Goal: Task Accomplishment & Management: Complete application form

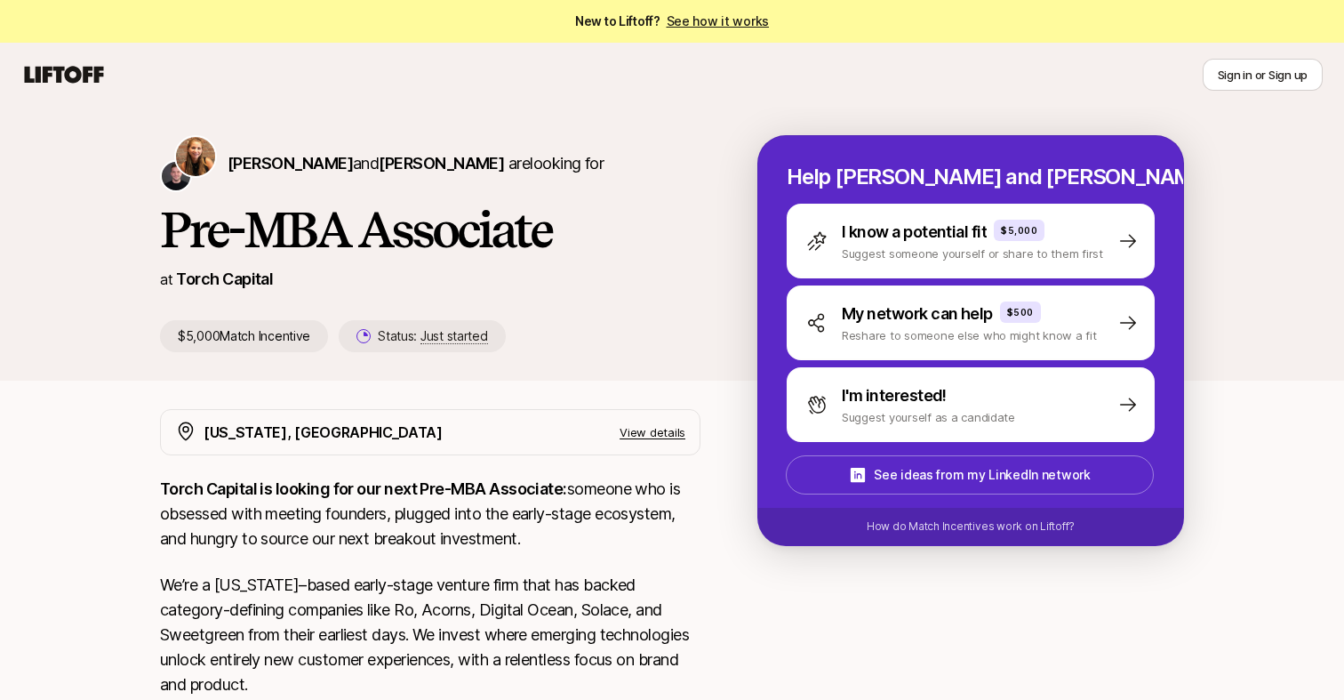
click at [721, 27] on link "See how it works" at bounding box center [718, 20] width 103 height 15
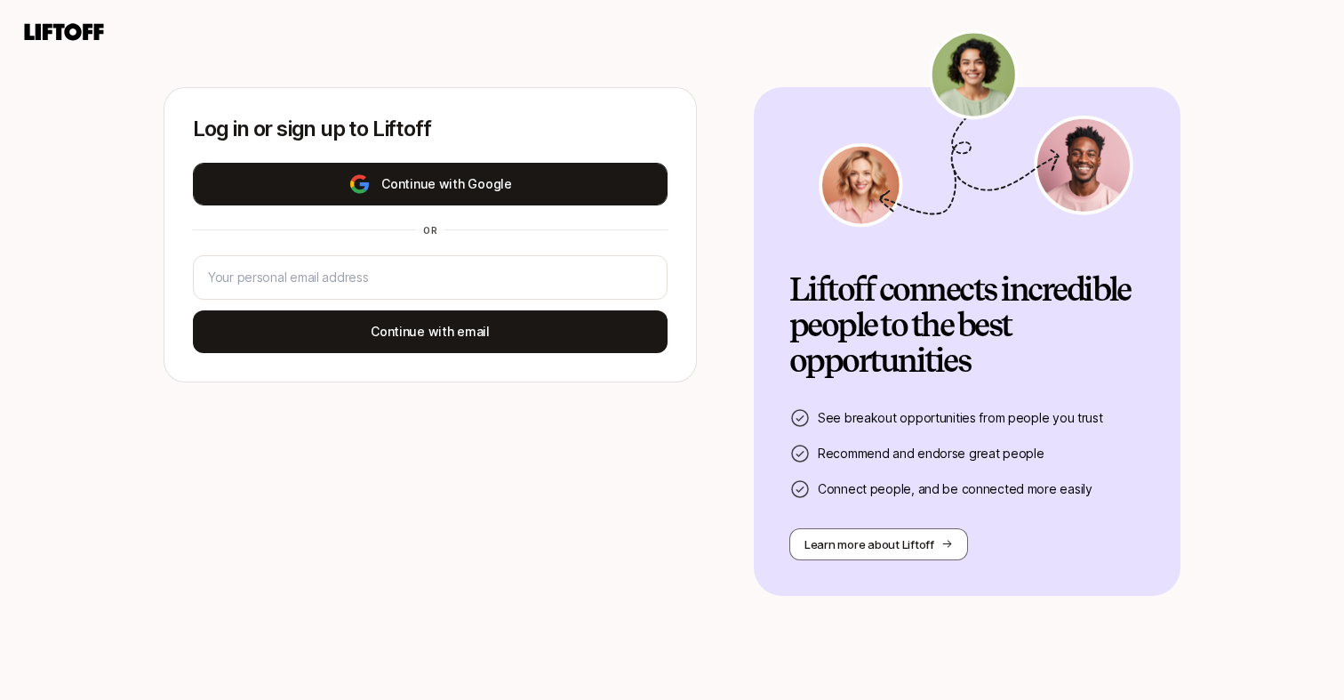
click at [515, 180] on button "Continue with Google" at bounding box center [430, 184] width 475 height 43
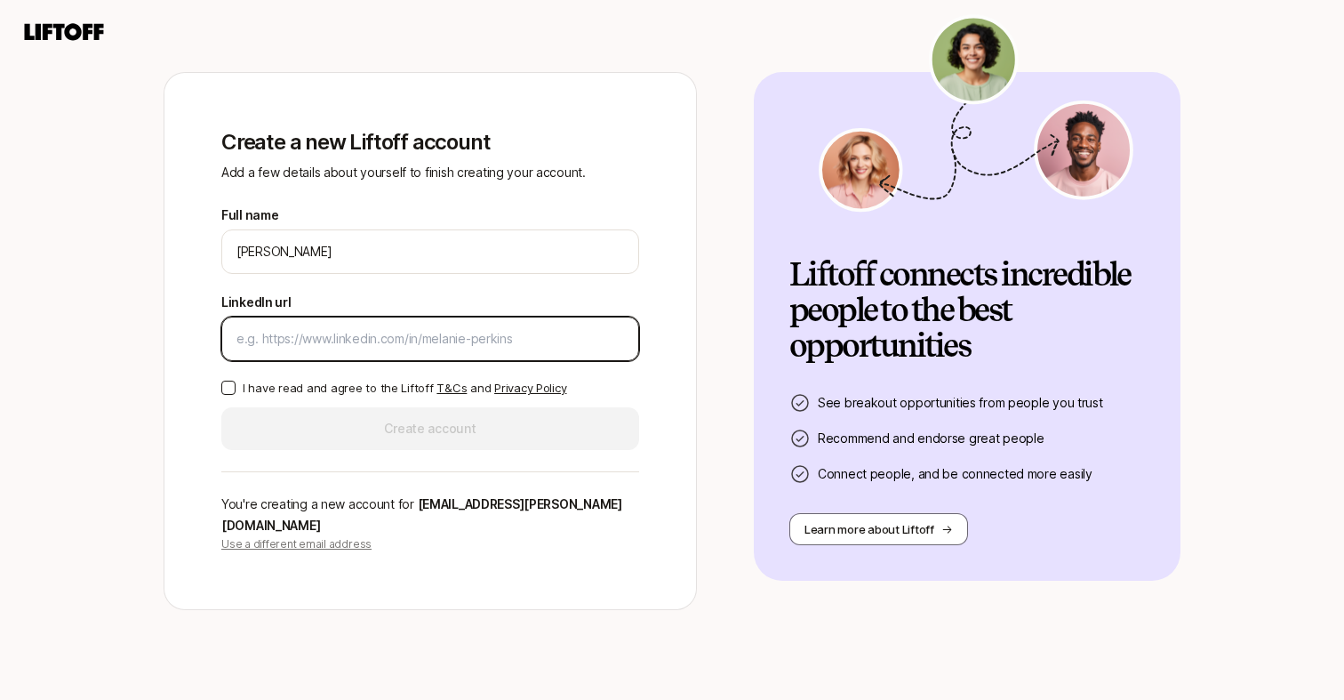
paste input "https://www.linkedin.com/in/omikajikaria/"
type input "https://www.linkedin.com/in/omikajikaria/"
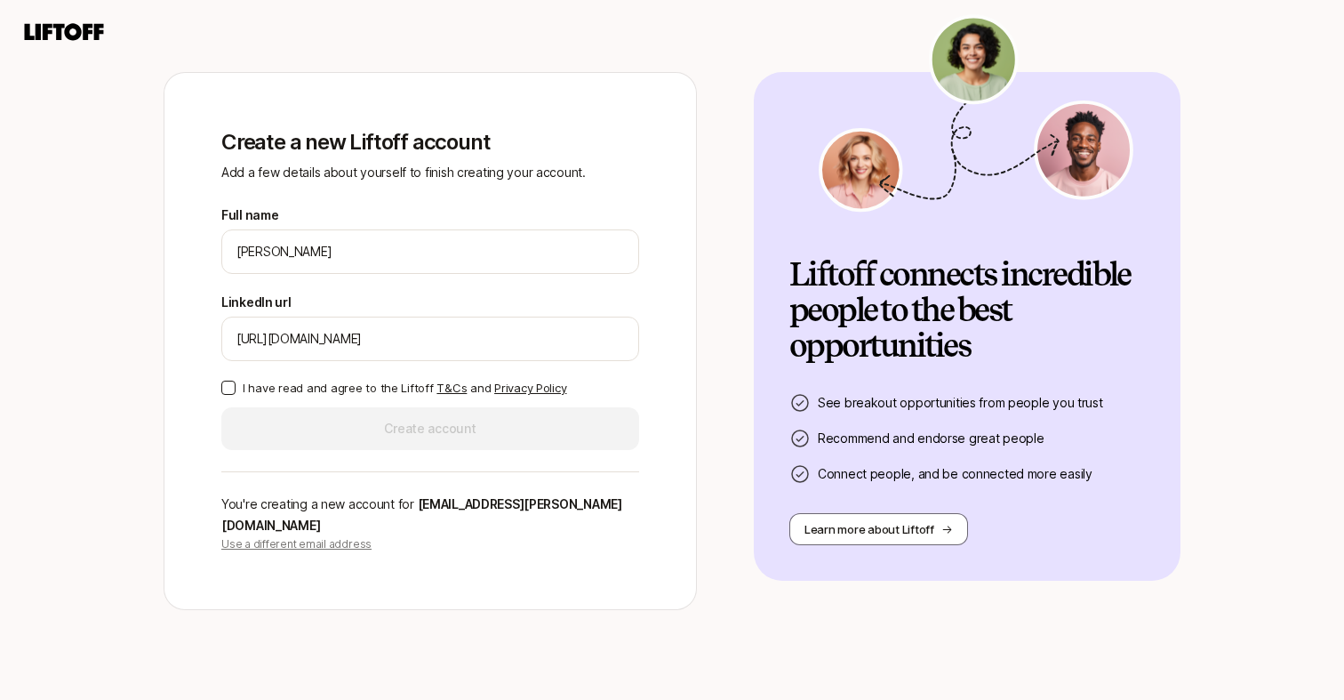
click at [229, 395] on button "I have read and agree to the Liftoff T&Cs and Privacy Policy" at bounding box center [228, 388] width 14 height 14
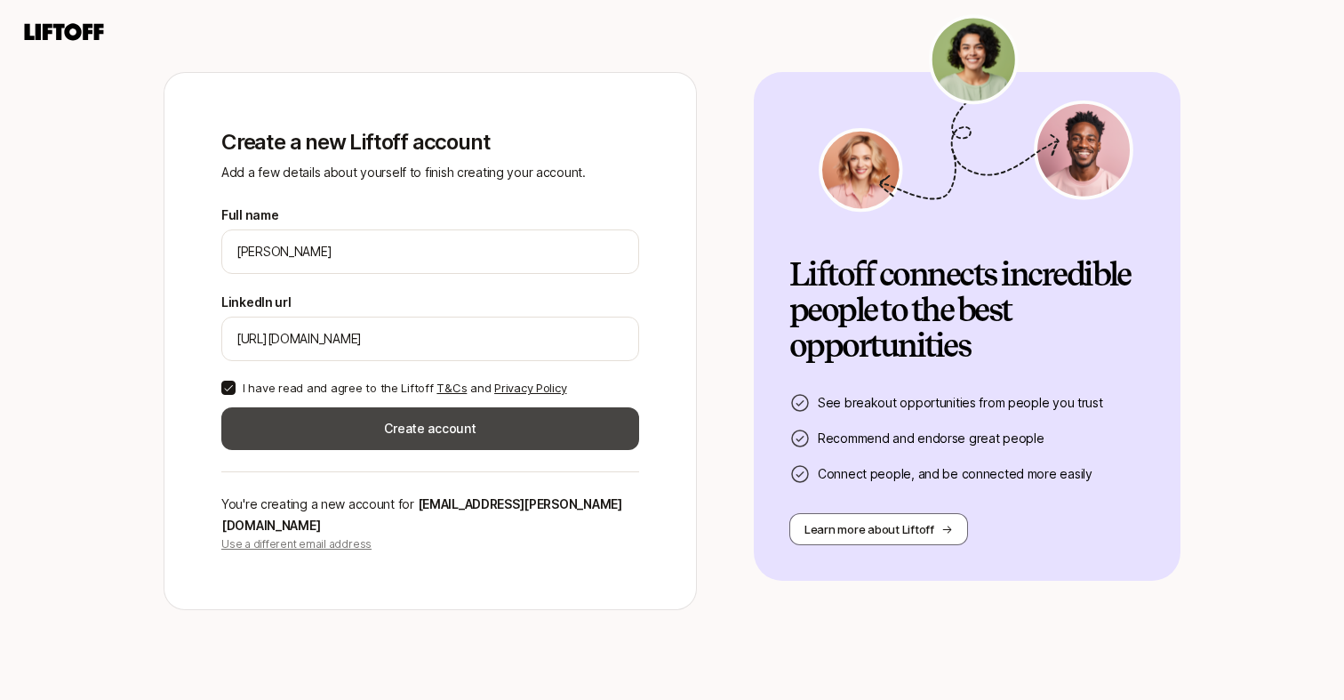
click at [437, 447] on button "Create account" at bounding box center [430, 428] width 418 height 43
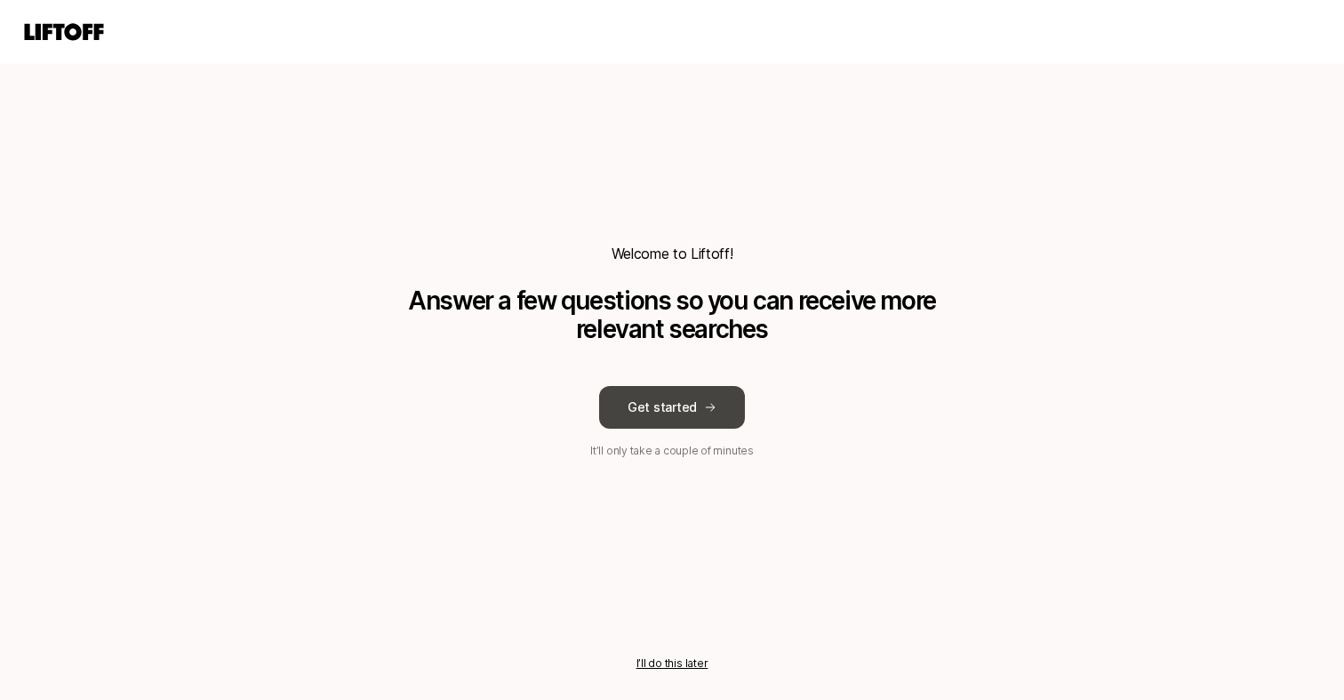
click at [646, 411] on button "Get started" at bounding box center [672, 407] width 146 height 43
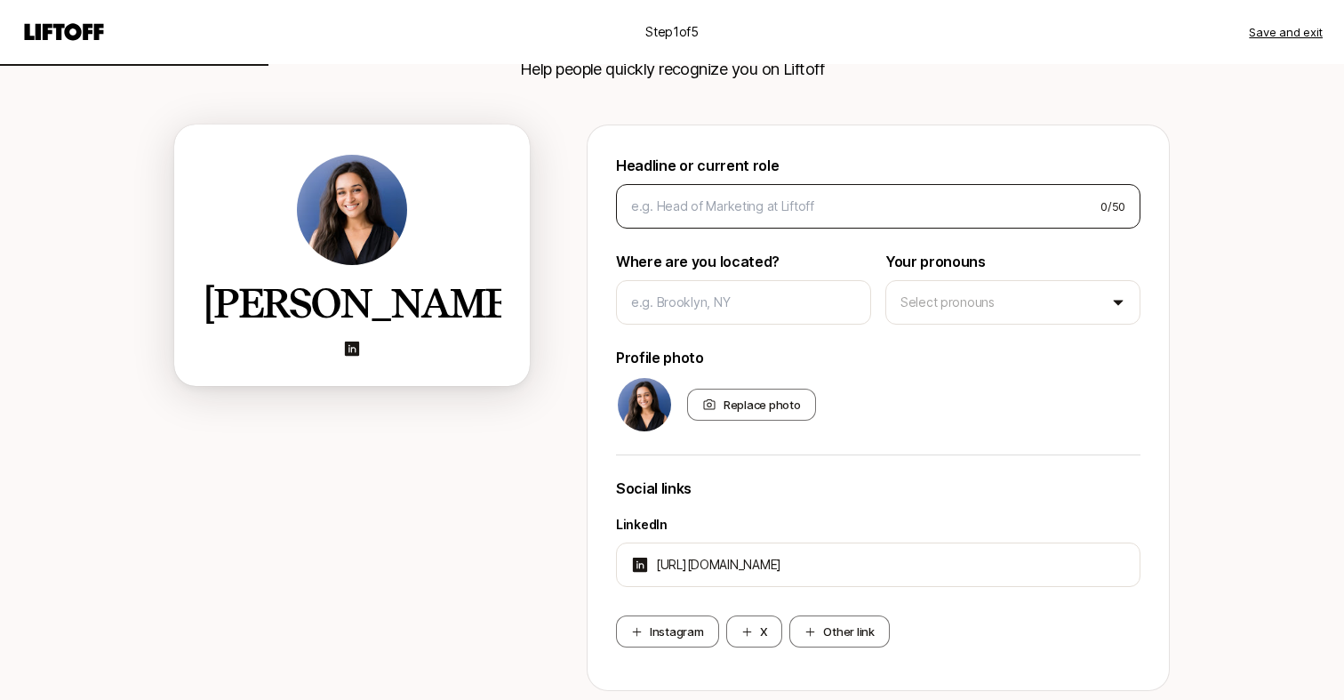
scroll to position [131, 0]
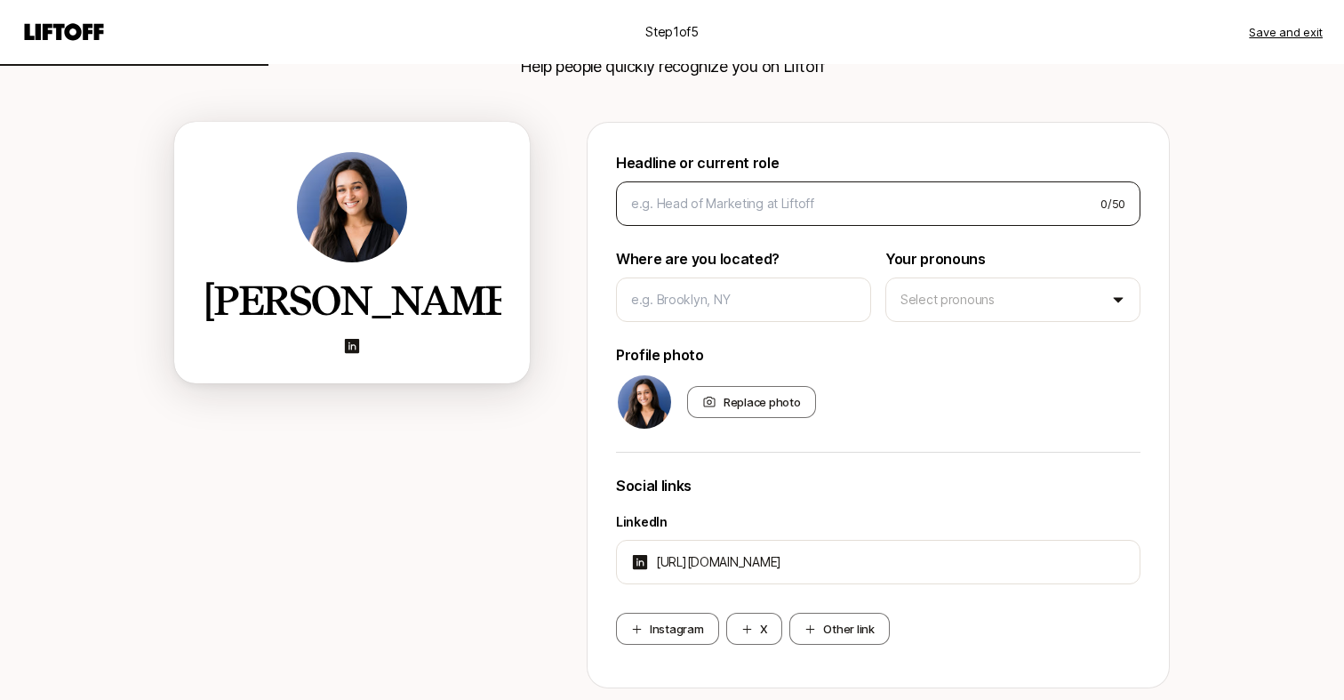
click at [756, 213] on div "0 / 50" at bounding box center [878, 203] width 525 height 44
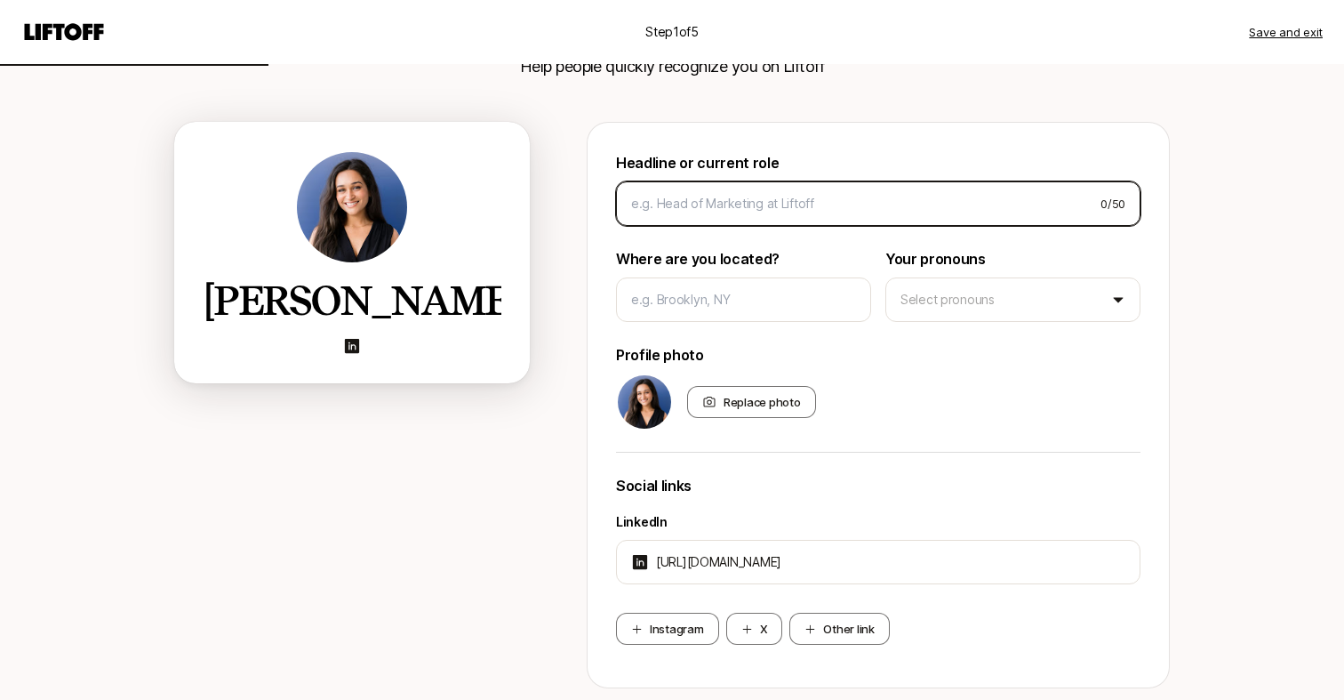
click at [745, 205] on input at bounding box center [858, 203] width 455 height 21
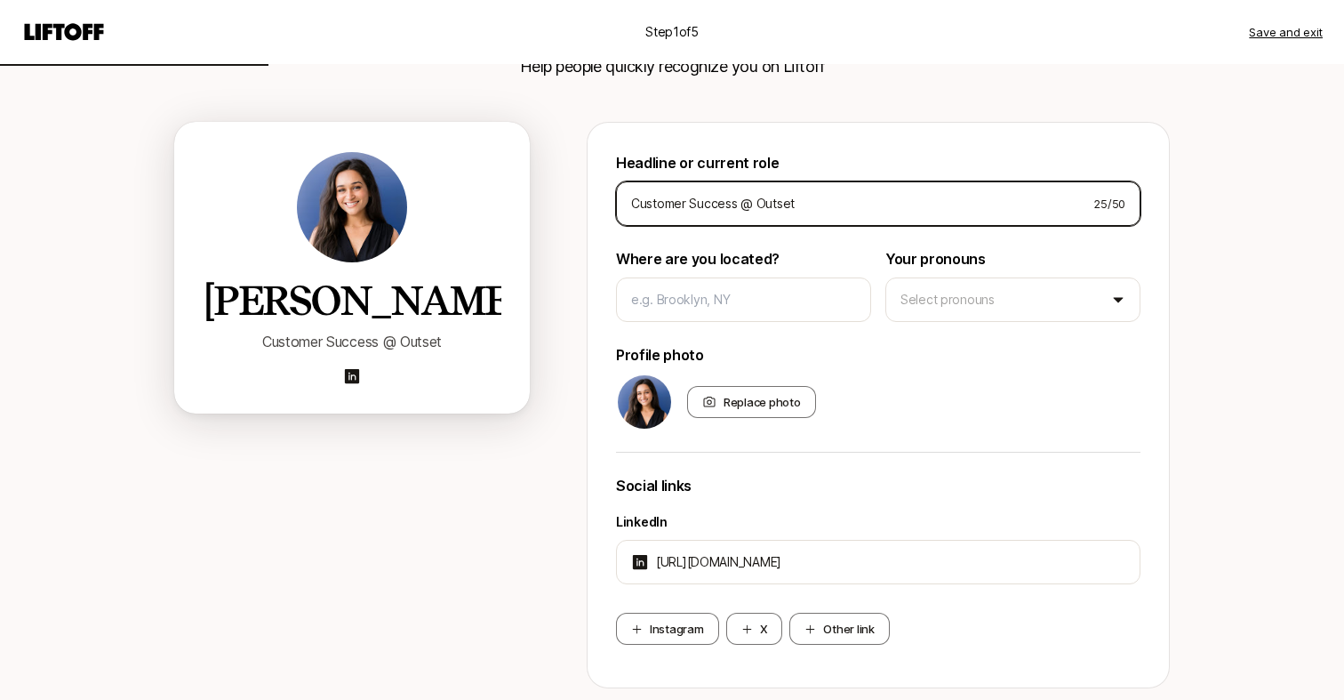
click at [633, 201] on input "Customer Success @ Outset" at bounding box center [855, 203] width 448 height 21
type input "AI GTM | Customer Success @ Outset"
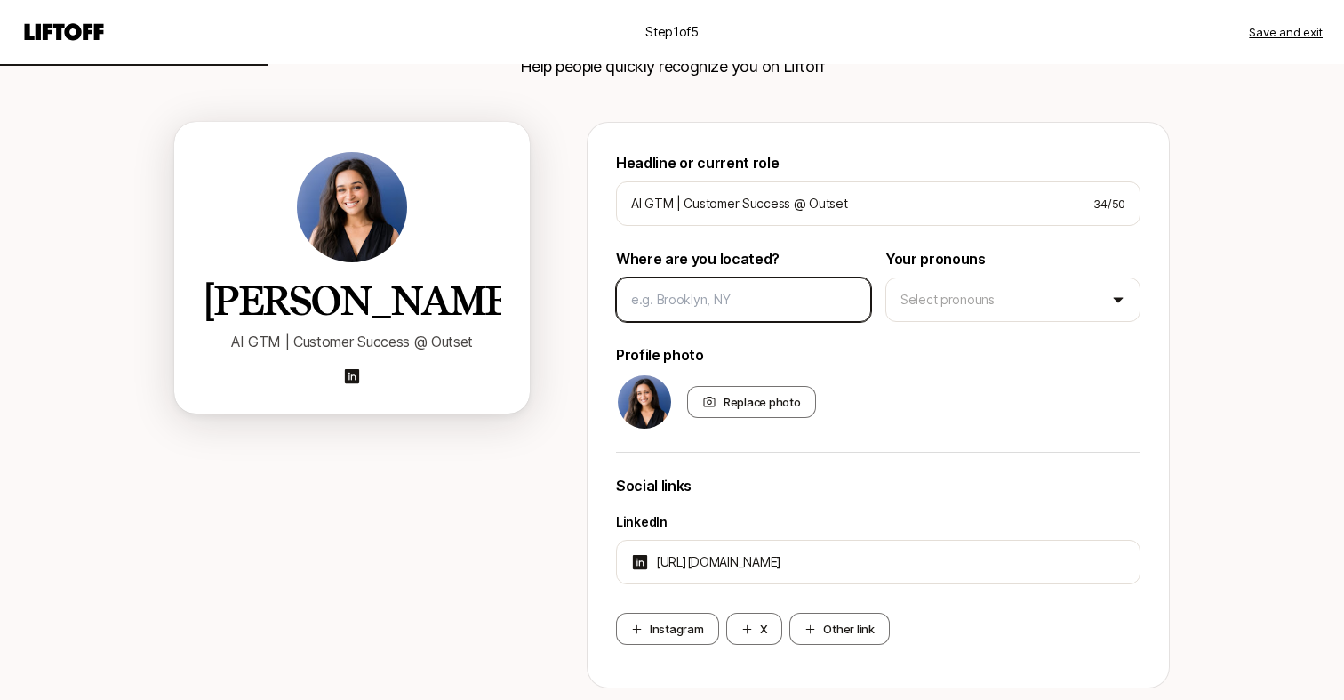
click at [698, 299] on input at bounding box center [743, 299] width 225 height 21
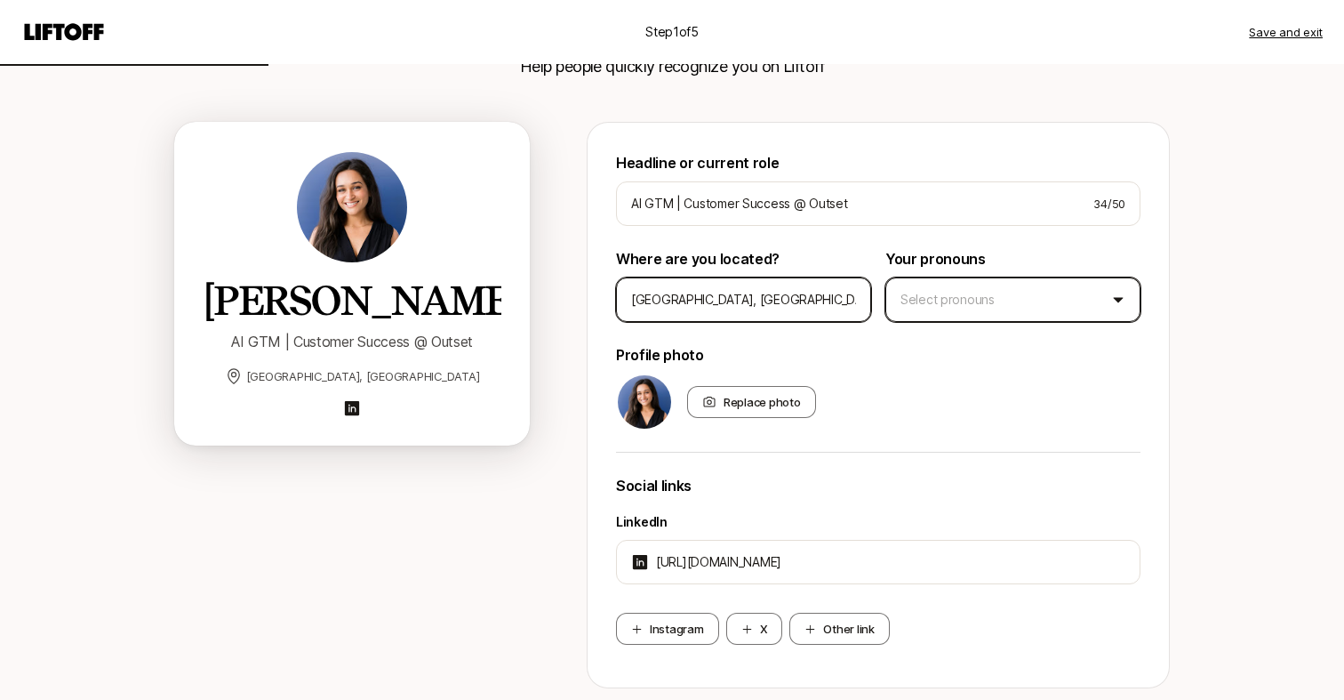
type input "[GEOGRAPHIC_DATA], [GEOGRAPHIC_DATA]"
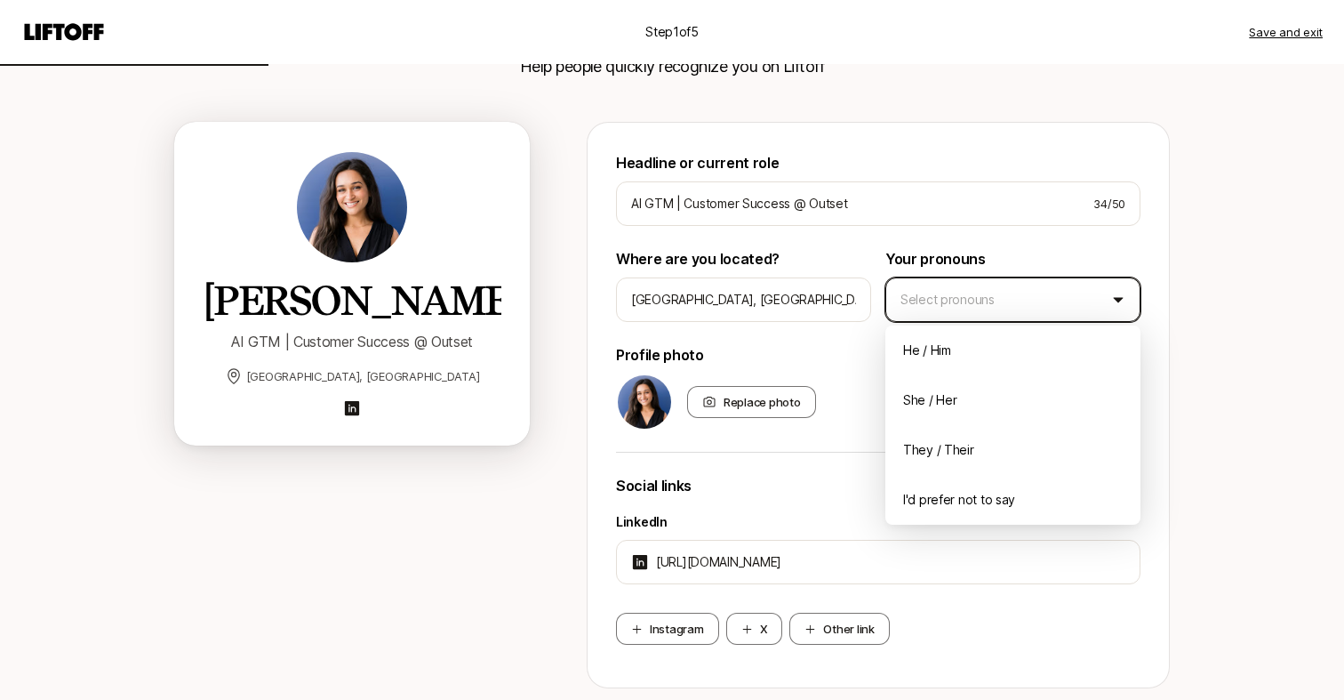
click at [982, 301] on html "Step 1 of 5 Save and exit Add your bio Help people quickly recognize you on Lif…" at bounding box center [672, 219] width 1344 height 700
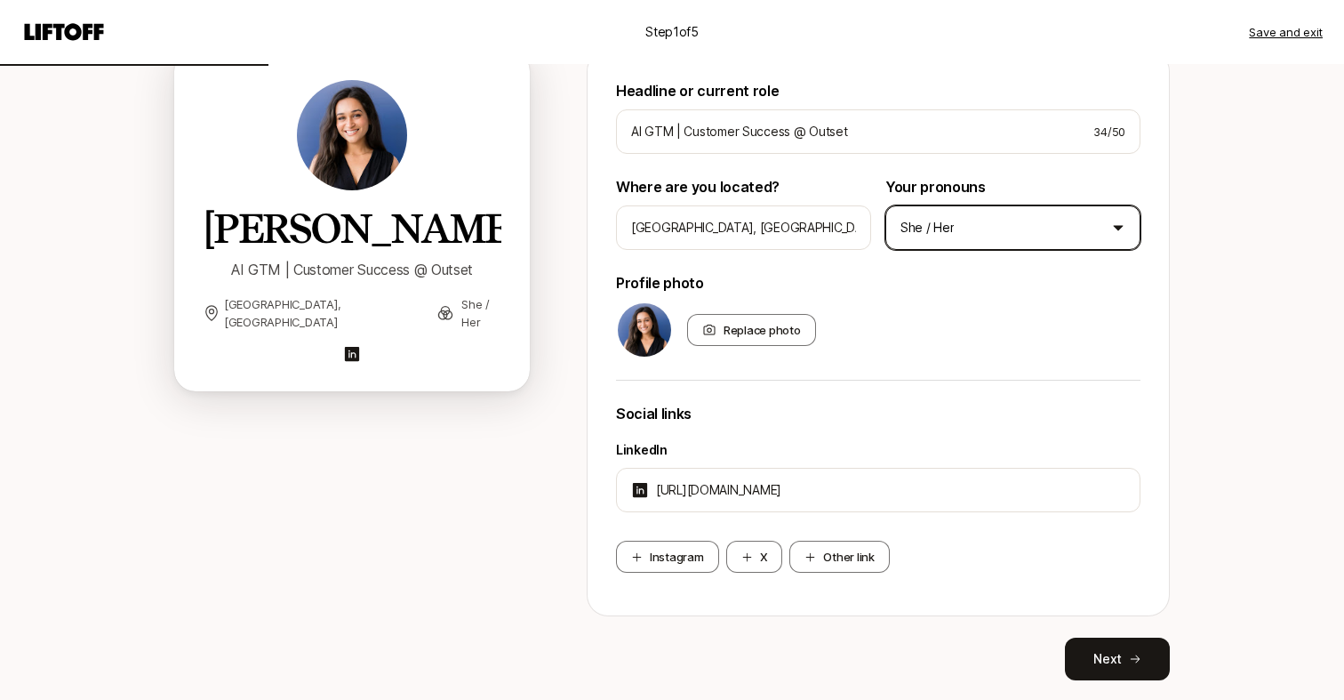
scroll to position [226, 0]
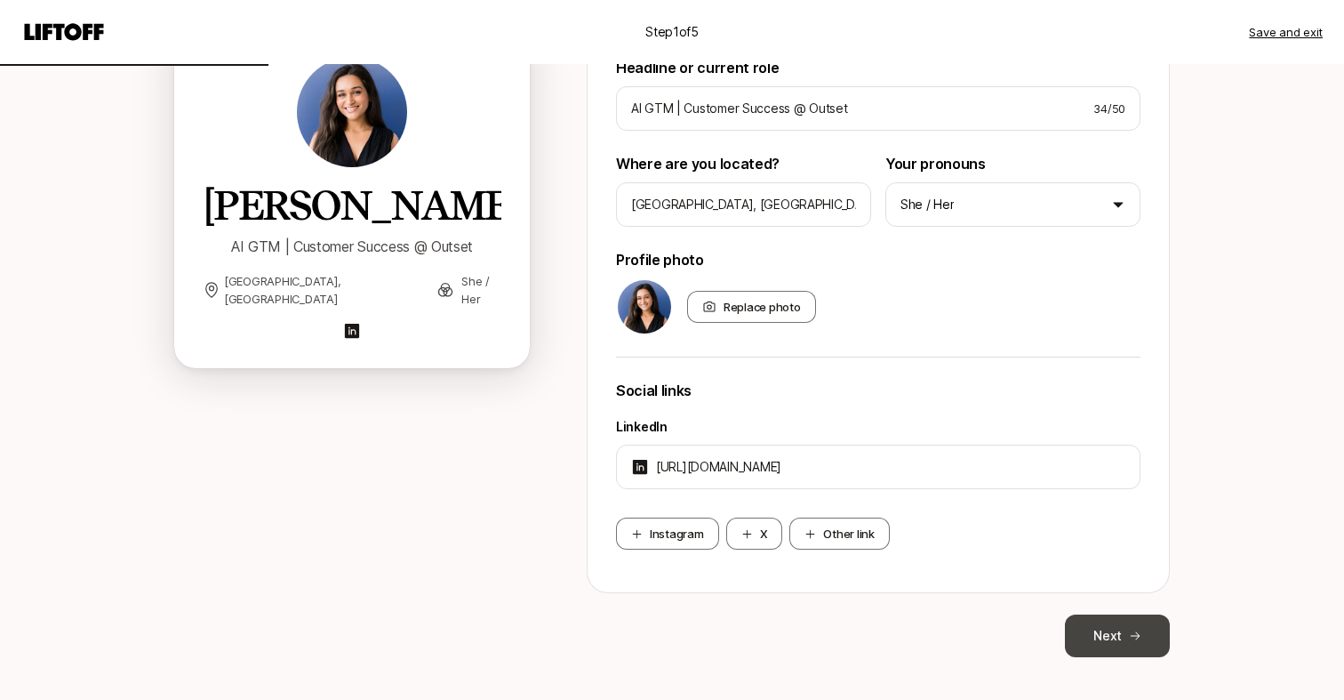
click at [1102, 630] on button "Next" at bounding box center [1117, 635] width 105 height 43
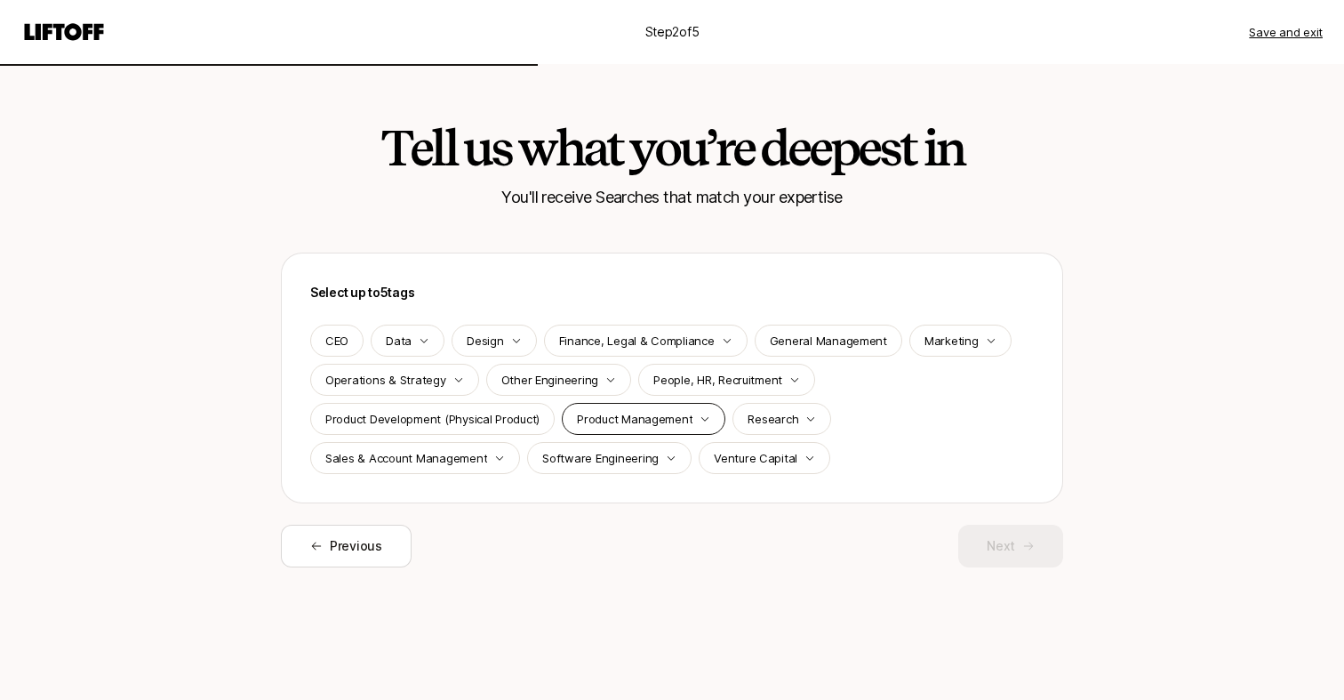
click at [642, 419] on p "Product Management" at bounding box center [635, 419] width 116 height 18
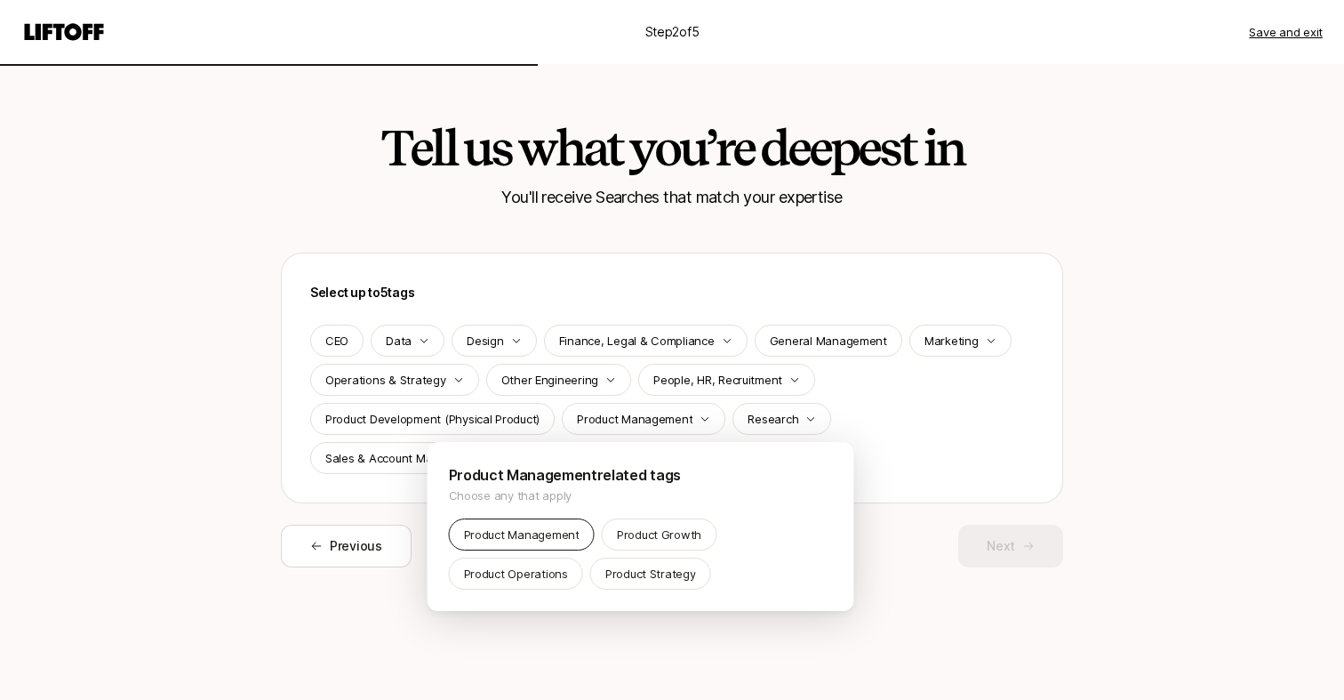
click at [540, 530] on p "Product Management" at bounding box center [522, 535] width 116 height 18
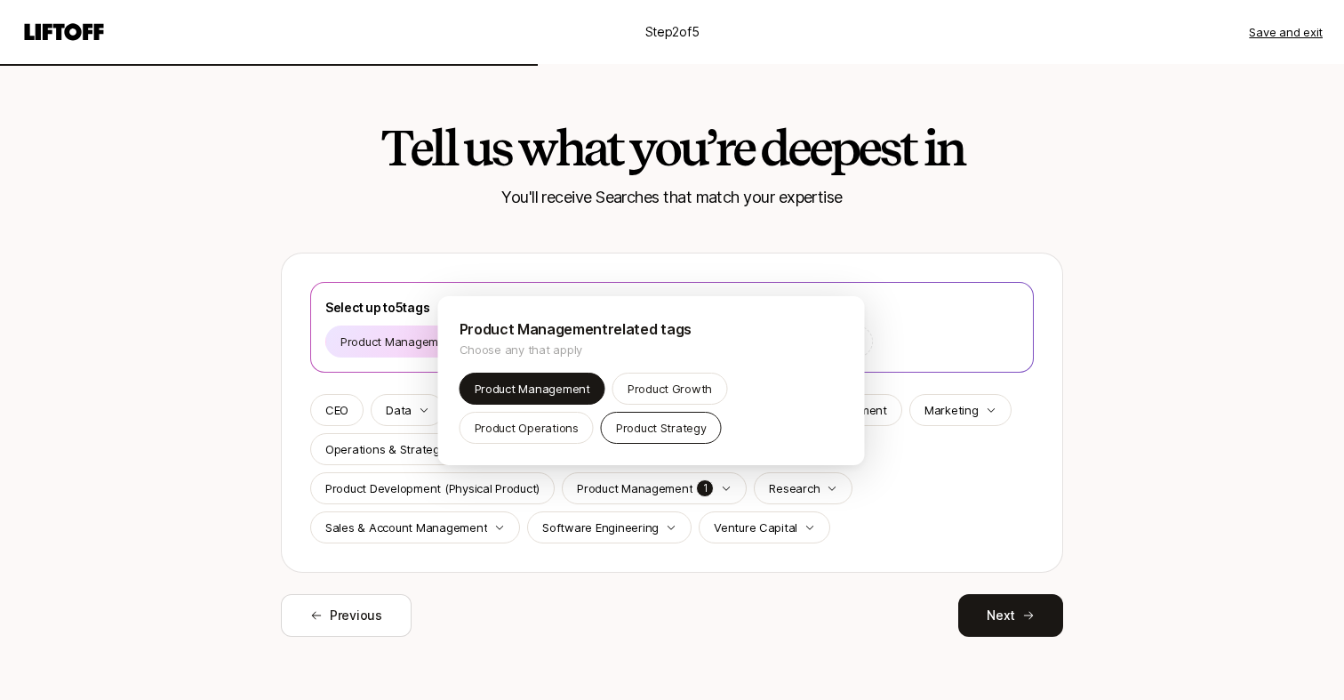
click at [647, 433] on p "Product Strategy" at bounding box center [661, 428] width 91 height 18
click at [948, 480] on html "Step 2 of 5 Save and exit Tell us what you’re deepest in You'll receive Searche…" at bounding box center [672, 350] width 1344 height 700
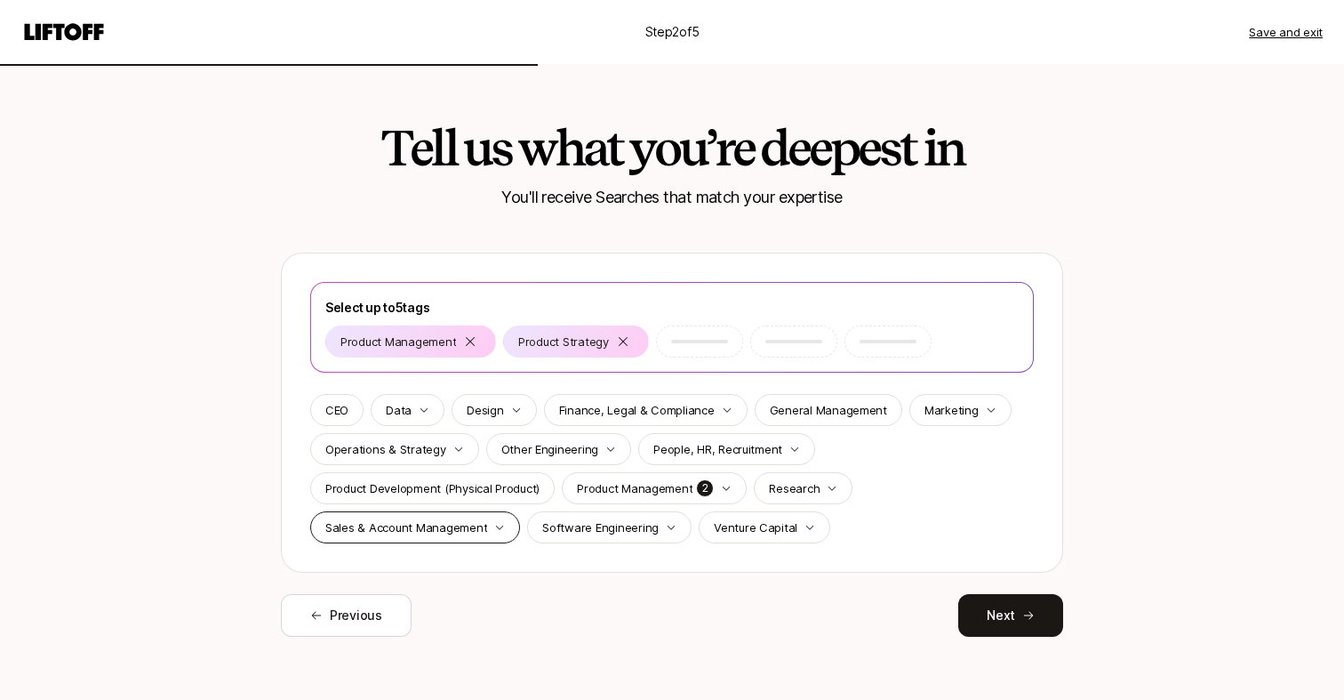
click at [385, 540] on div "Sales & Account Management" at bounding box center [415, 527] width 210 height 32
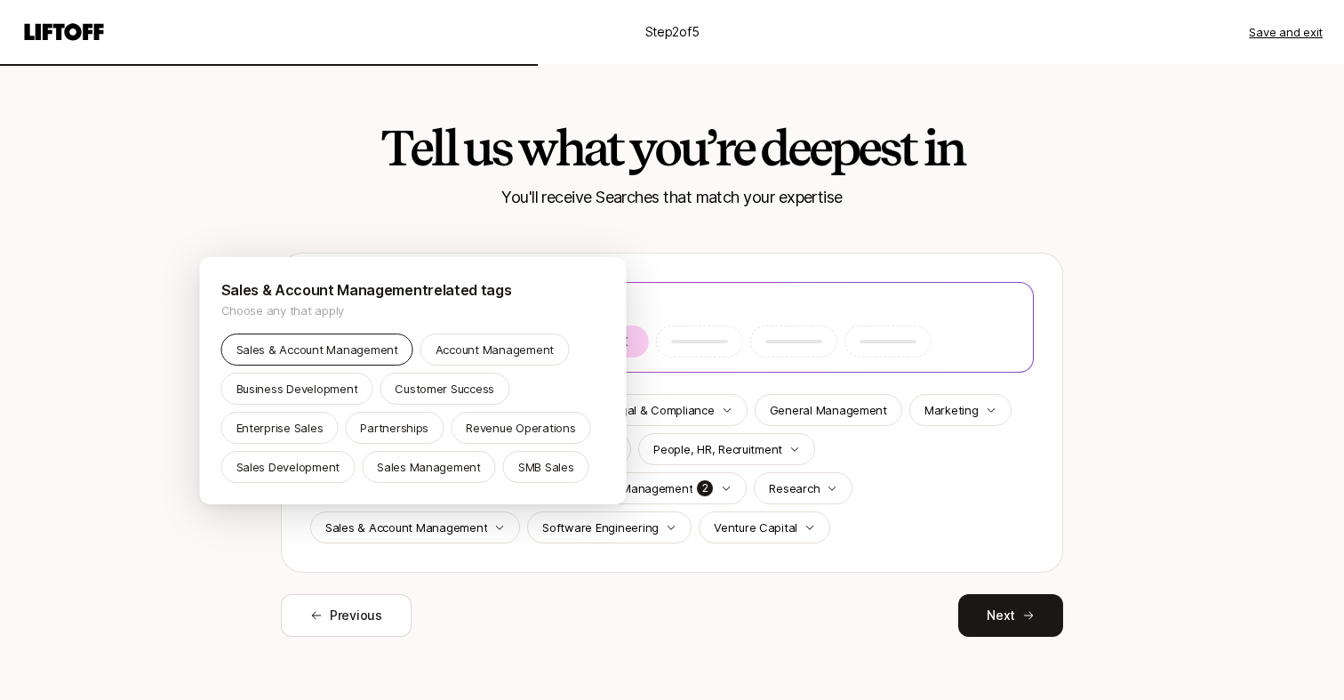
click at [357, 346] on p "Sales & Account Management" at bounding box center [318, 350] width 162 height 18
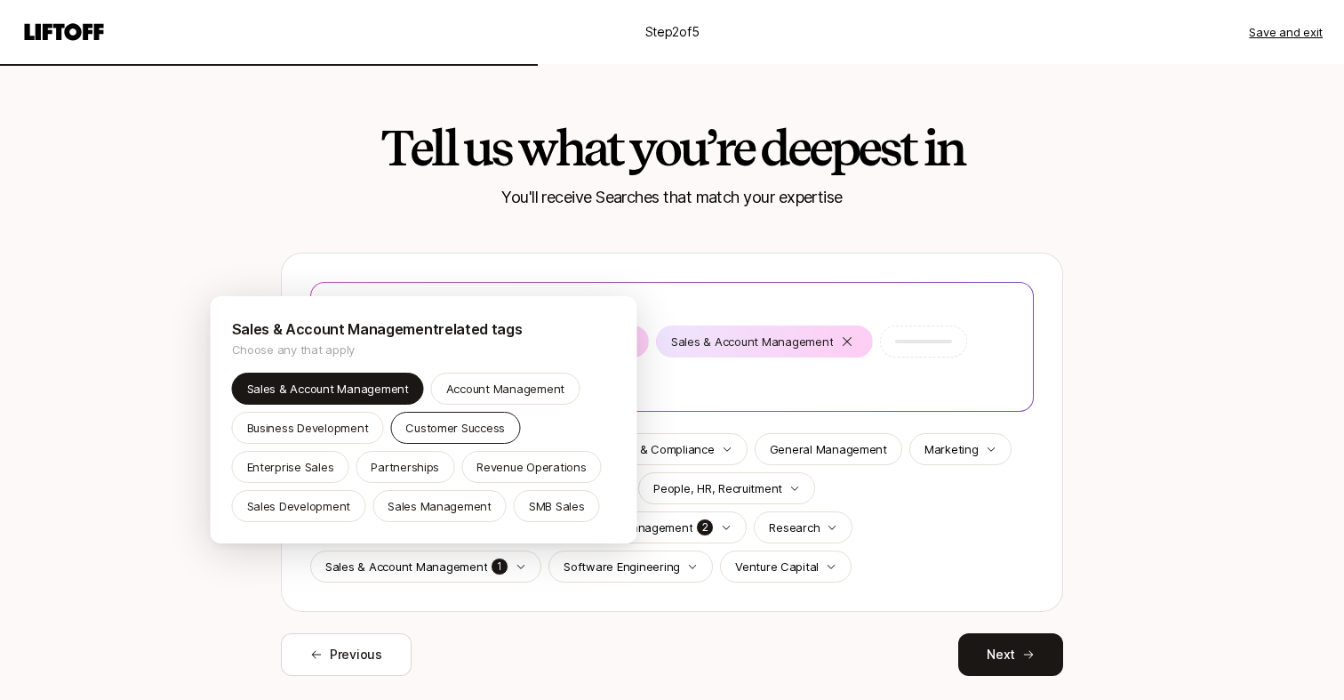
click at [469, 420] on p "Customer Success" at bounding box center [455, 428] width 100 height 18
click at [885, 553] on html "Step 2 of 5 Save and exit Tell us what you’re deepest in You'll receive Searche…" at bounding box center [672, 350] width 1344 height 700
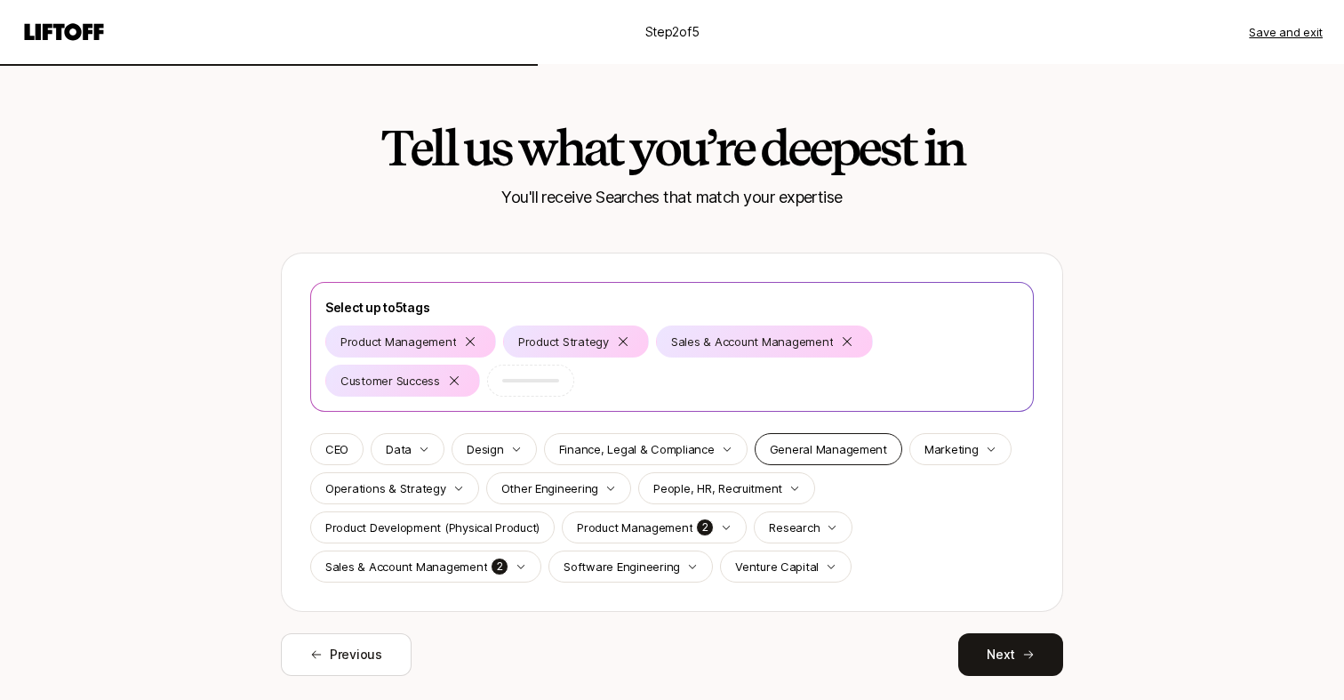
click at [792, 450] on p "General Management" at bounding box center [828, 449] width 117 height 18
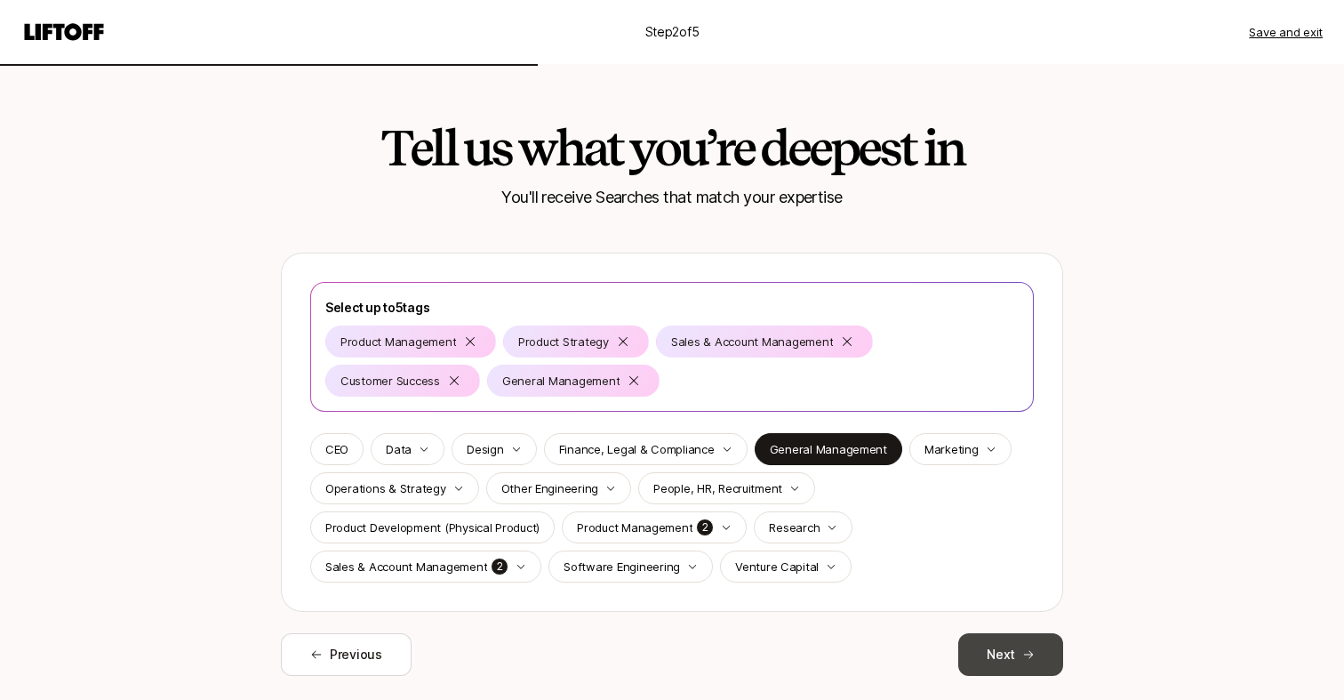
click at [1001, 659] on button "Next" at bounding box center [1011, 654] width 105 height 43
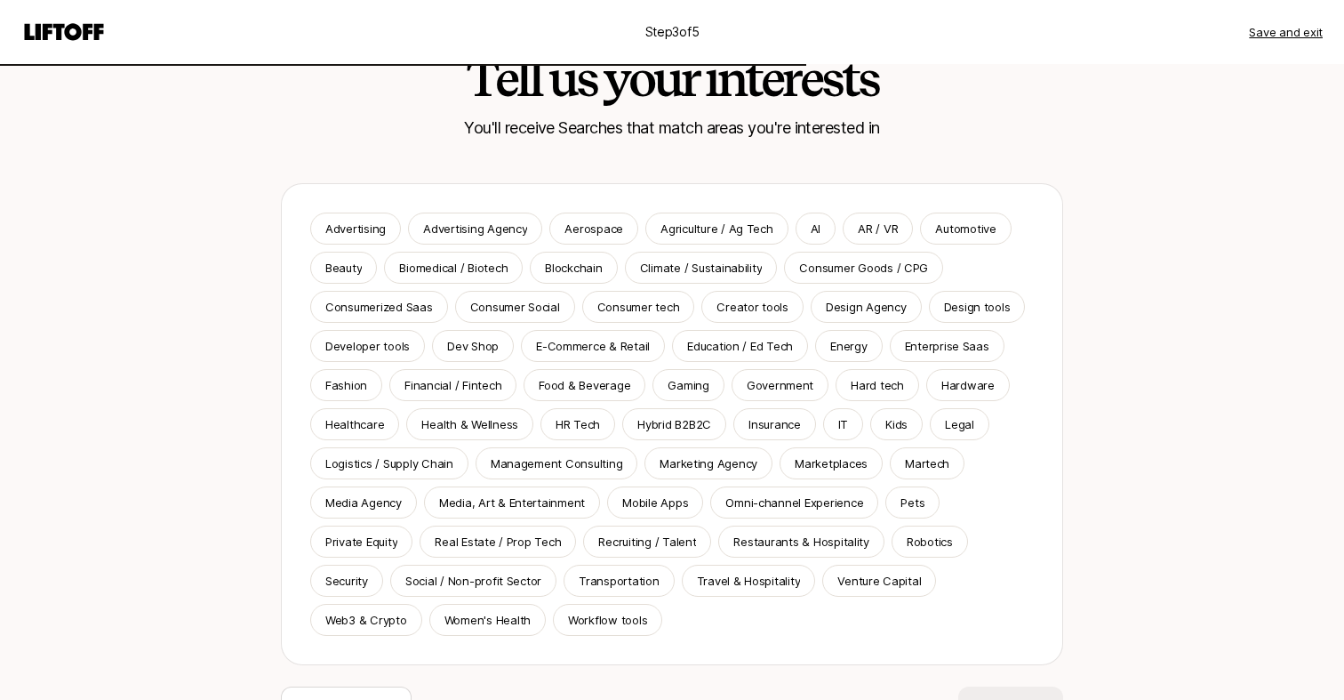
scroll to position [78, 0]
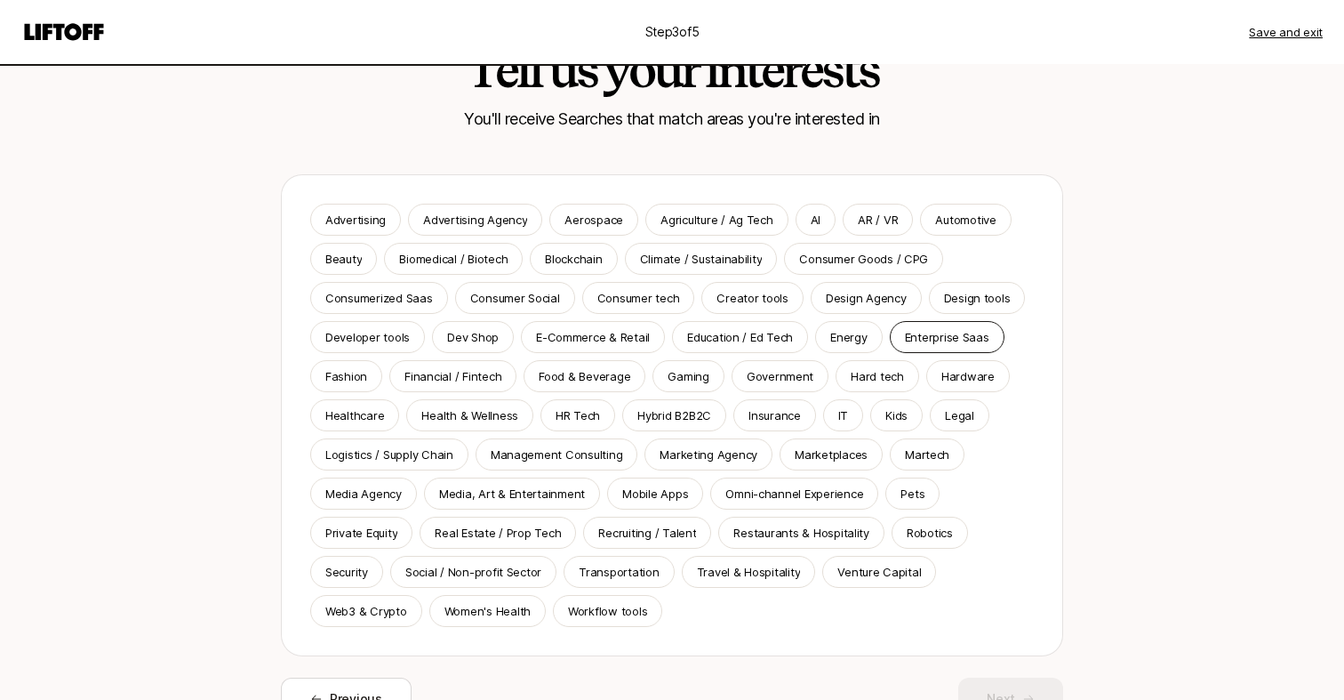
click at [933, 344] on p "Enterprise Saas" at bounding box center [947, 337] width 84 height 18
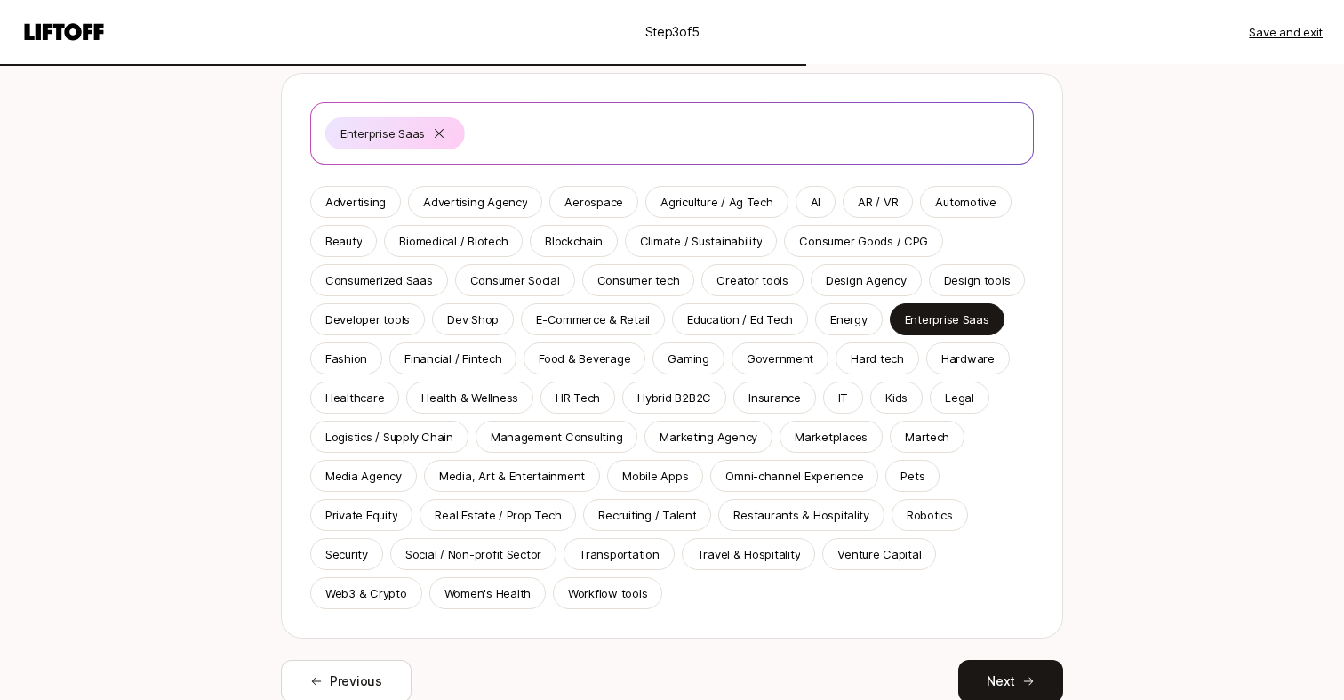
scroll to position [182, 0]
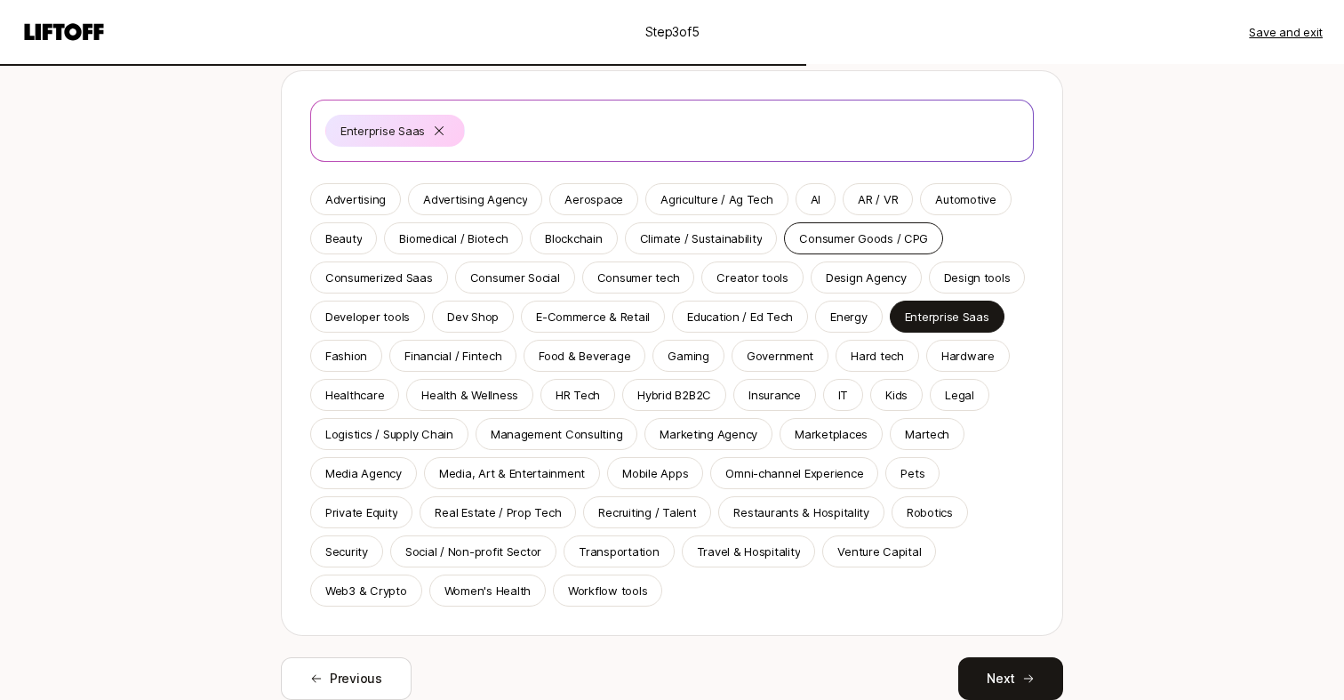
click at [878, 235] on p "Consumer Goods / CPG" at bounding box center [863, 238] width 129 height 18
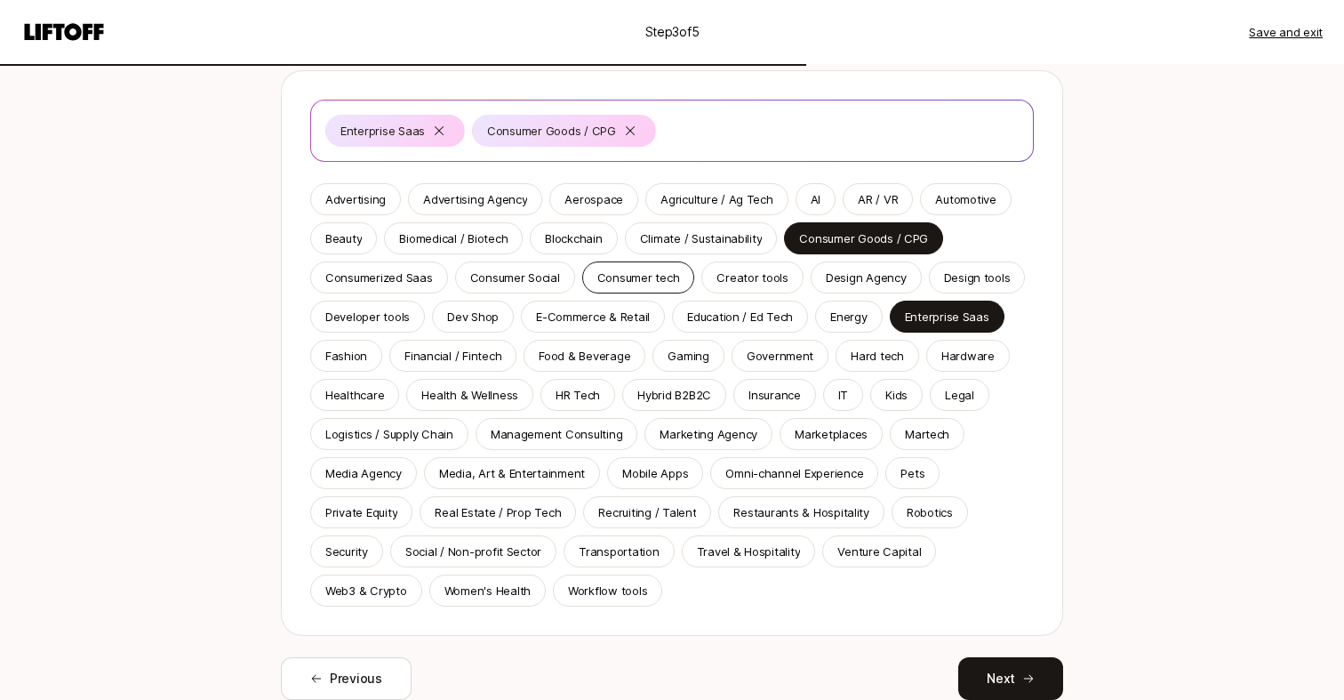
click at [658, 272] on p "Consumer tech" at bounding box center [639, 278] width 83 height 18
click at [518, 277] on p "Consumer Social" at bounding box center [515, 278] width 90 height 18
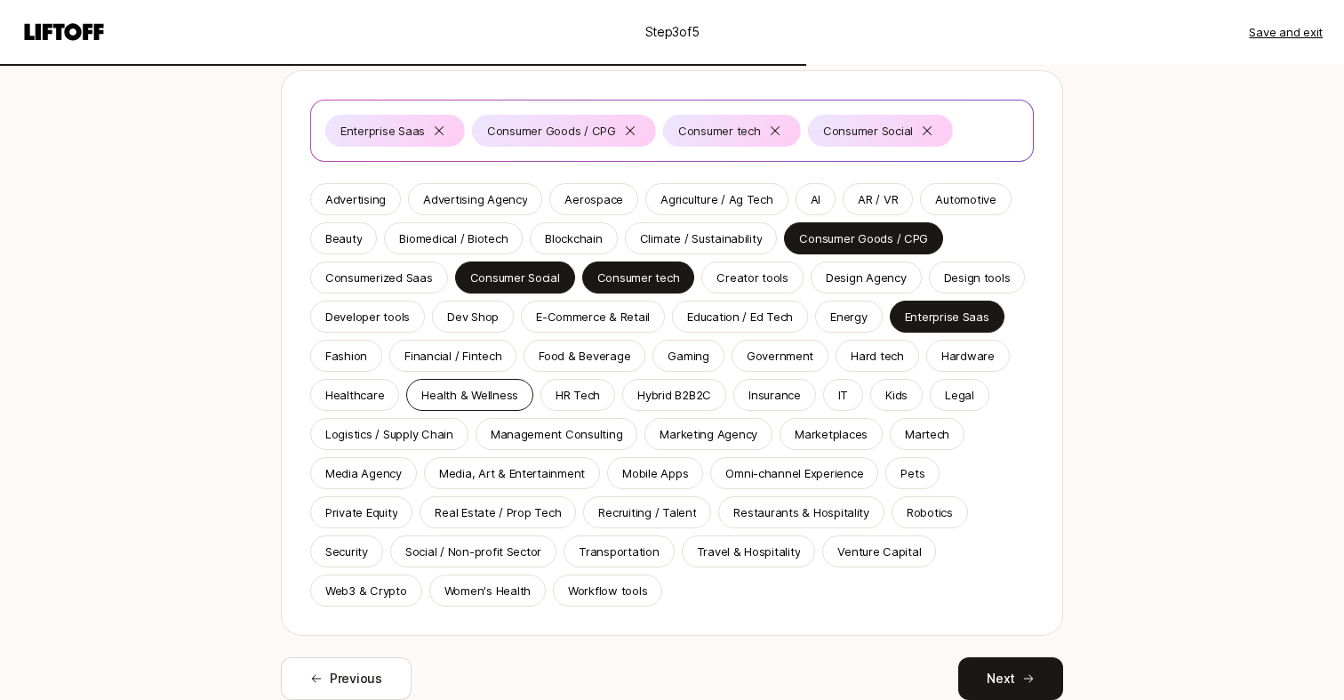
click at [478, 395] on p "Health & Wellness" at bounding box center [469, 395] width 97 height 18
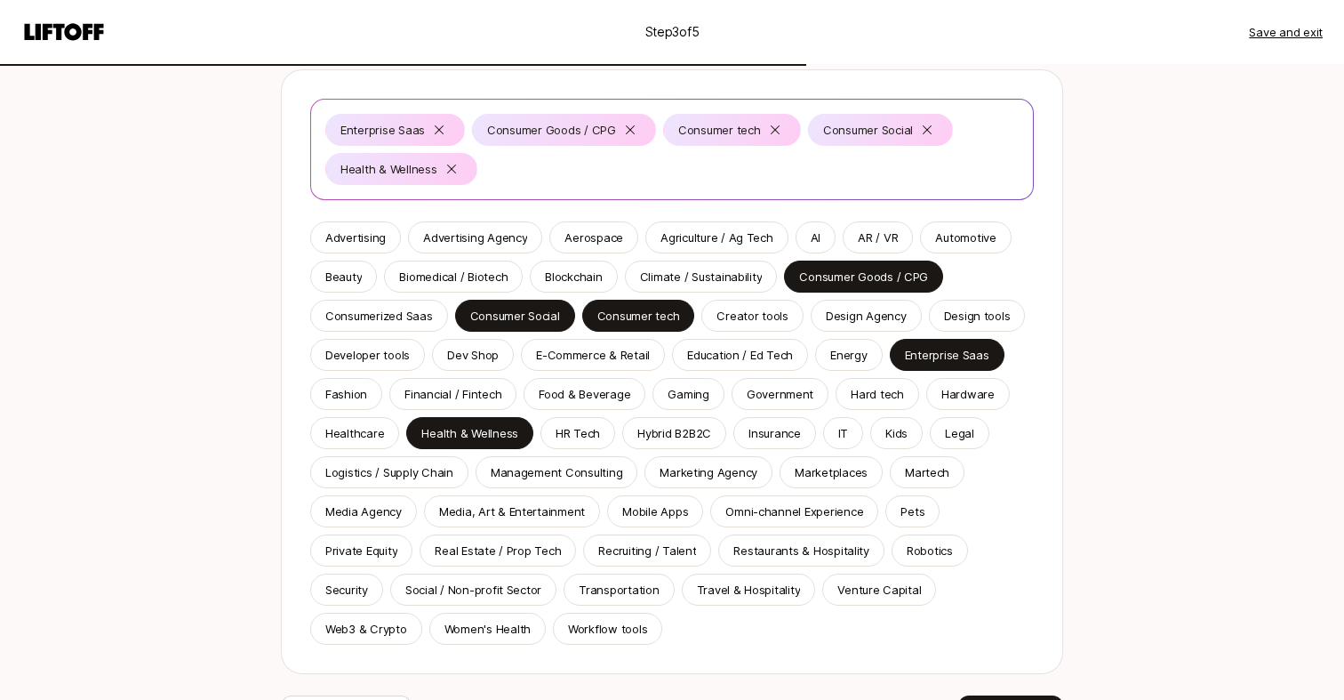
scroll to position [213, 0]
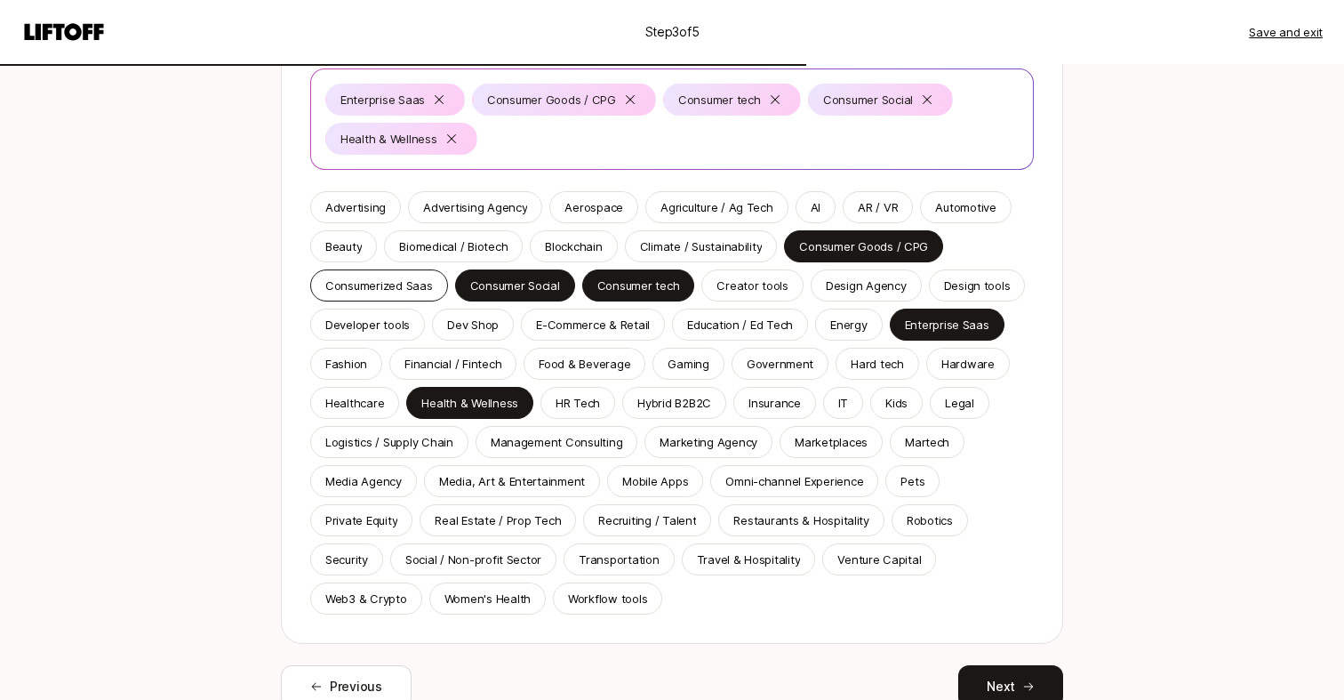
click at [390, 293] on p "Consumerized Saas" at bounding box center [379, 286] width 108 height 18
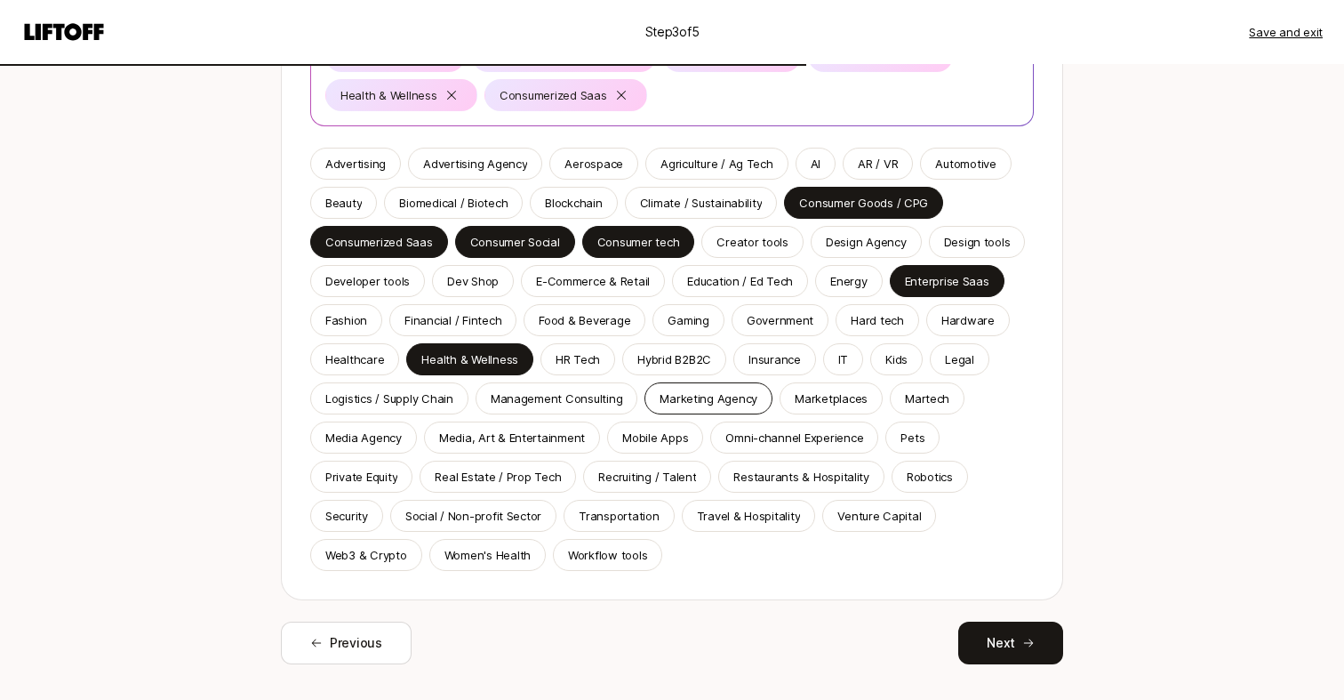
scroll to position [259, 0]
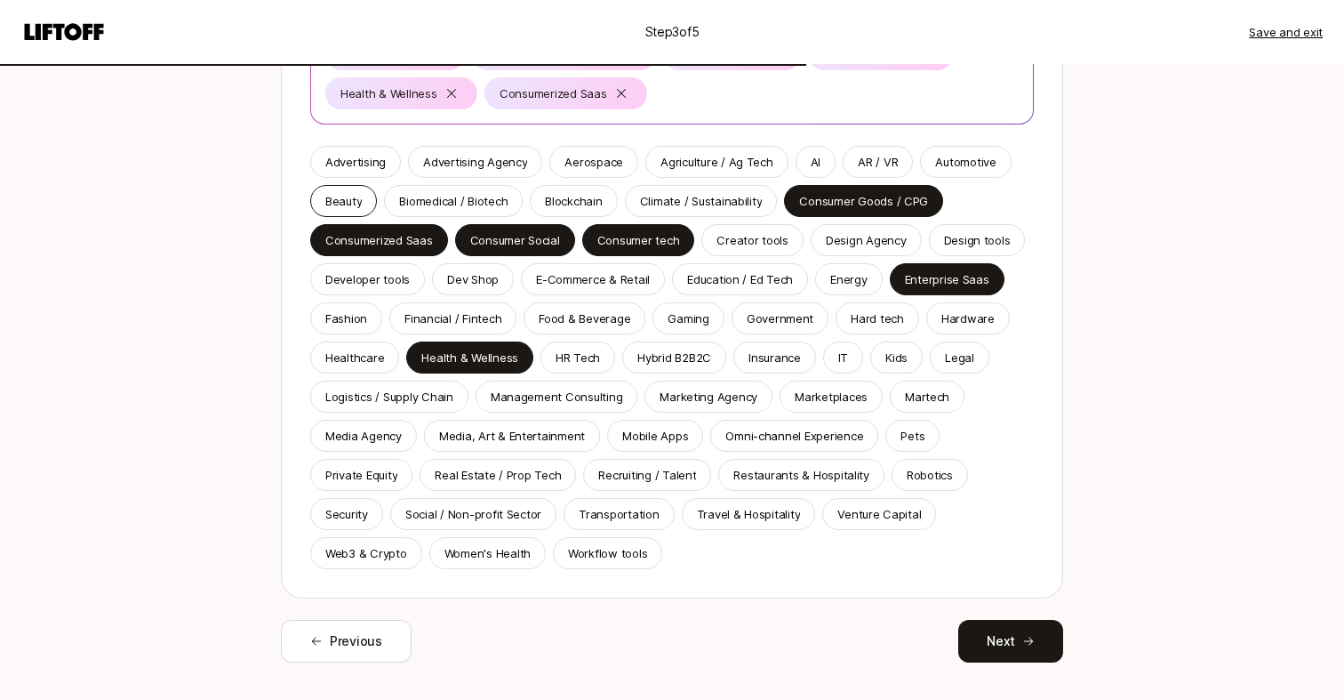
click at [356, 201] on p "Beauty" at bounding box center [343, 201] width 36 height 18
click at [800, 437] on p "Omni-channel Experience" at bounding box center [795, 436] width 138 height 18
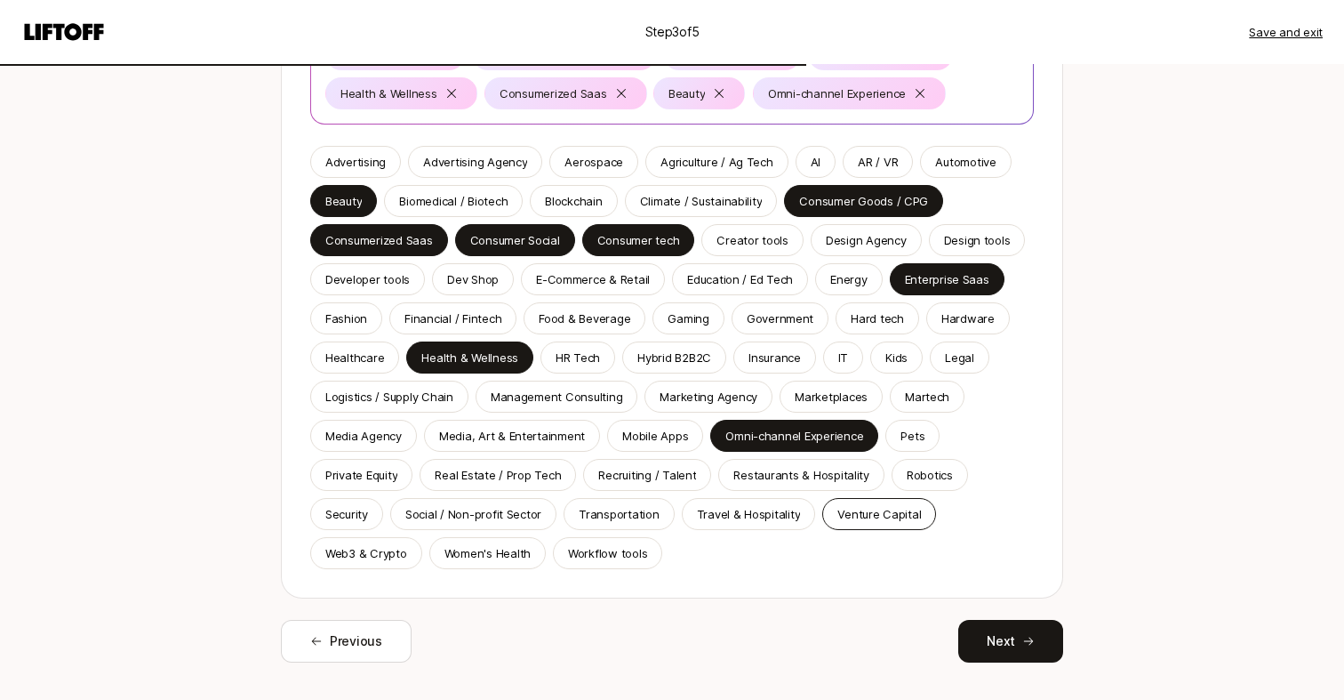
click at [847, 508] on p "Venture Capital" at bounding box center [880, 514] width 84 height 18
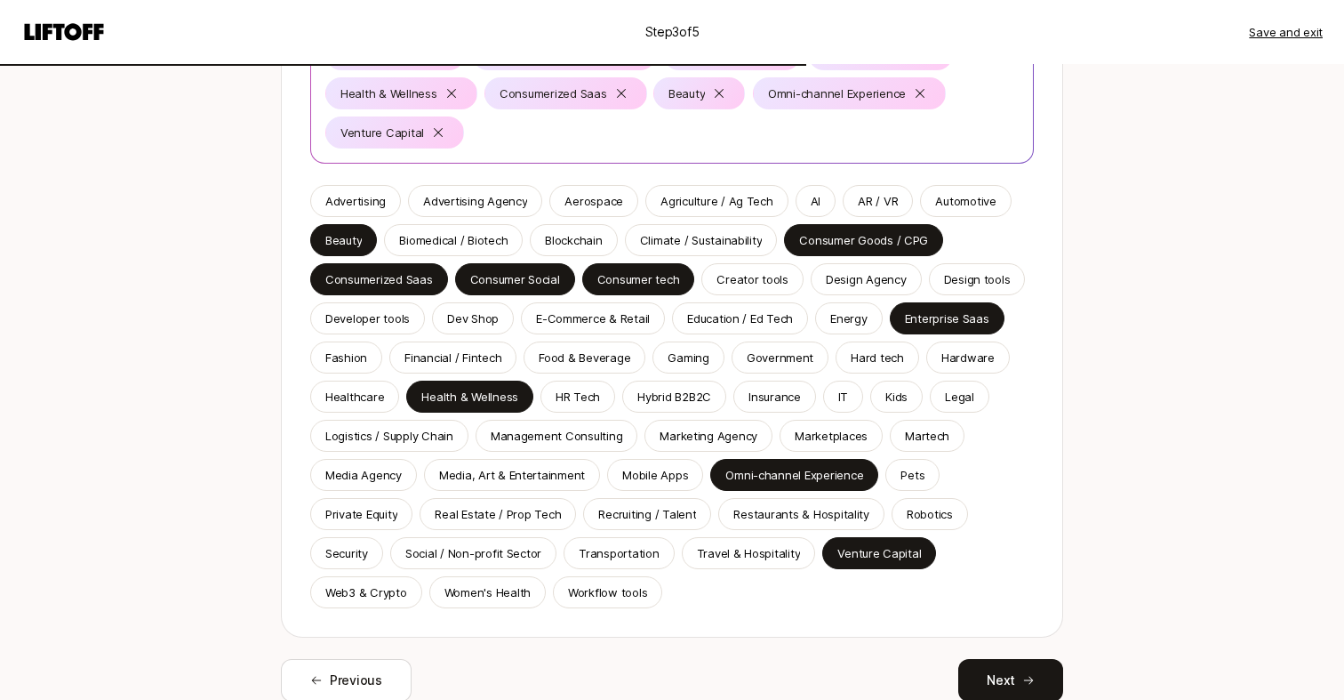
click at [409, 501] on div "Advertising Advertising Agency Aerospace Agriculture / Ag Tech AI AR / VR Autom…" at bounding box center [672, 396] width 724 height 423
click at [390, 507] on p "Private Equity" at bounding box center [361, 514] width 72 height 18
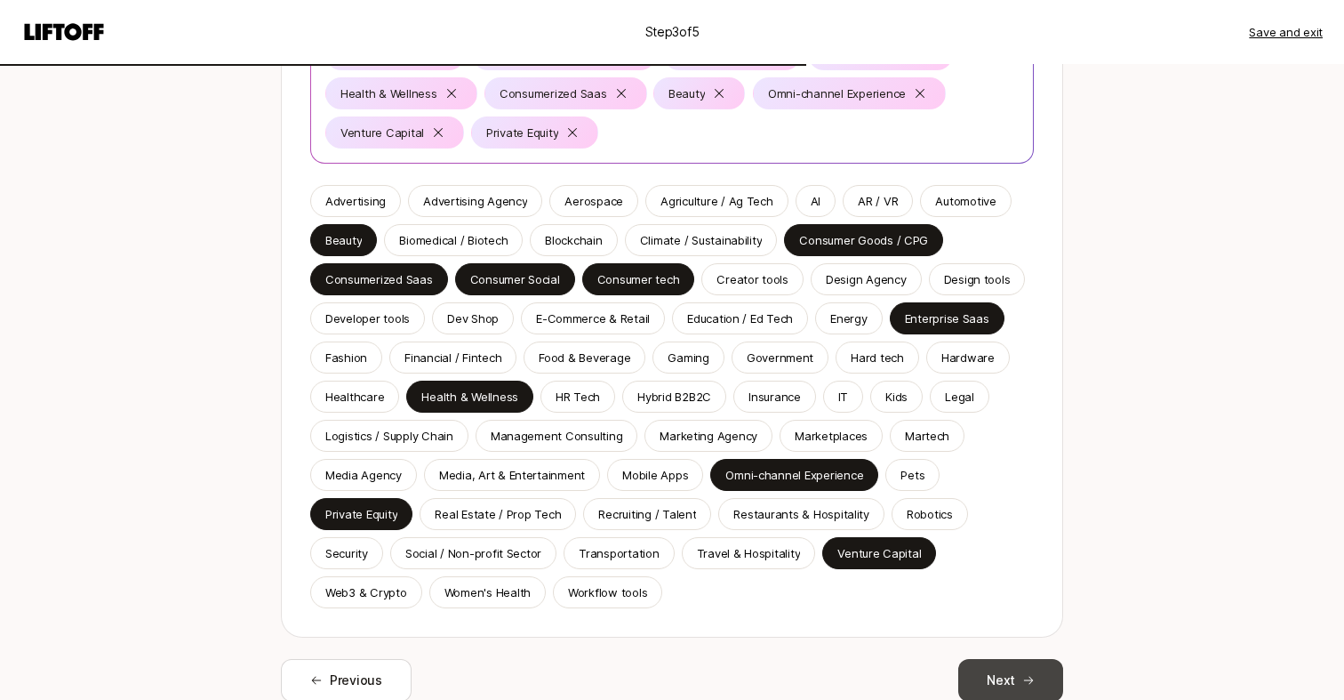
click at [1021, 673] on button "Next" at bounding box center [1011, 680] width 105 height 43
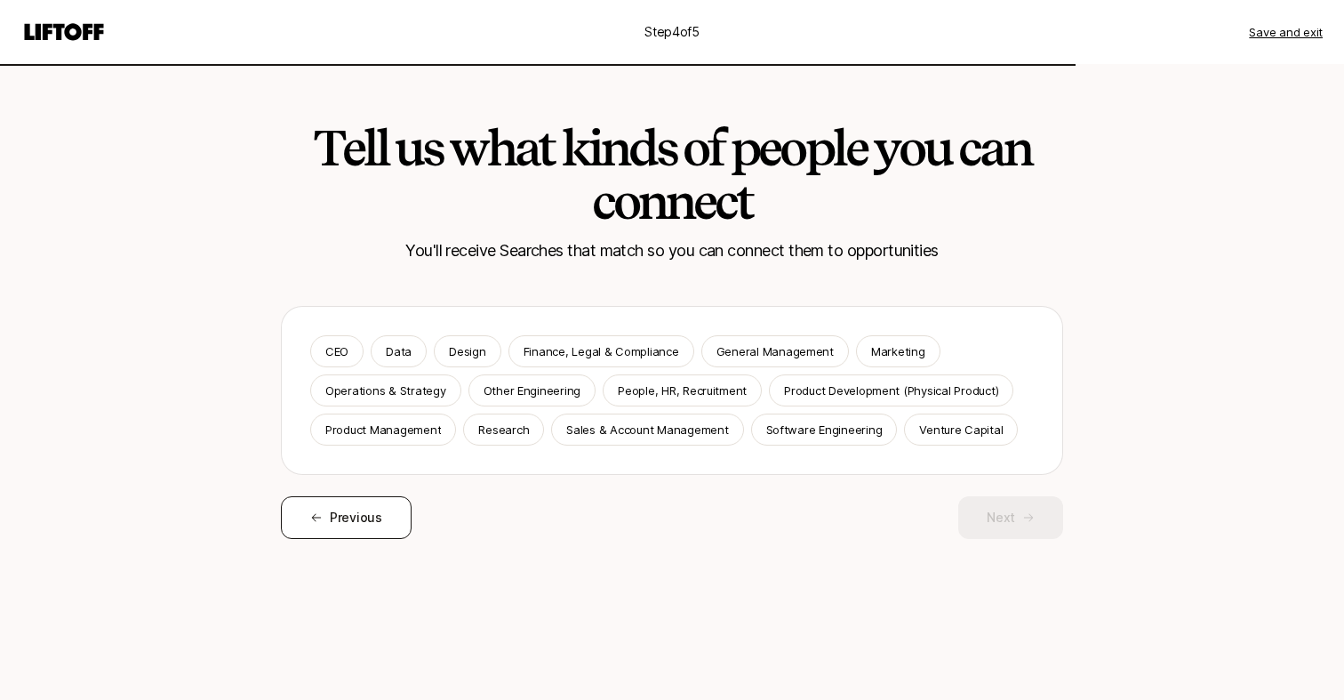
click at [347, 519] on span "Previous" at bounding box center [356, 517] width 52 height 21
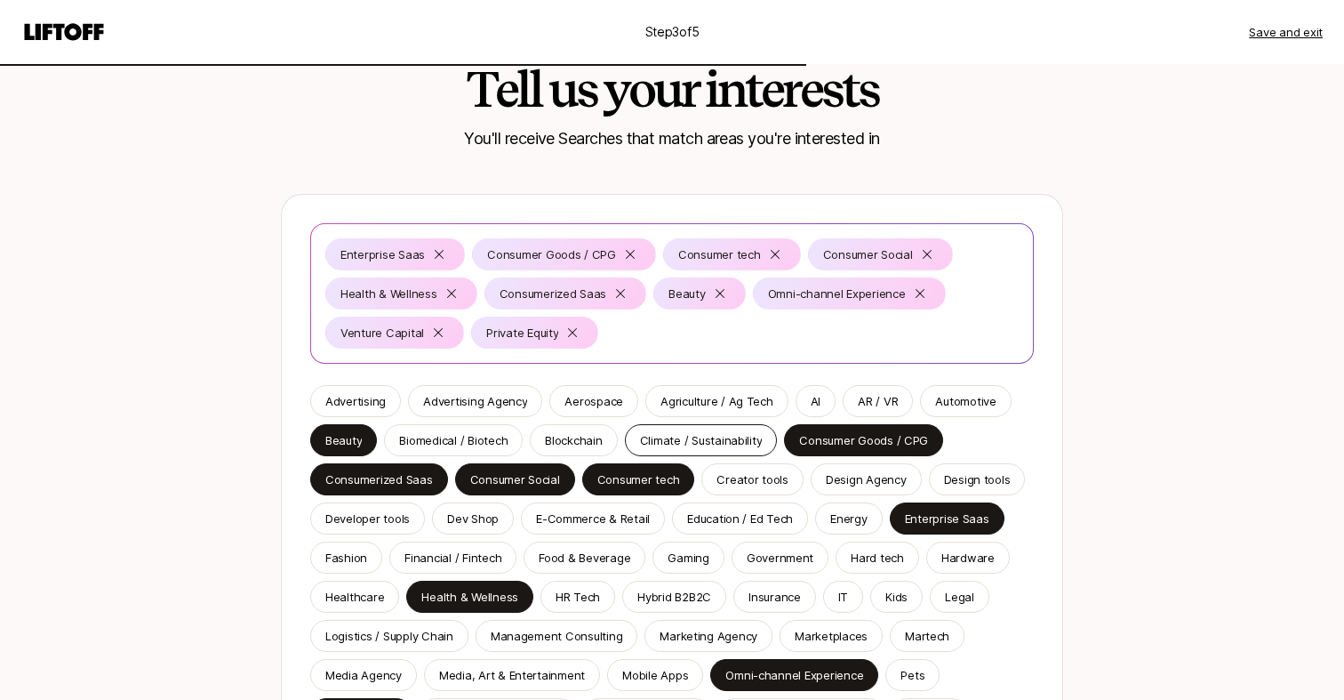
scroll to position [84, 0]
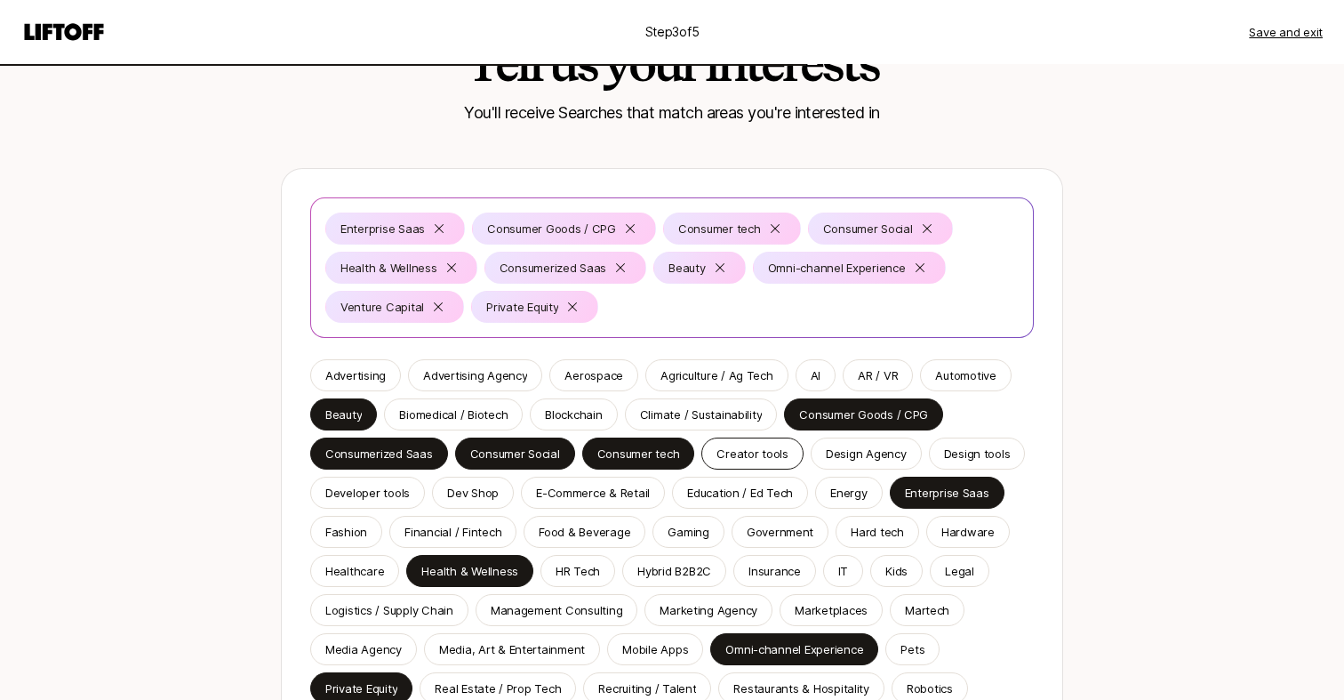
click at [748, 453] on p "Creator tools" at bounding box center [753, 454] width 72 height 18
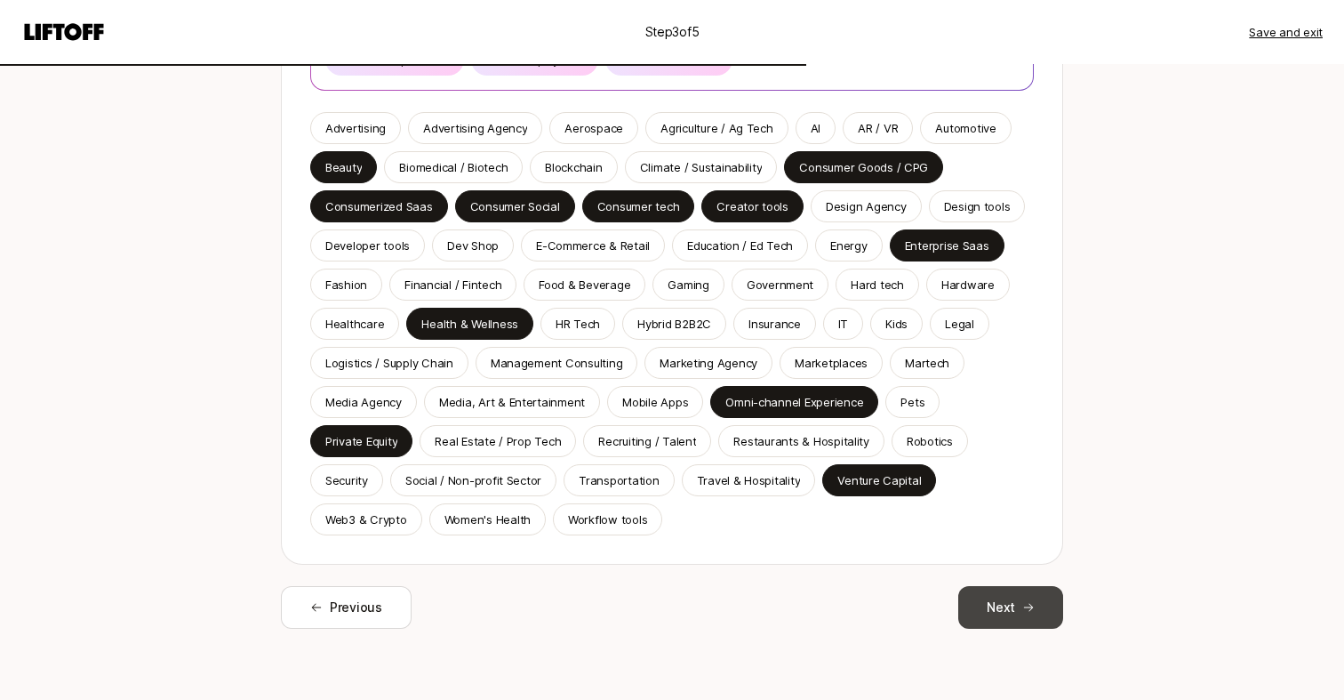
click at [974, 597] on button "Next" at bounding box center [1011, 607] width 105 height 43
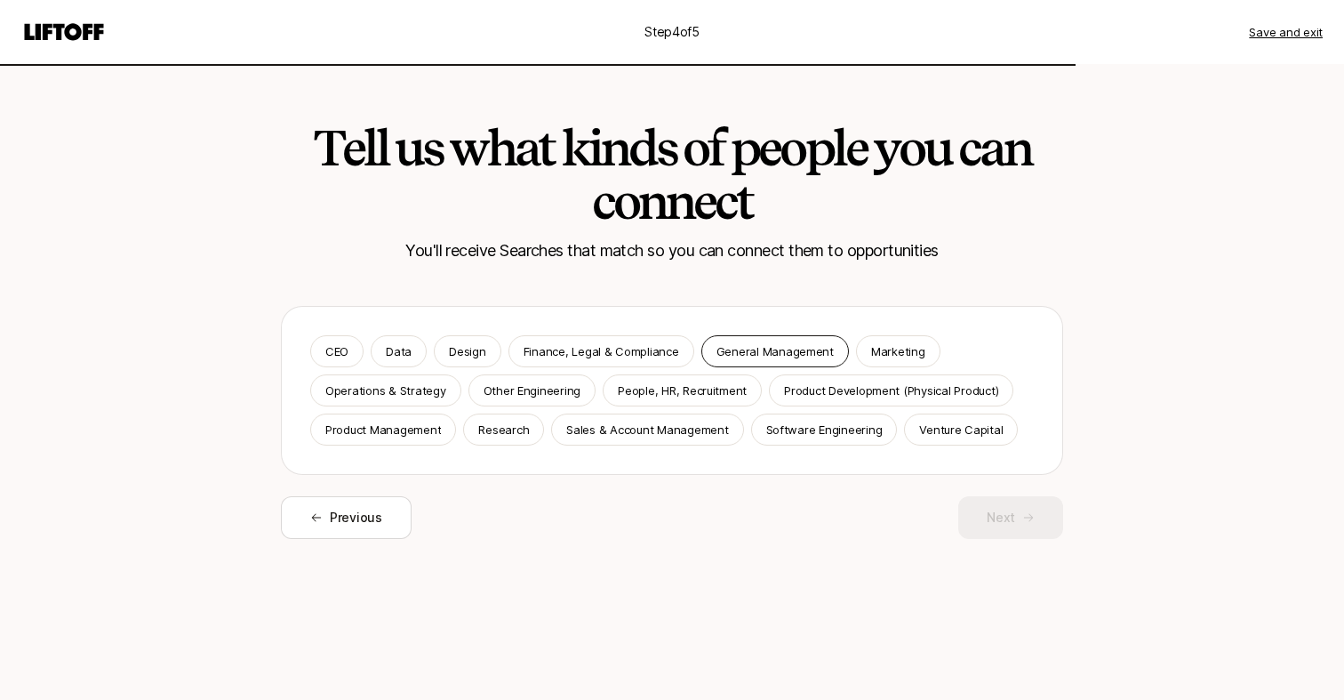
click at [790, 343] on p "General Management" at bounding box center [775, 351] width 117 height 18
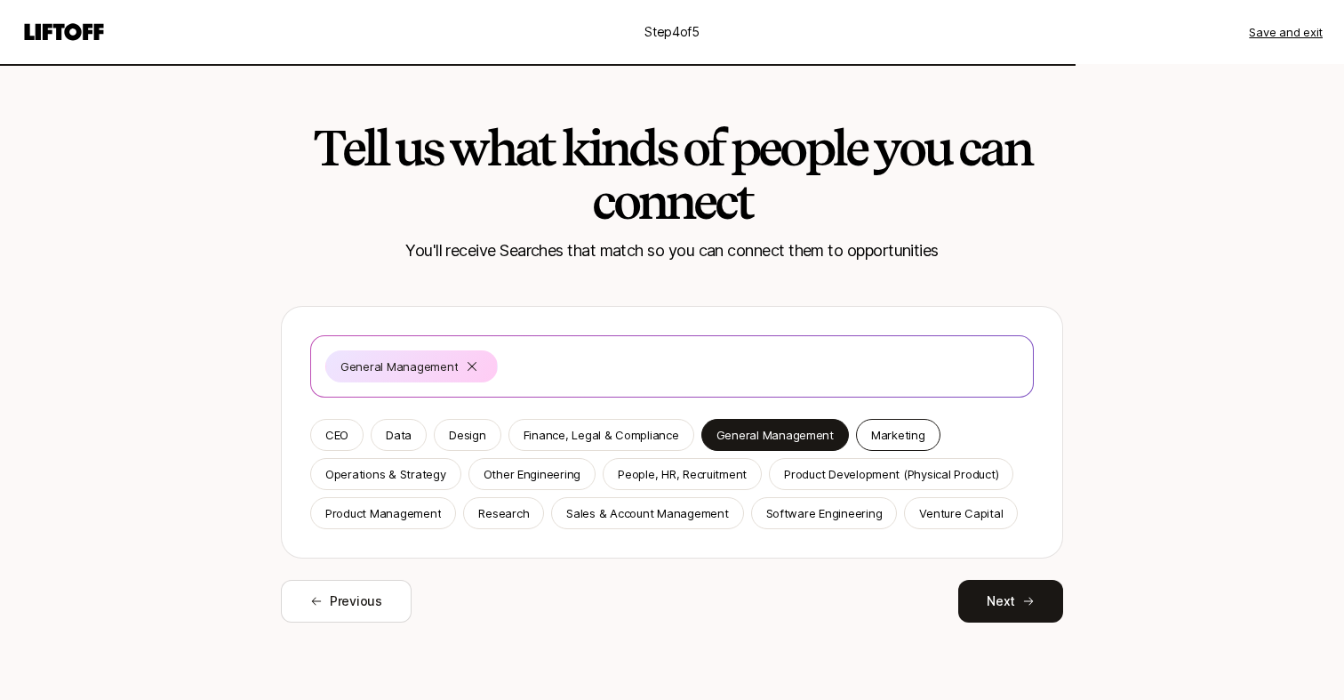
click at [895, 423] on div "Marketing" at bounding box center [898, 435] width 84 height 32
click at [378, 480] on p "Operations & Strategy" at bounding box center [385, 474] width 121 height 18
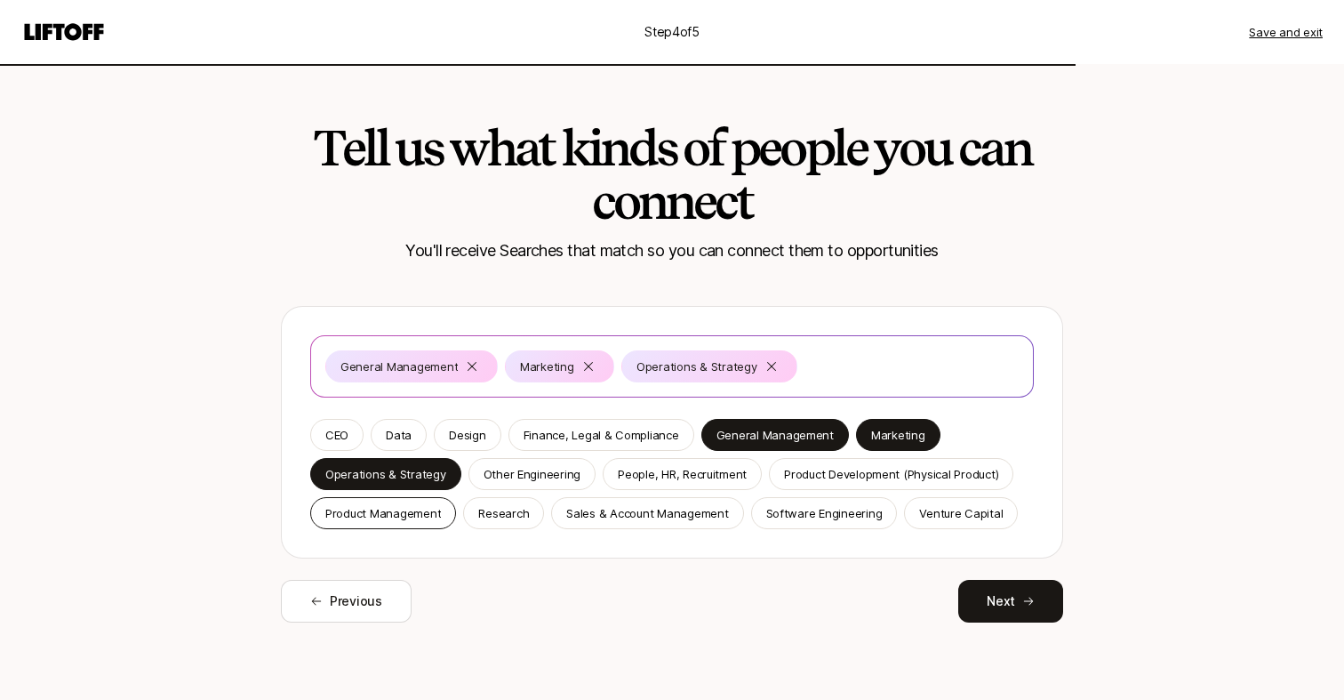
click at [402, 507] on p "Product Management" at bounding box center [383, 513] width 116 height 18
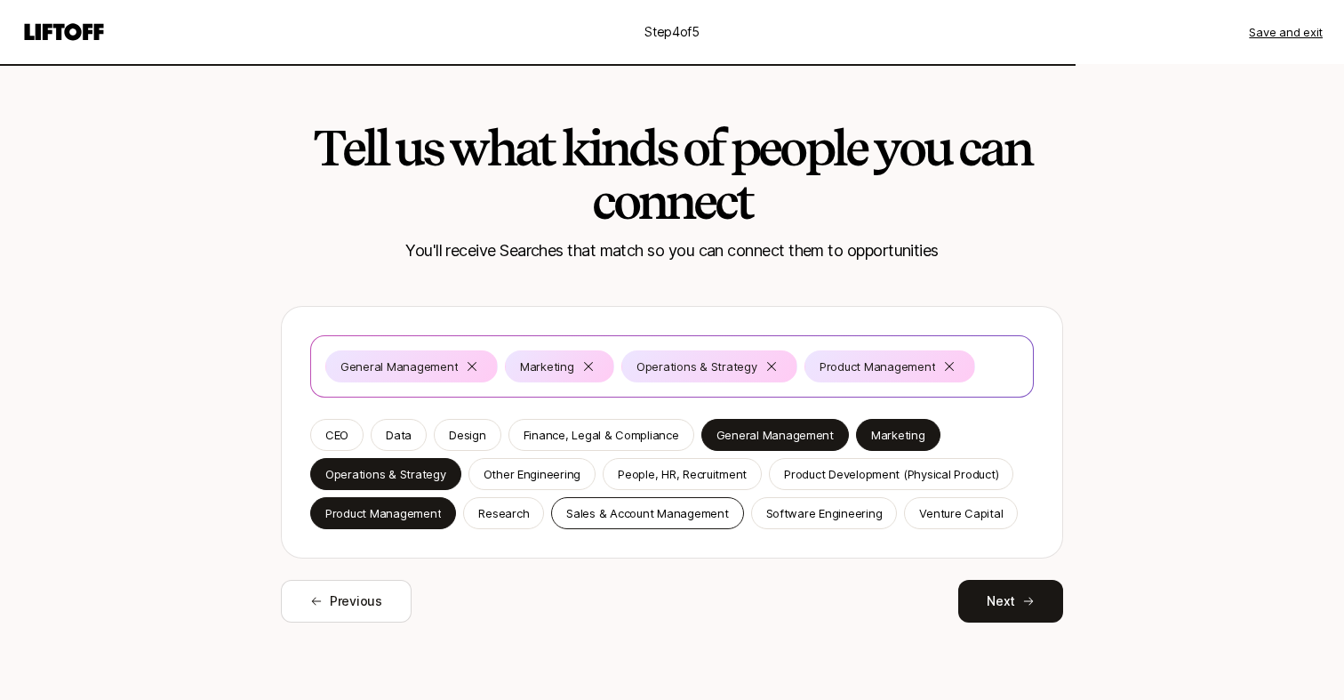
click at [601, 512] on p "Sales & Account Management" at bounding box center [647, 513] width 162 height 18
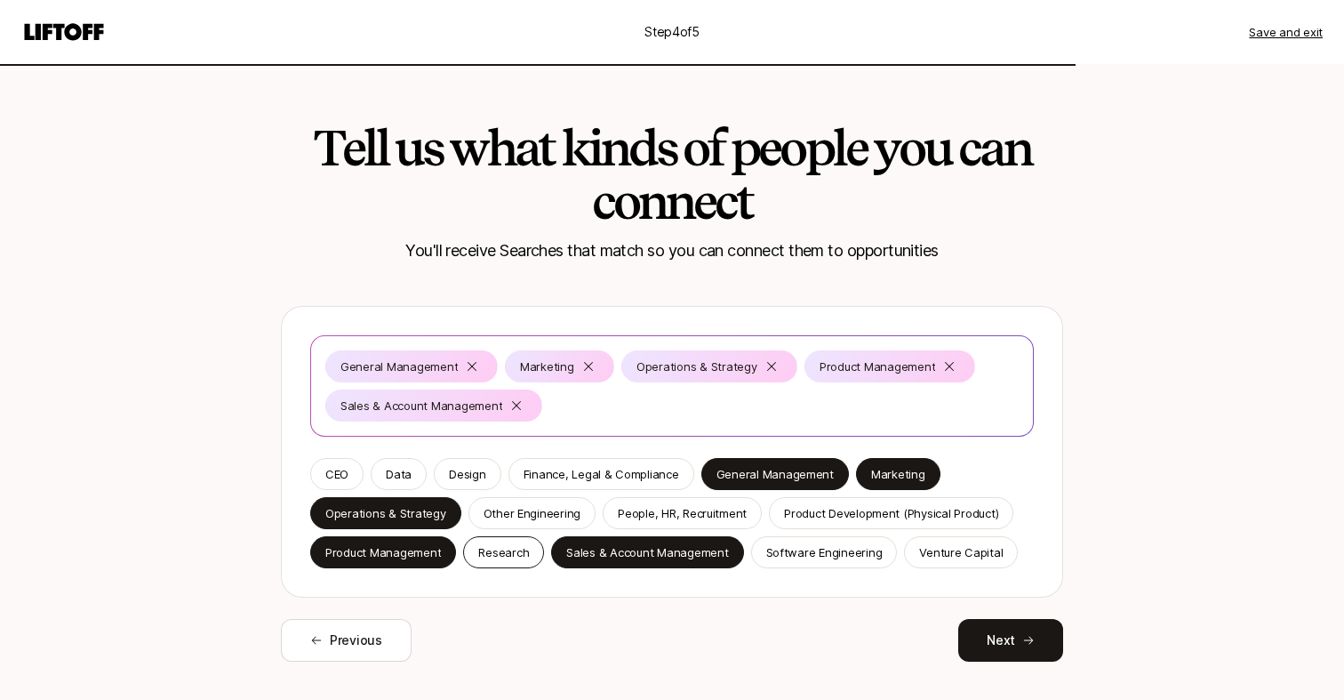
click at [506, 550] on p "Research" at bounding box center [503, 552] width 51 height 18
click at [957, 551] on p "Venture Capital" at bounding box center [961, 552] width 84 height 18
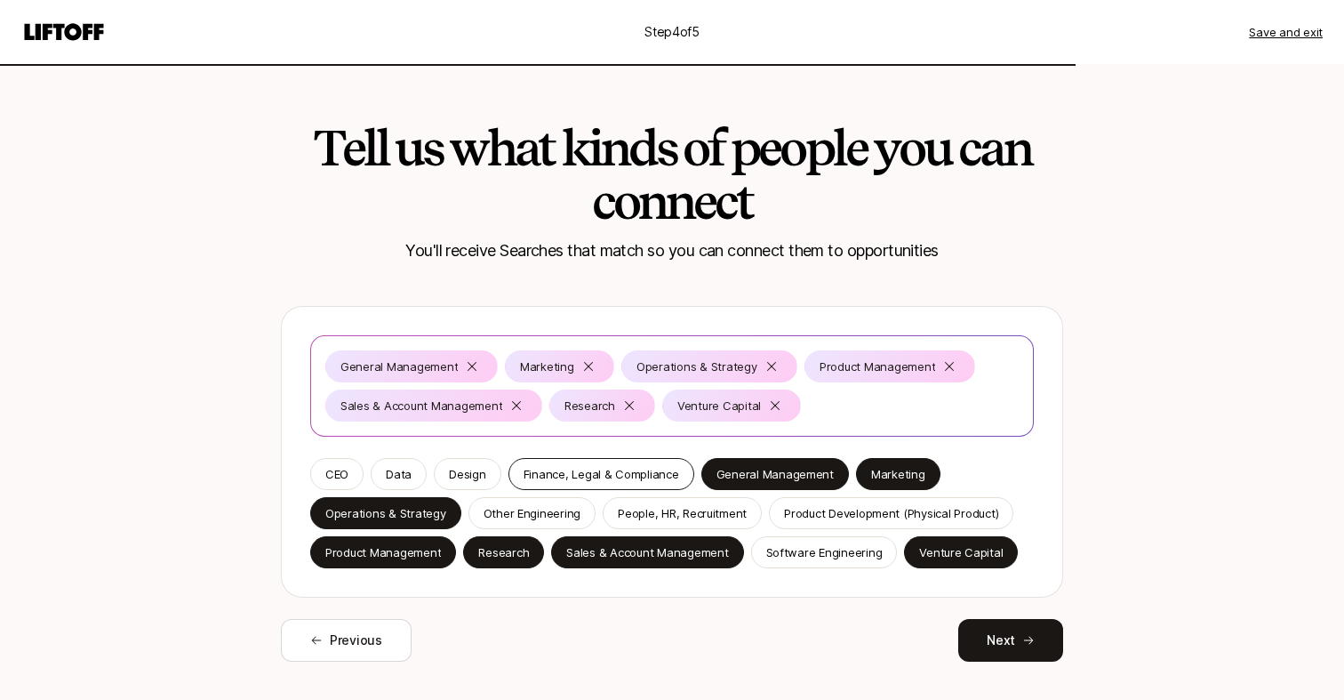
click at [585, 475] on p "Finance, Legal & Compliance" at bounding box center [602, 474] width 156 height 18
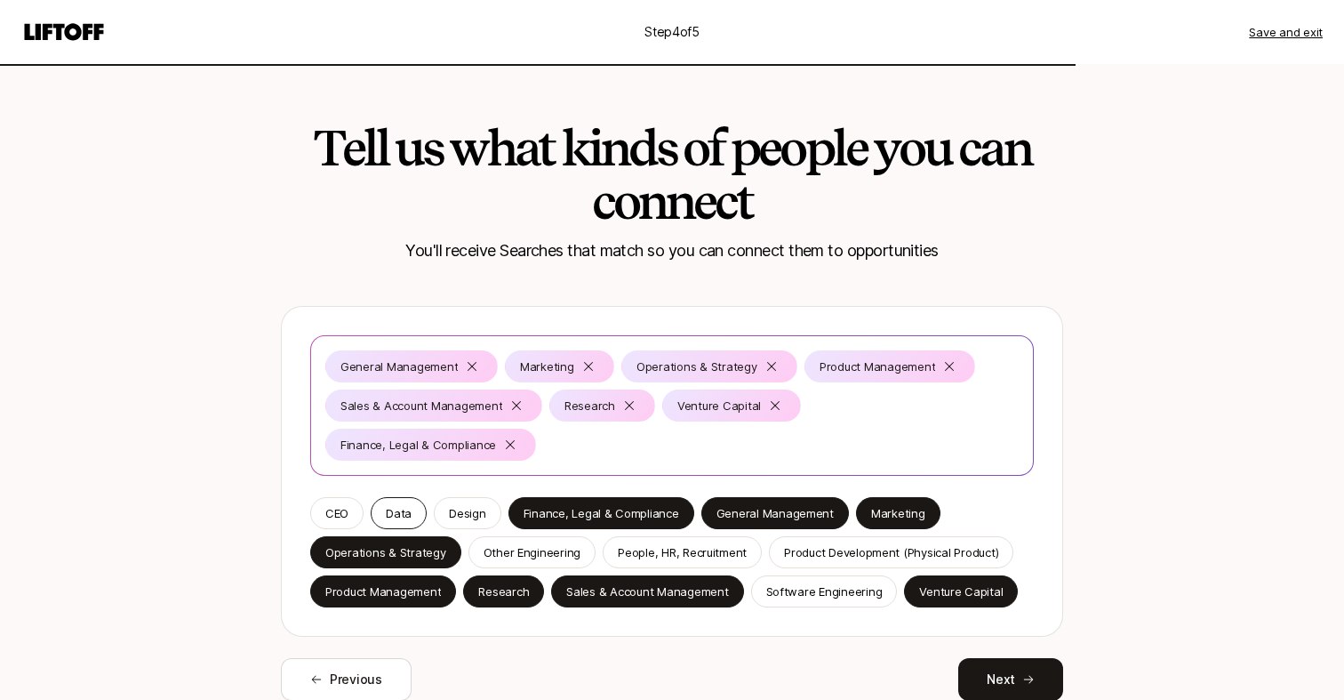
click at [391, 504] on p "Data" at bounding box center [399, 513] width 26 height 18
click at [476, 508] on p "Design" at bounding box center [467, 513] width 36 height 18
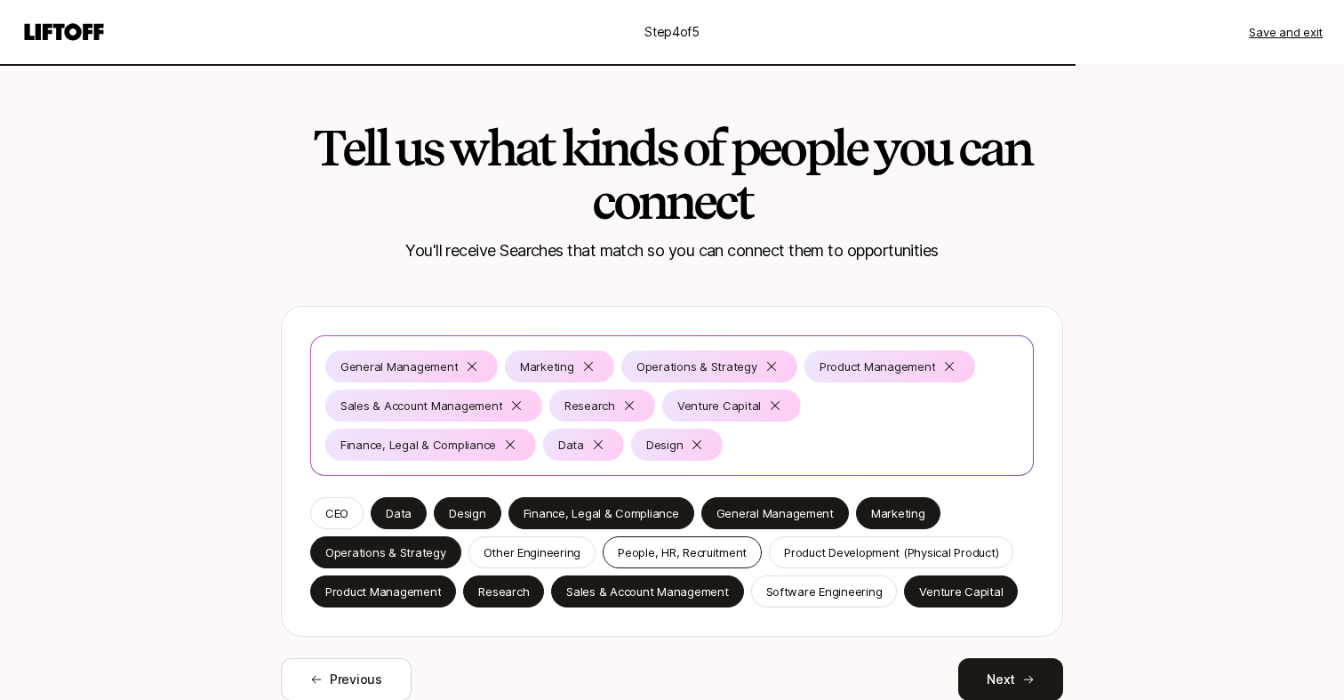
scroll to position [45, 0]
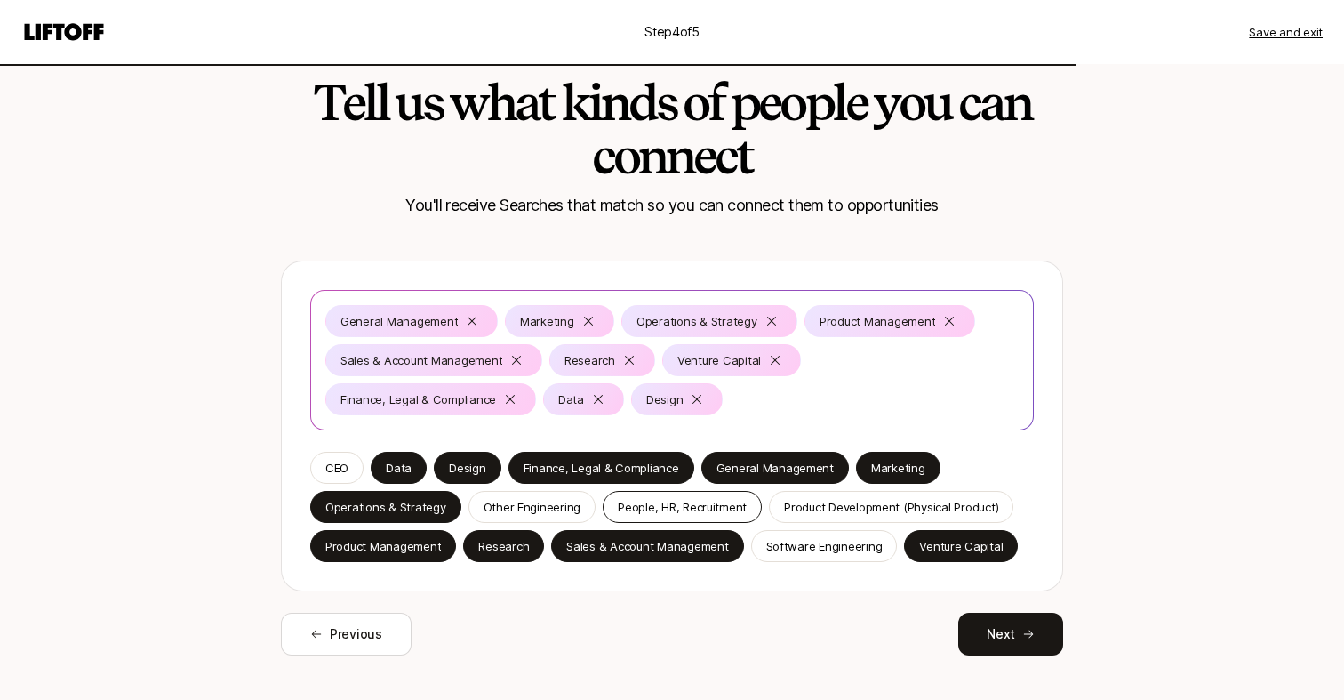
click at [652, 505] on p "People, HR, Recruitment" at bounding box center [682, 507] width 129 height 18
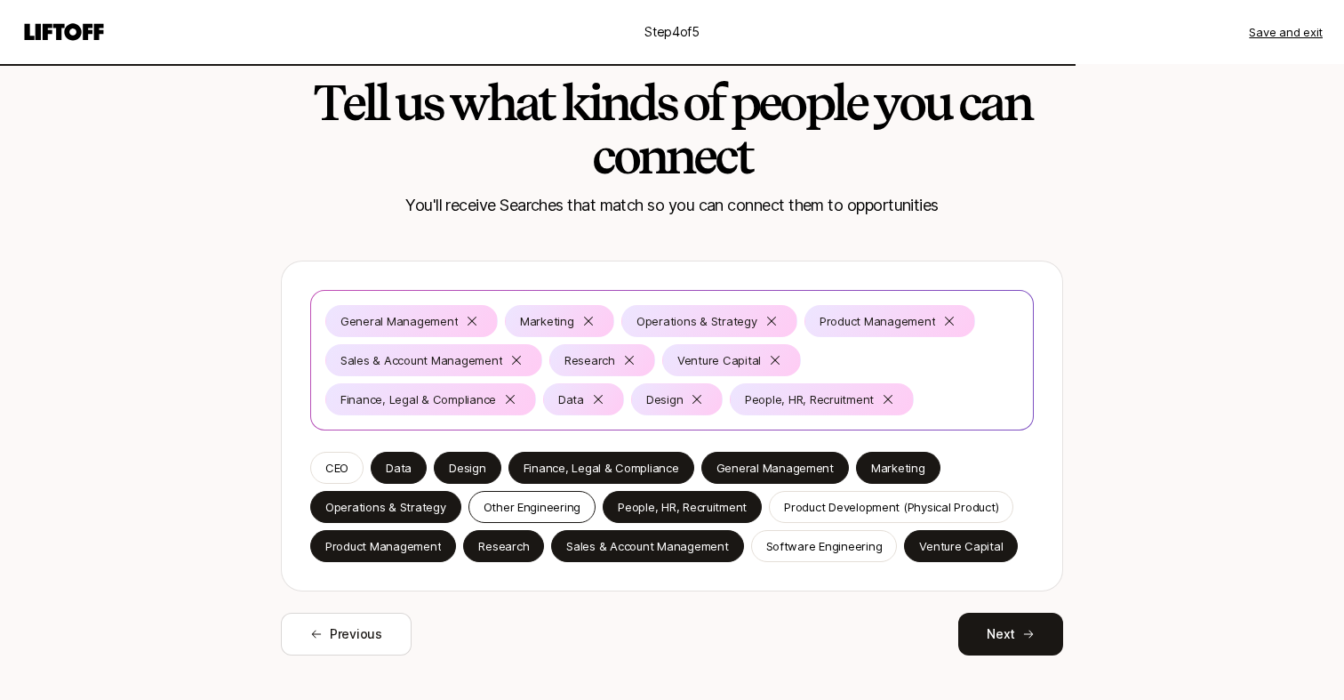
click at [556, 502] on p "Other Engineering" at bounding box center [533, 507] width 98 height 18
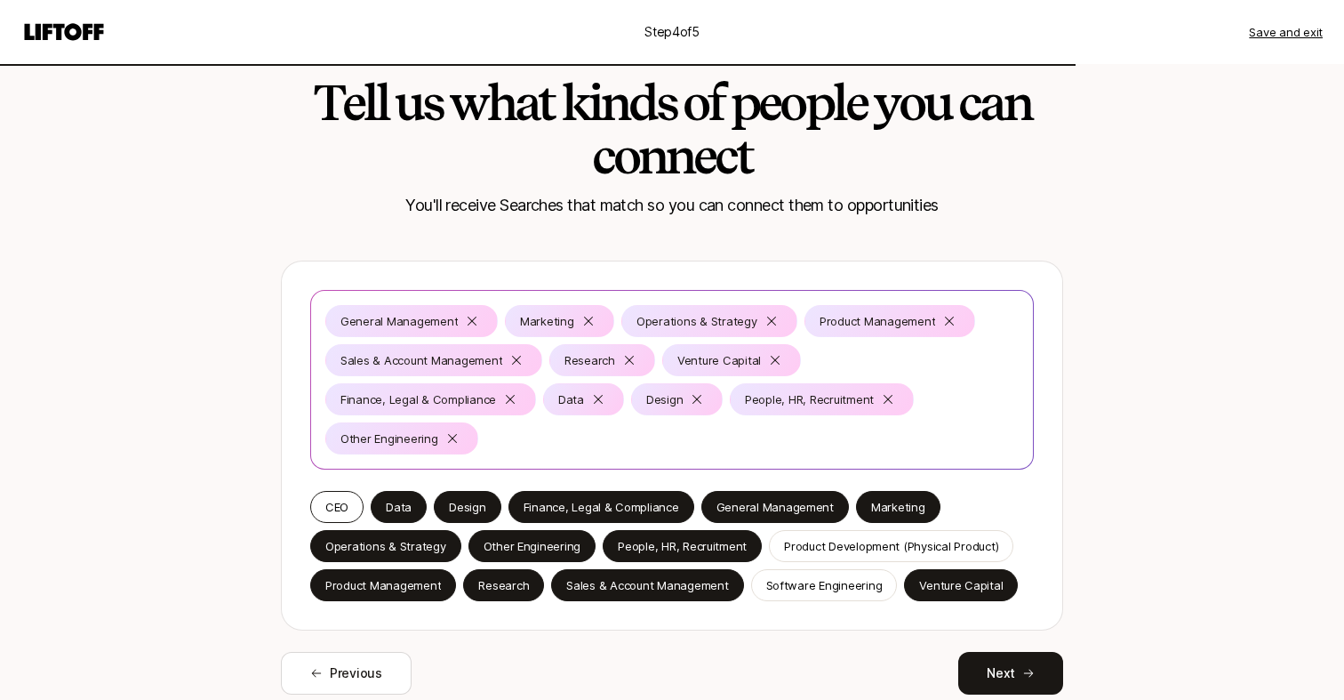
click at [352, 491] on div "CEO" at bounding box center [336, 507] width 53 height 32
click at [990, 652] on button "Next" at bounding box center [1011, 673] width 105 height 43
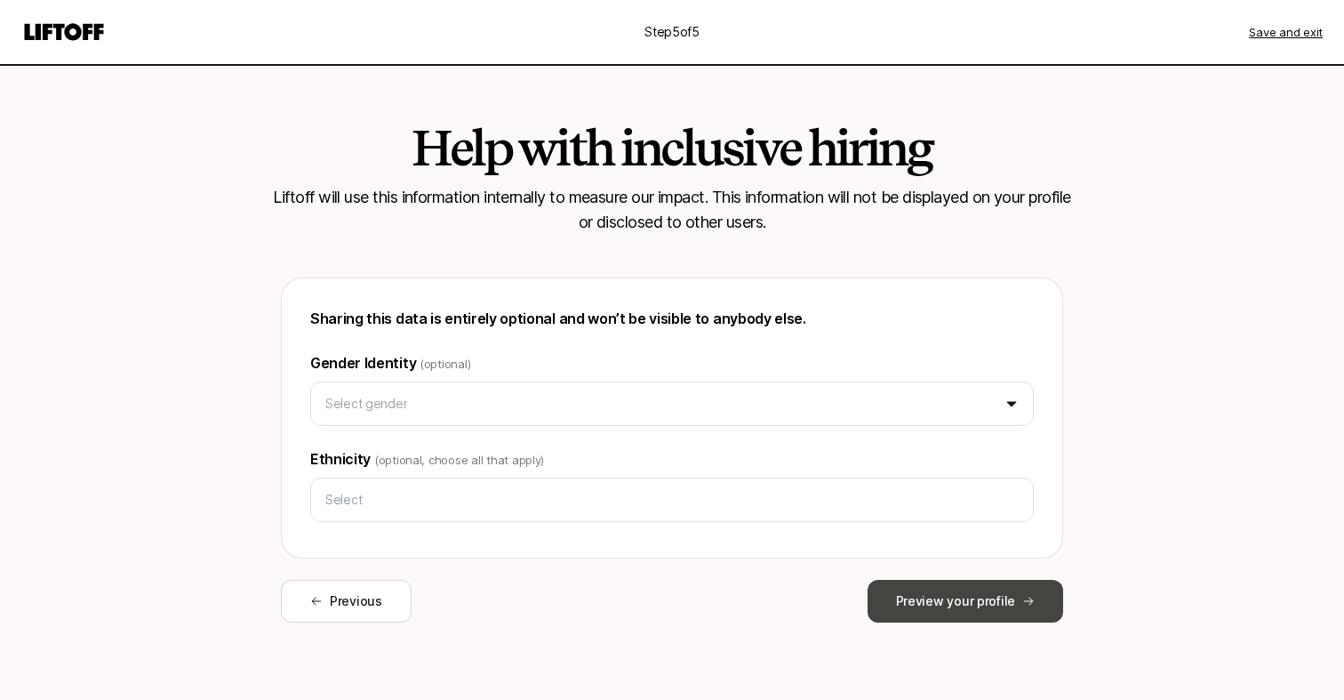
click at [991, 610] on button "Preview your profile" at bounding box center [966, 601] width 196 height 43
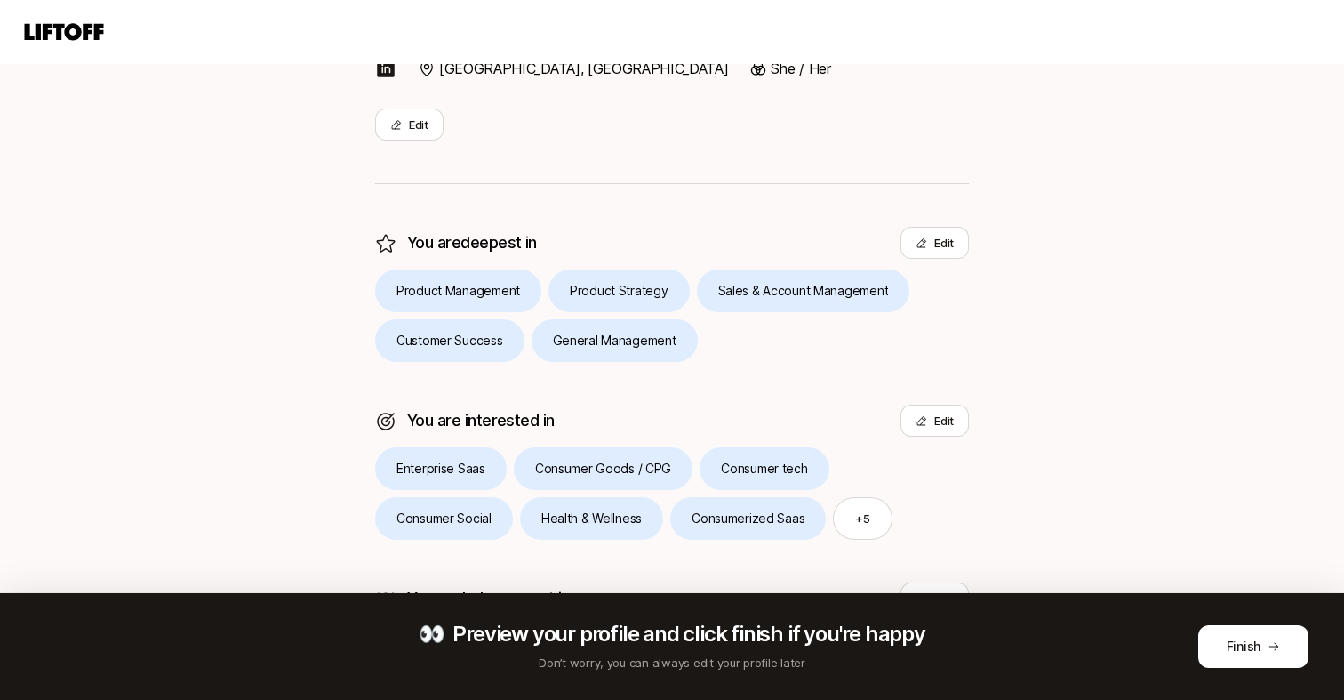
scroll to position [452, 0]
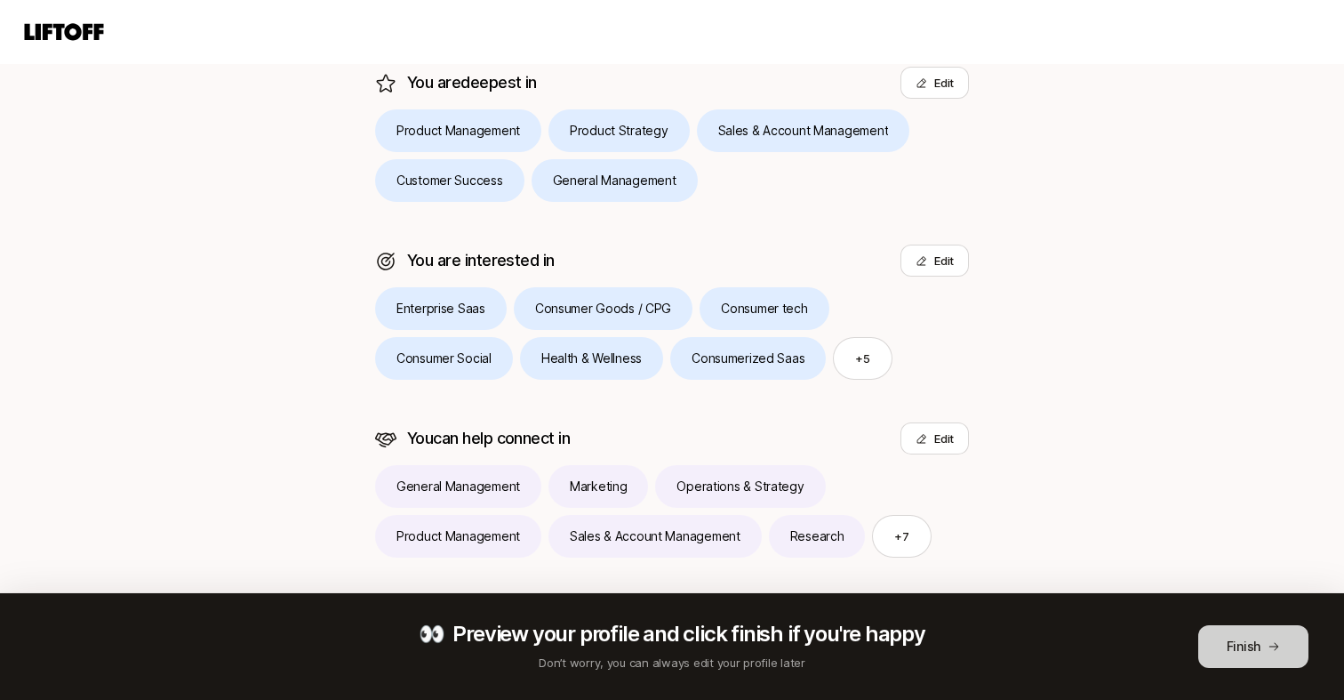
click at [1245, 654] on button "Finish" at bounding box center [1254, 646] width 110 height 43
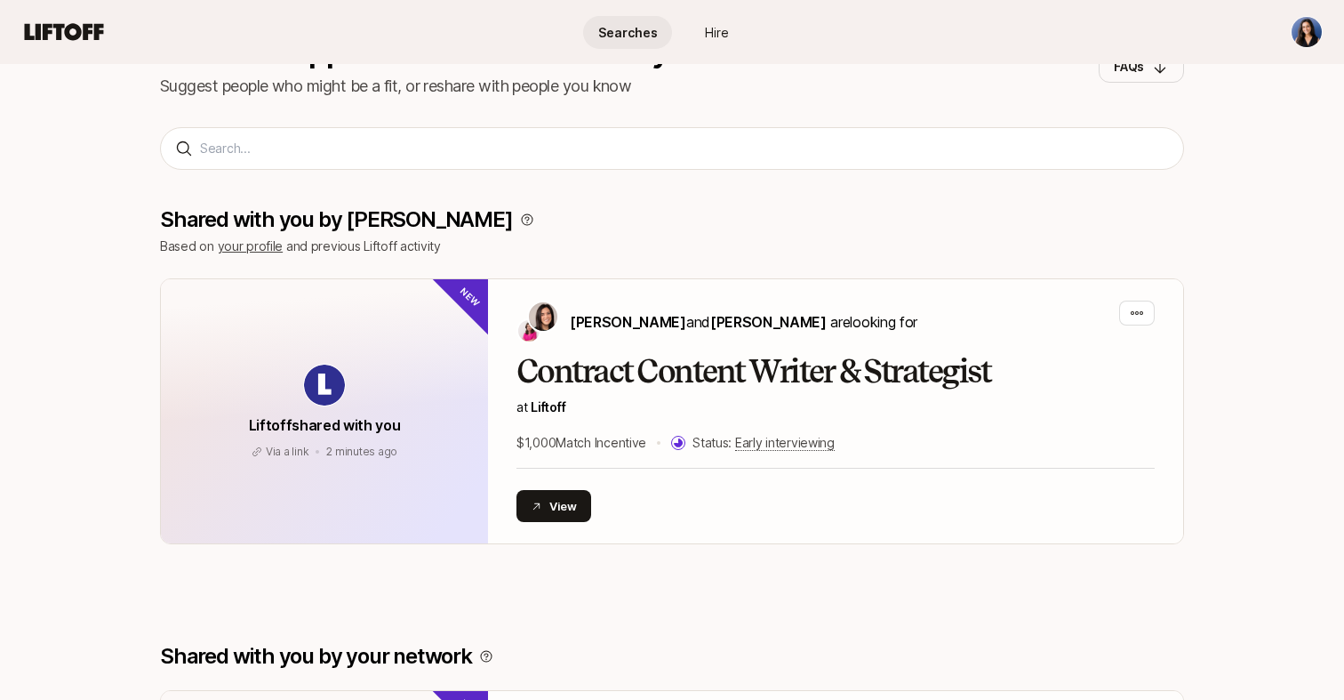
scroll to position [185, 0]
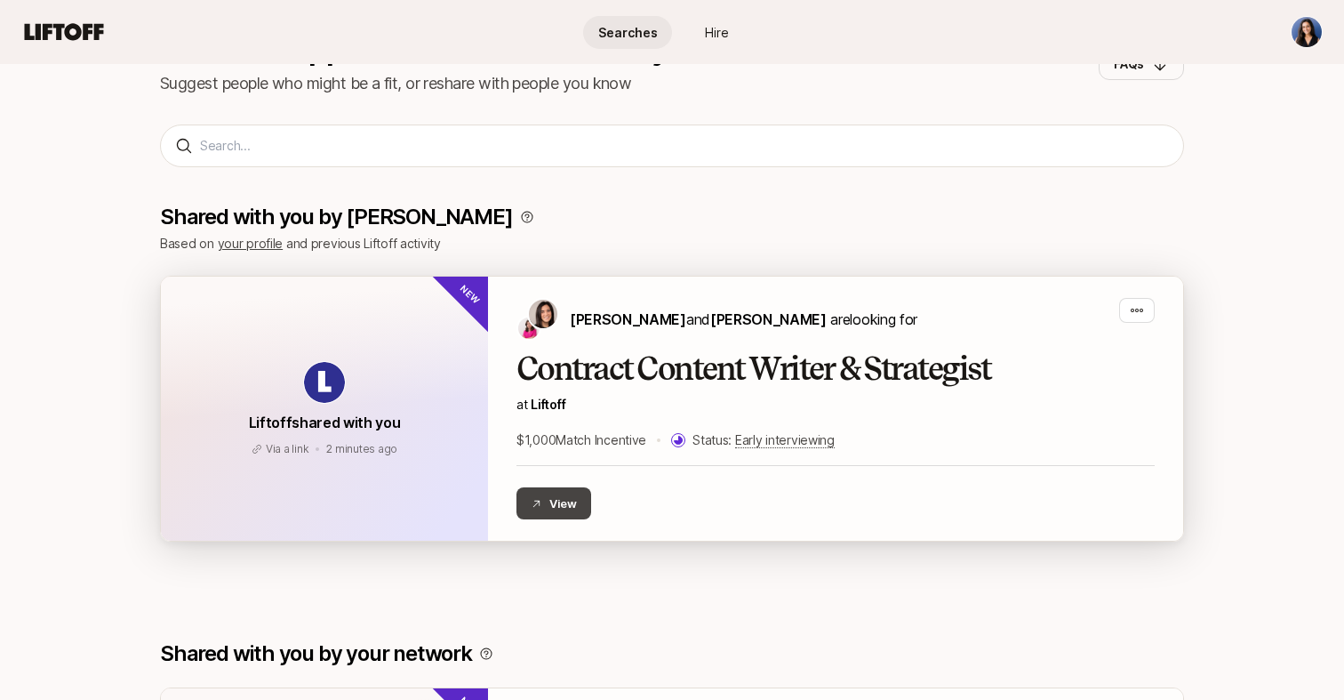
click at [560, 502] on button "View" at bounding box center [554, 503] width 75 height 32
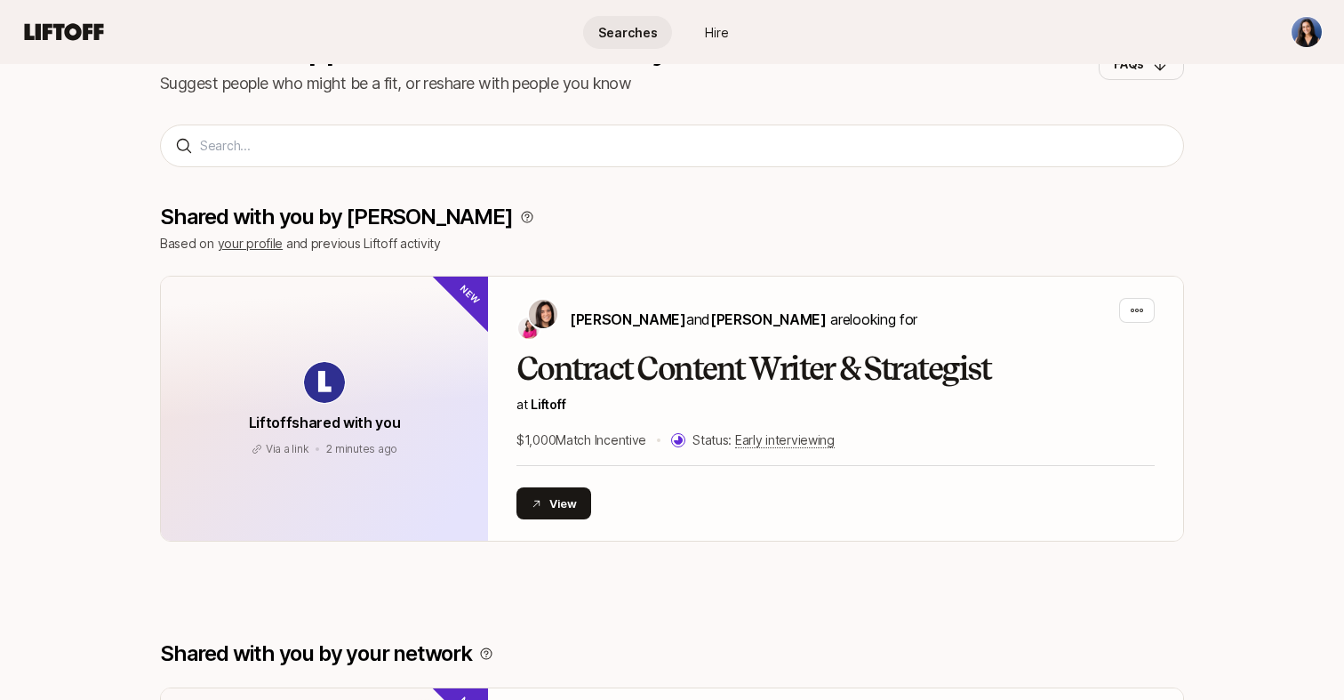
scroll to position [0, 0]
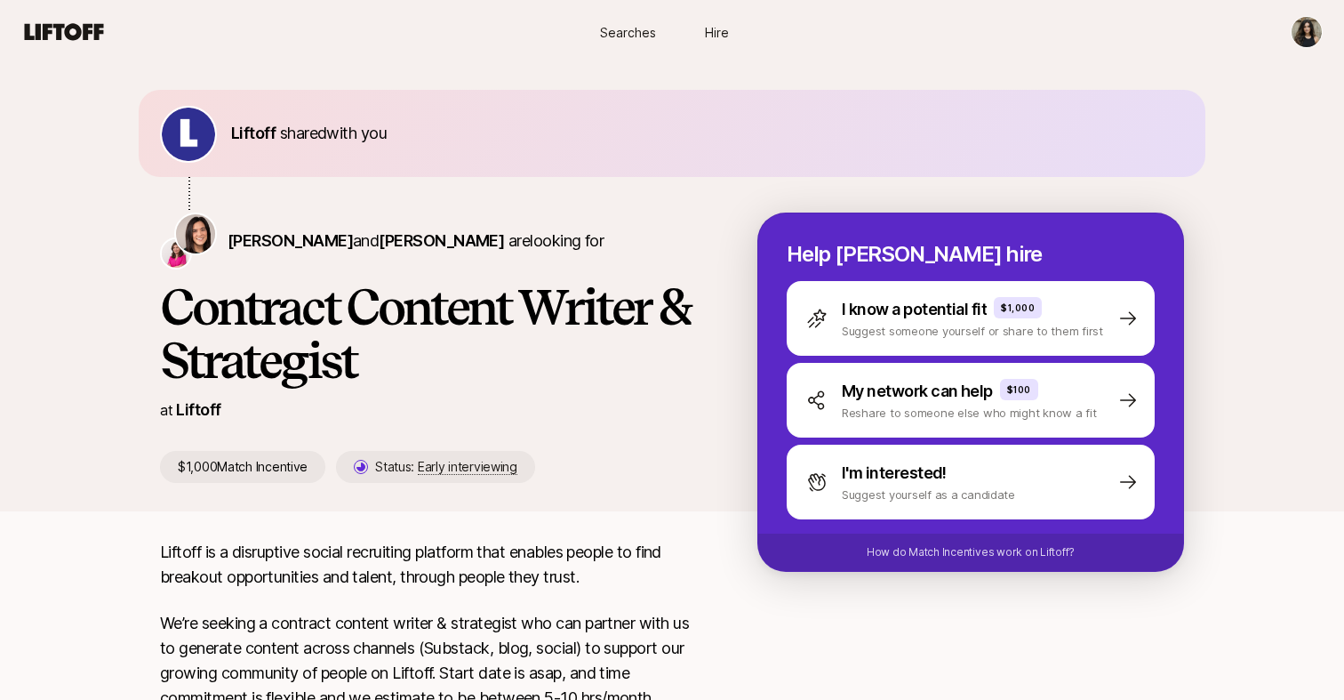
scroll to position [69, 0]
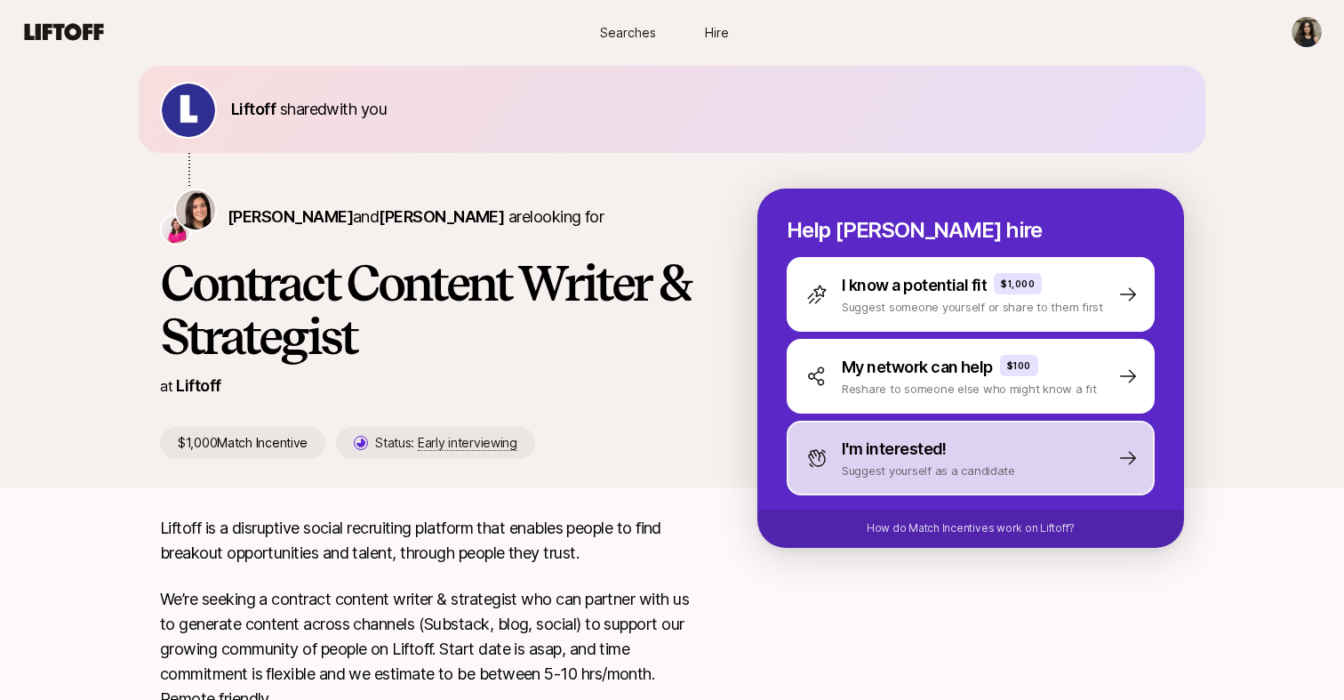
click at [918, 469] on p "Suggest yourself as a candidate" at bounding box center [928, 470] width 173 height 18
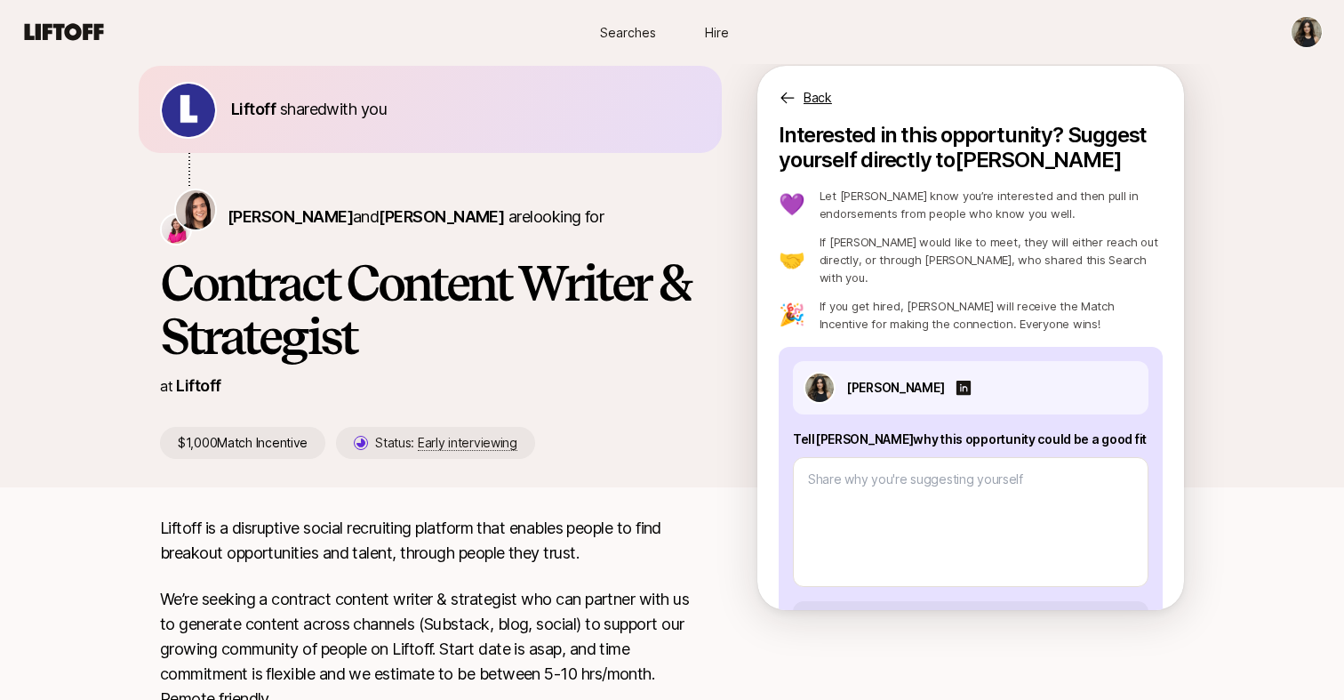
click at [821, 101] on p "Back" at bounding box center [818, 97] width 28 height 21
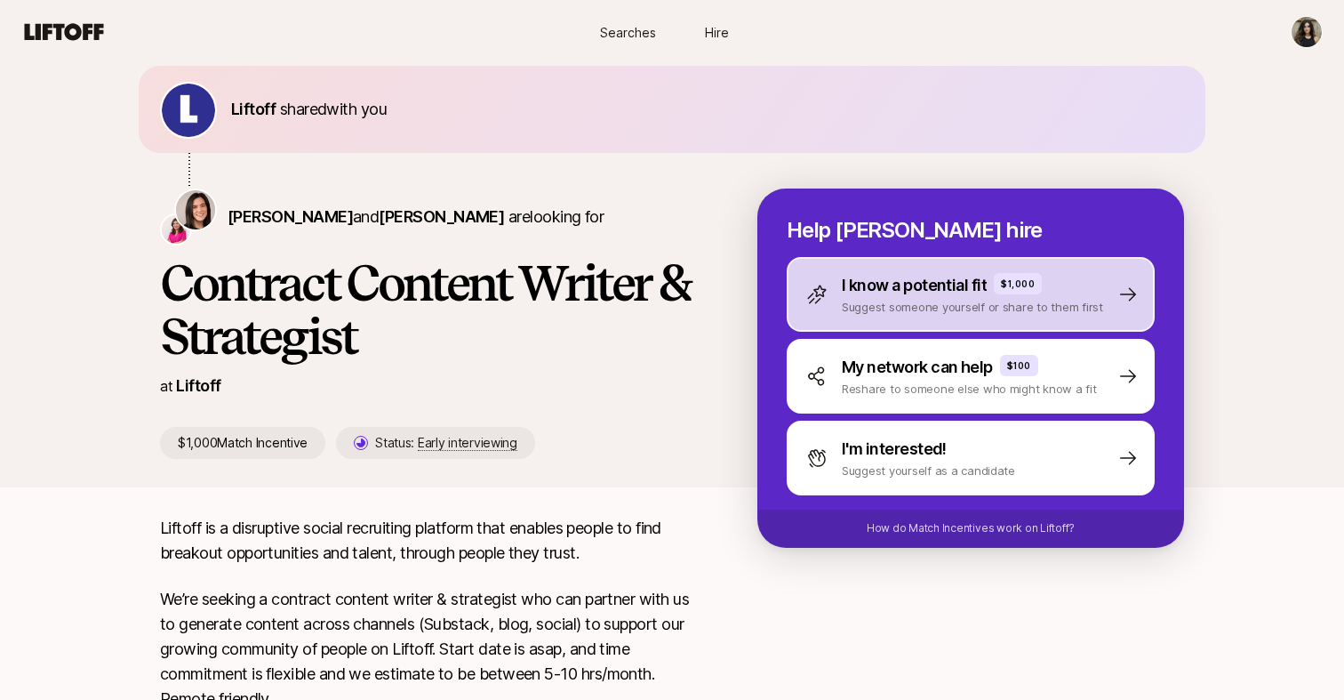
click at [918, 296] on p "I know a potential fit" at bounding box center [914, 285] width 145 height 25
type textarea "x"
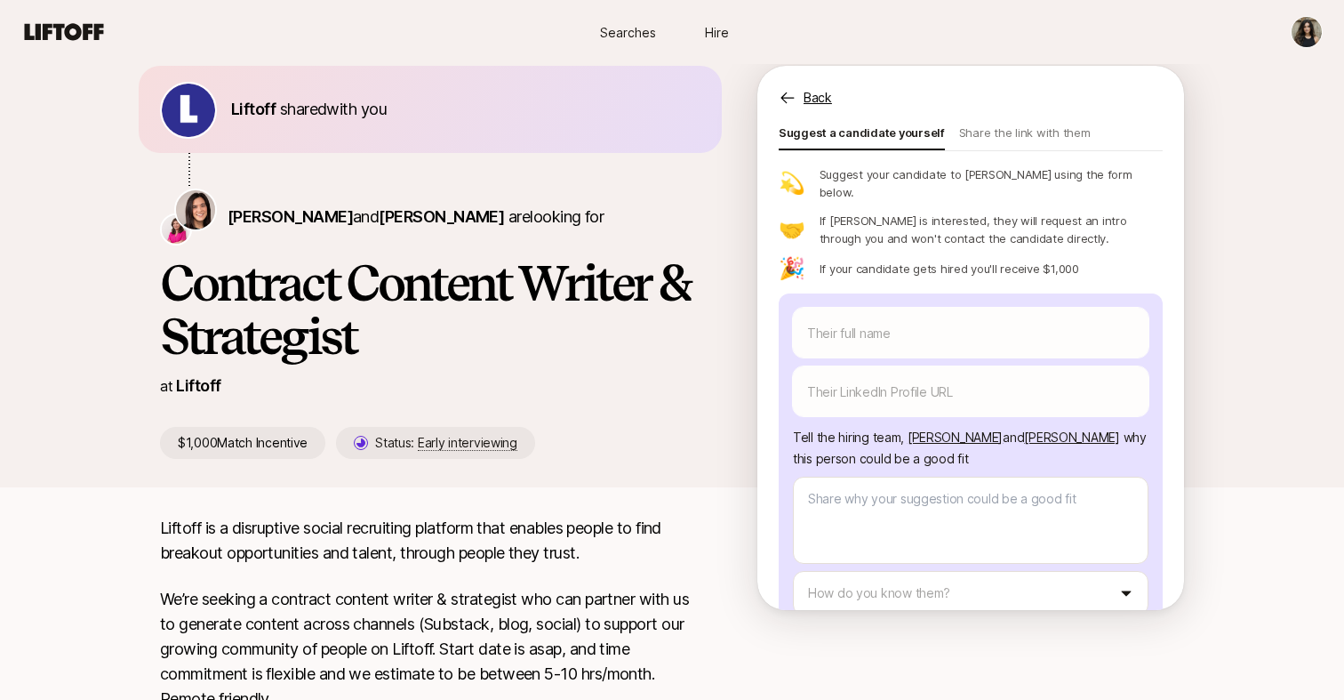
scroll to position [0, 0]
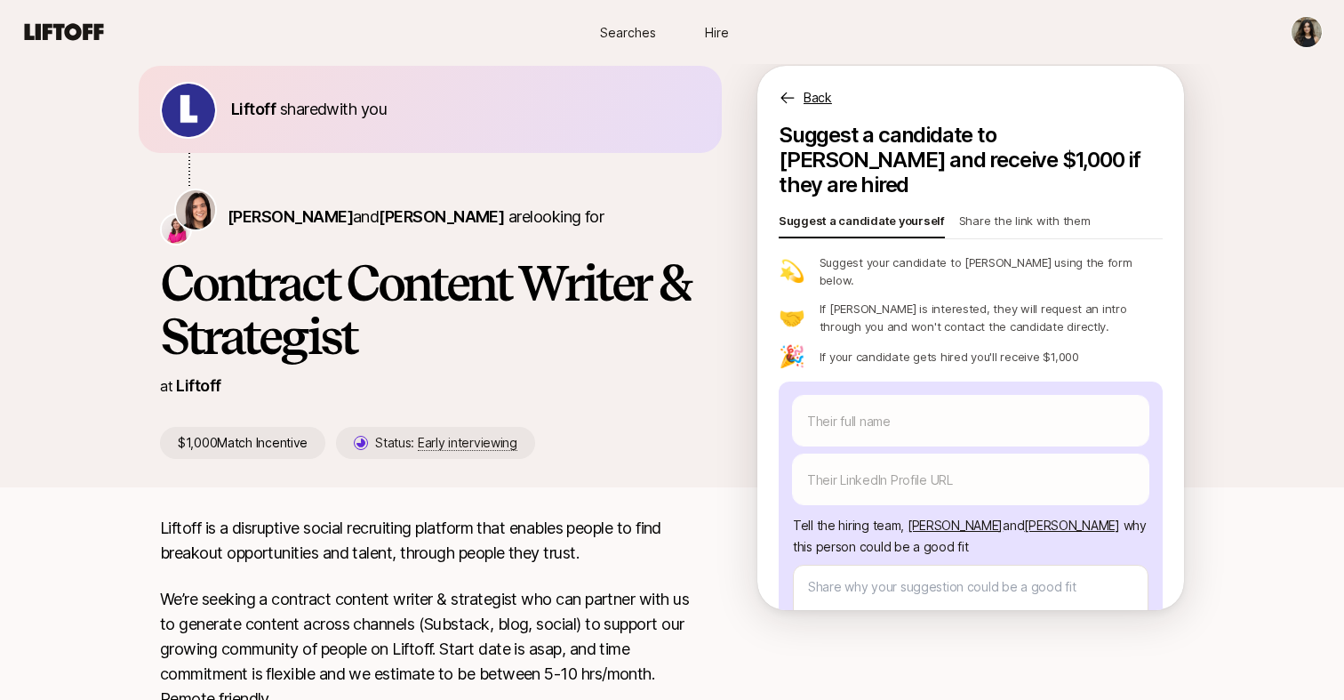
click at [1006, 212] on p "Share the link with them" at bounding box center [1025, 224] width 132 height 25
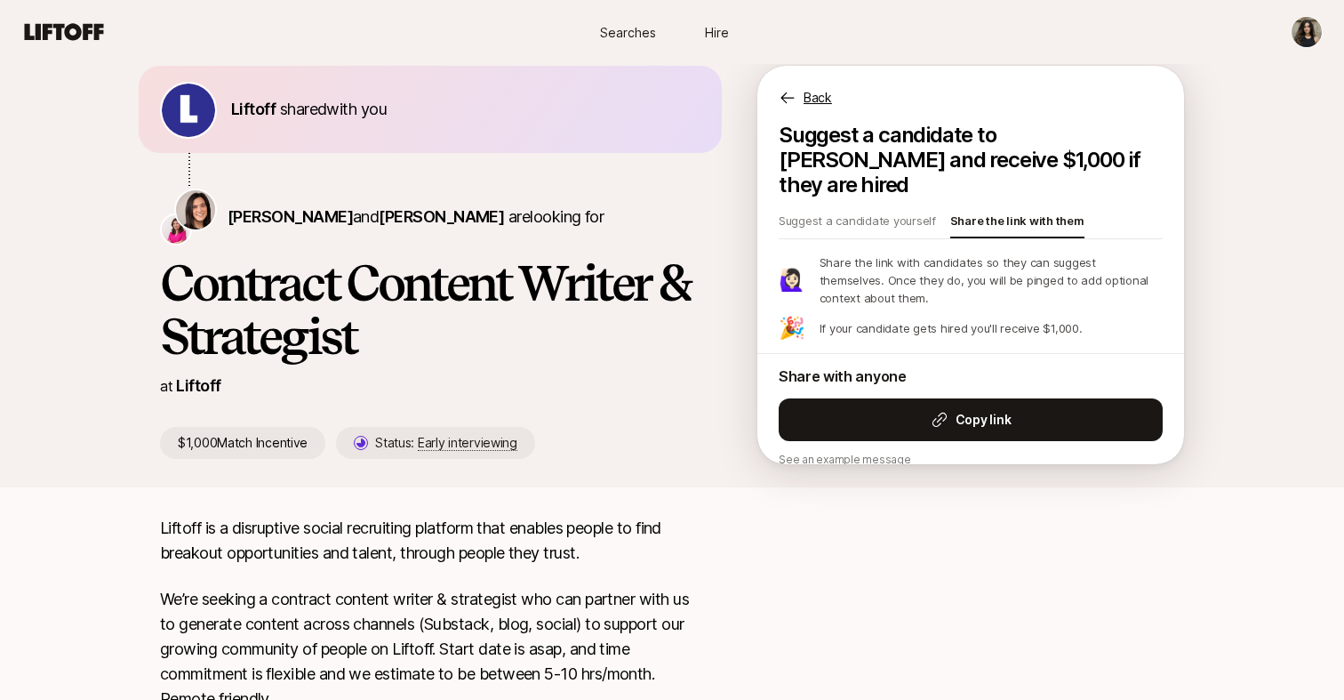
click at [814, 100] on p "Back" at bounding box center [818, 97] width 28 height 21
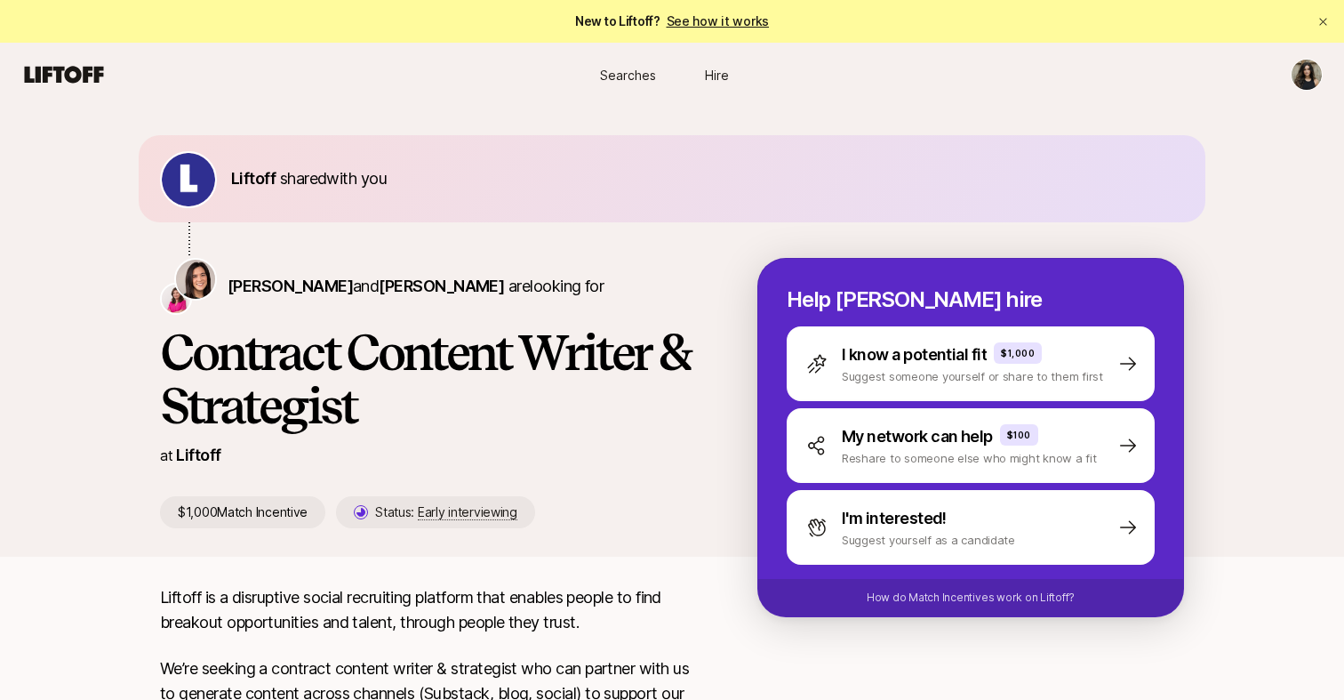
click at [634, 68] on span "Searches" at bounding box center [628, 75] width 56 height 19
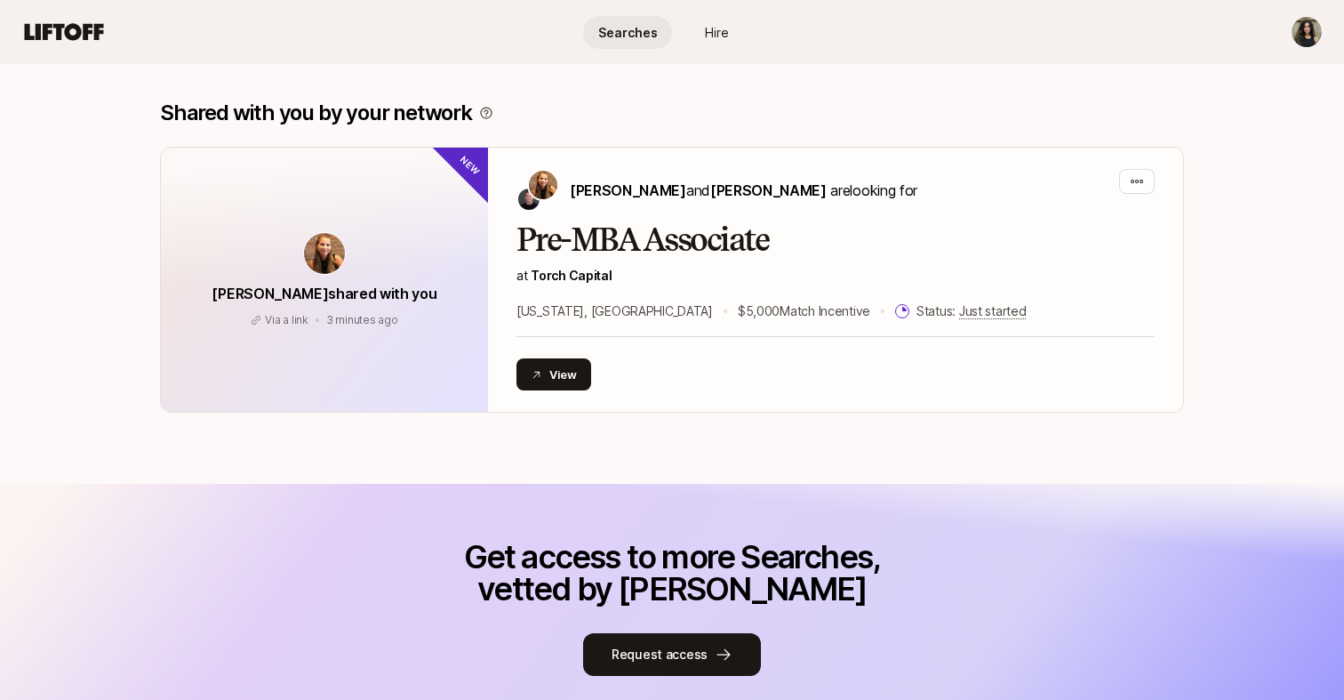
scroll to position [726, 0]
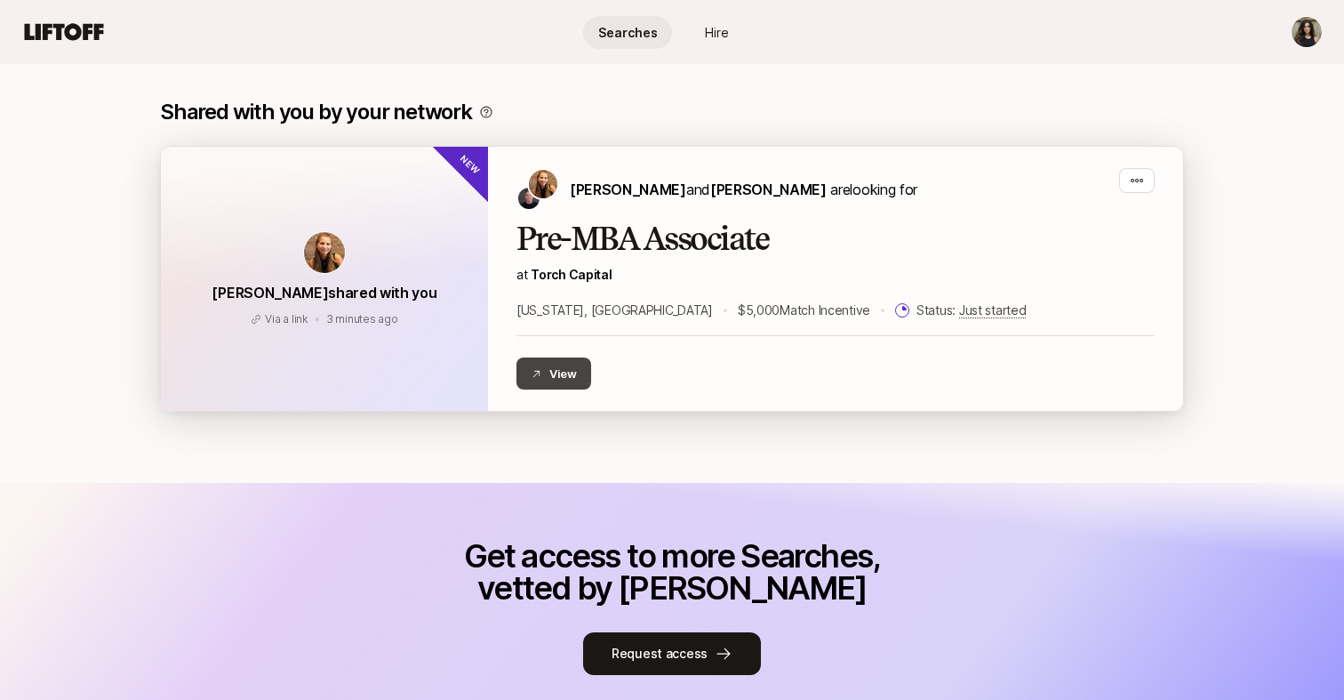
click at [564, 368] on button "View" at bounding box center [554, 373] width 75 height 32
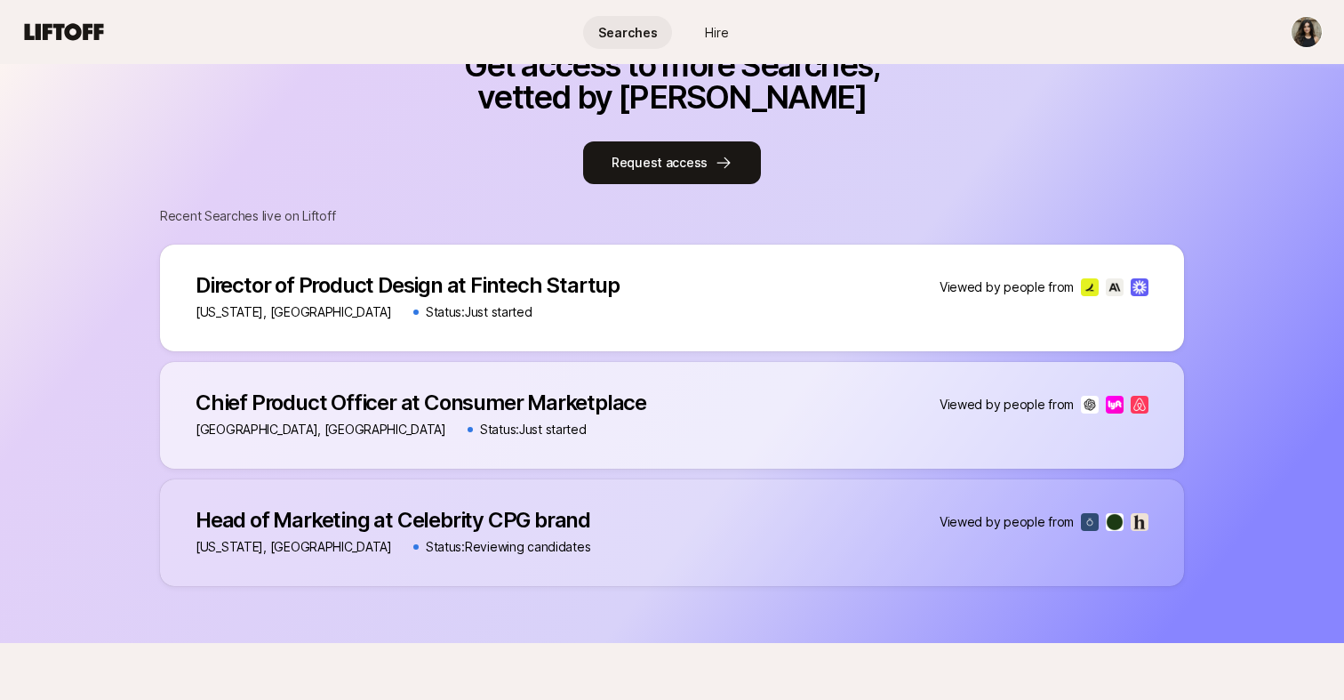
scroll to position [1224, 0]
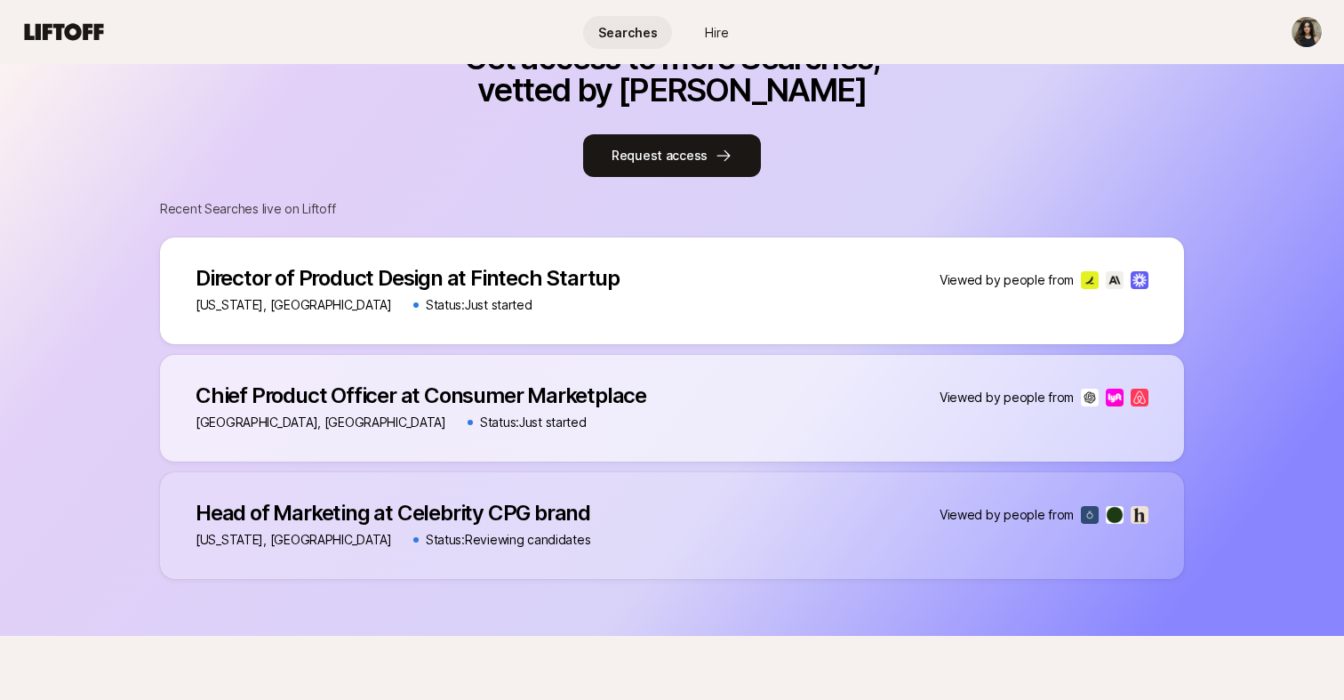
click at [510, 281] on p "Director of Product Design at Fintech Startup" at bounding box center [408, 278] width 424 height 25
click at [406, 293] on div "Director of Product Design at Fintech Startup Director of Product Design at Fin…" at bounding box center [408, 291] width 424 height 50
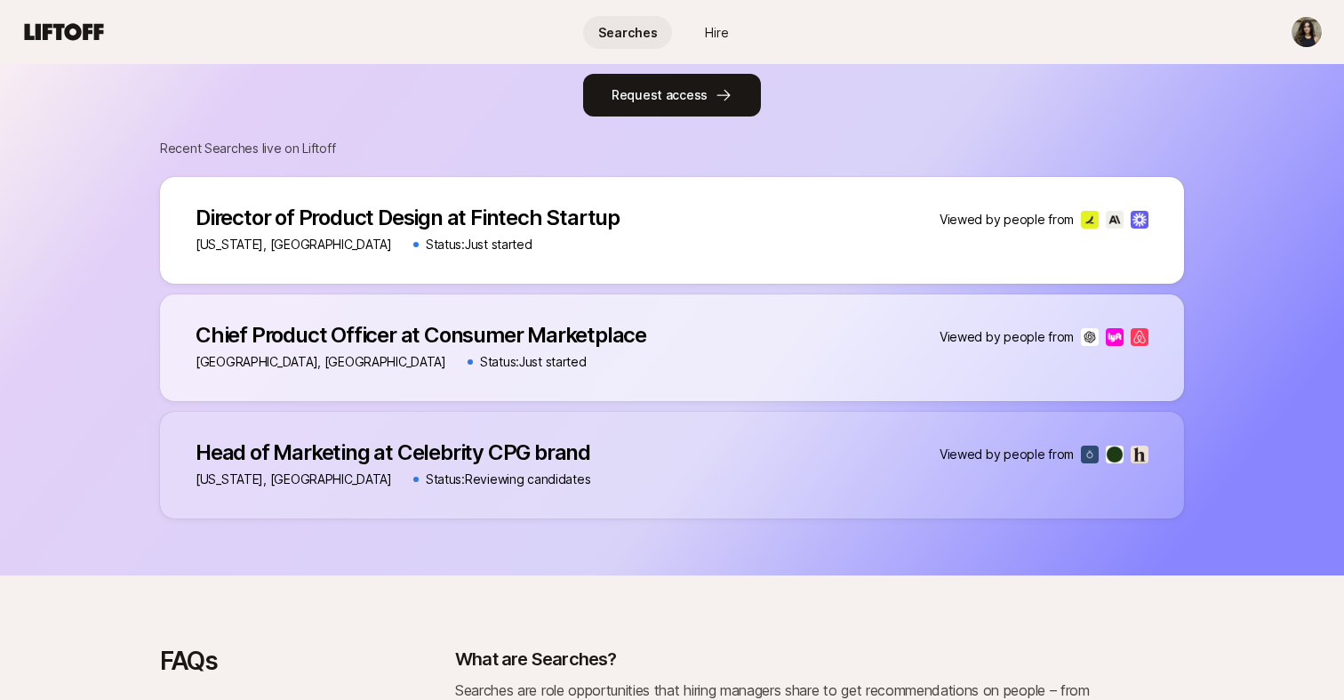
scroll to position [1220, 0]
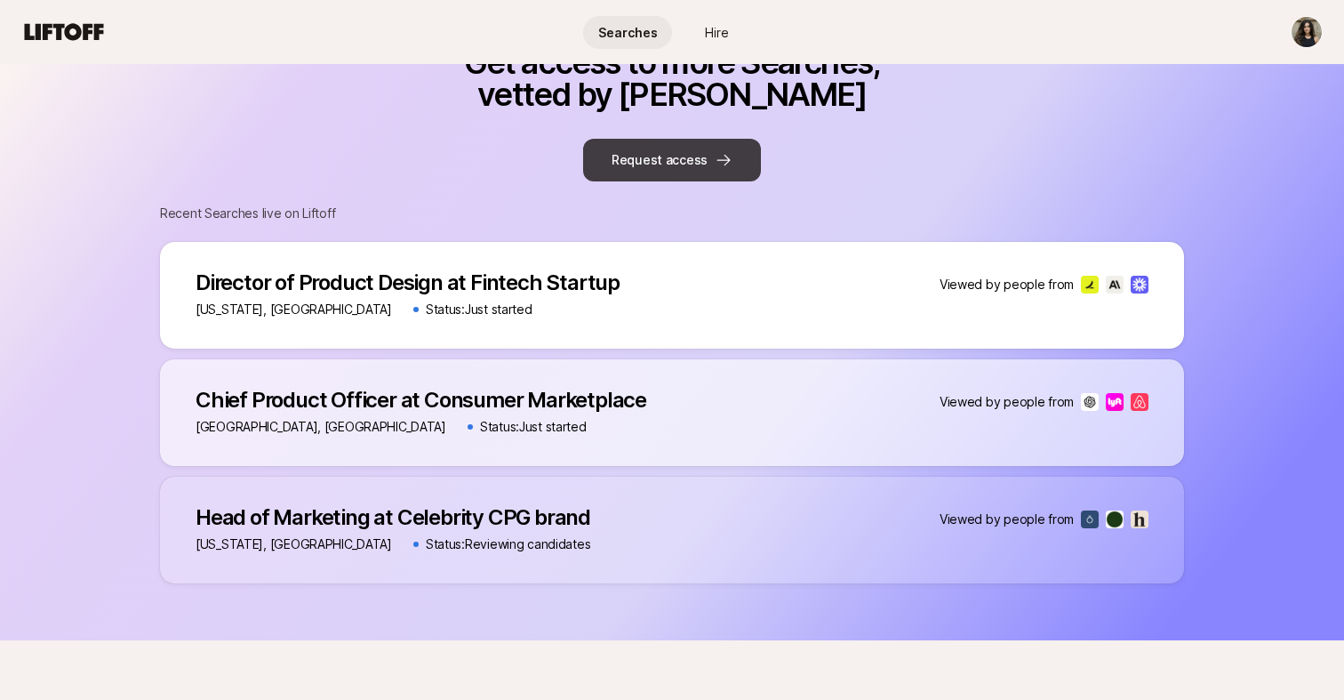
click at [697, 167] on button "Request access" at bounding box center [672, 160] width 178 height 43
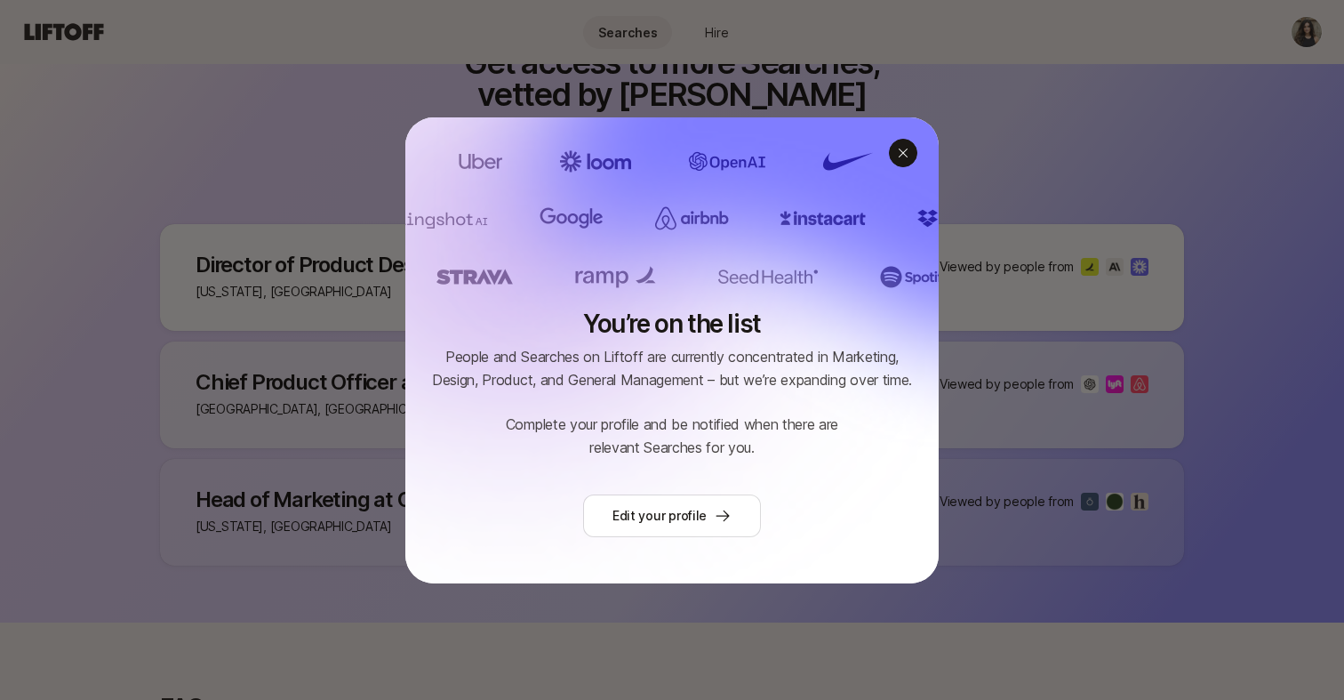
click at [903, 146] on icon at bounding box center [903, 153] width 14 height 14
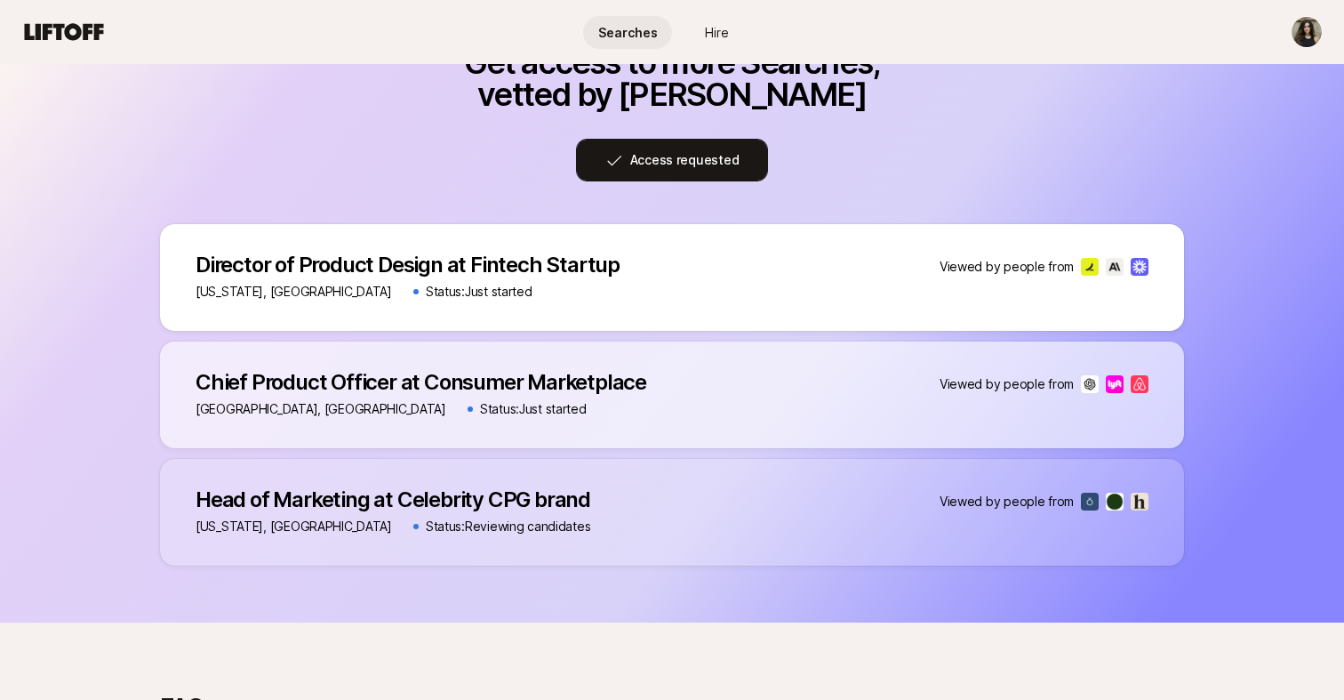
click at [726, 155] on button "Access requested" at bounding box center [672, 160] width 193 height 43
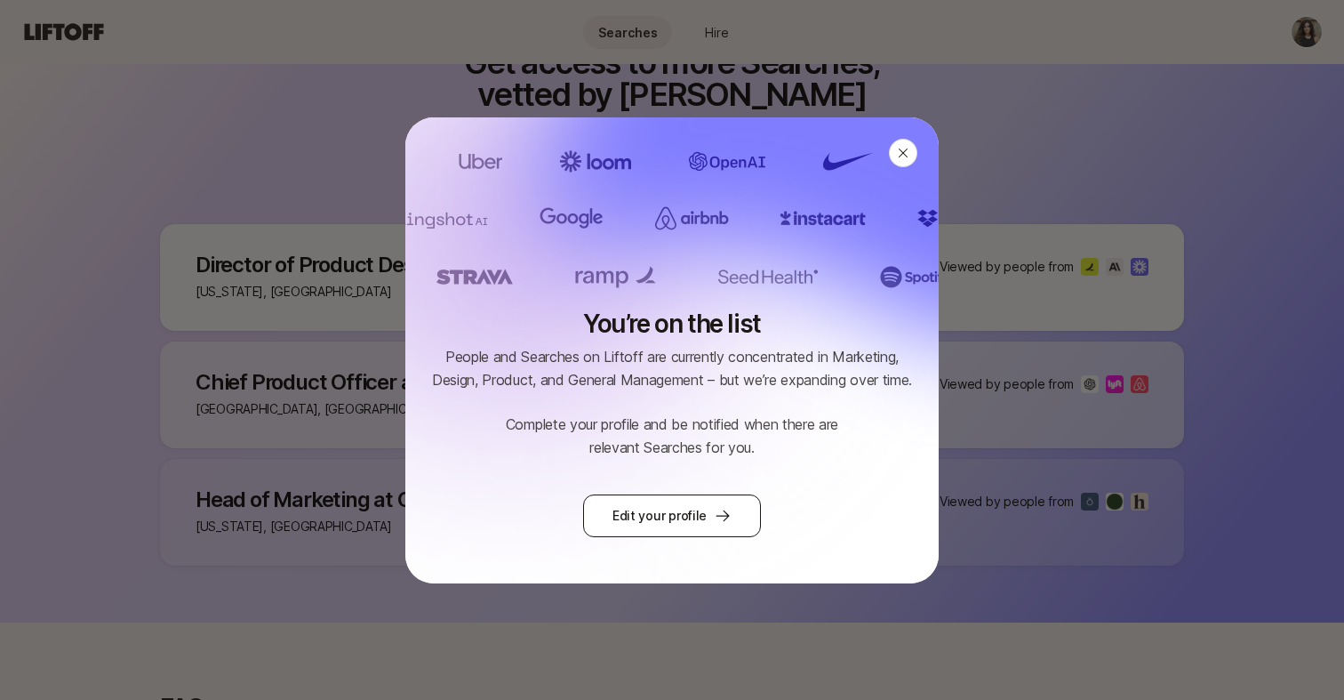
click at [704, 499] on link "Edit your profile" at bounding box center [672, 515] width 178 height 43
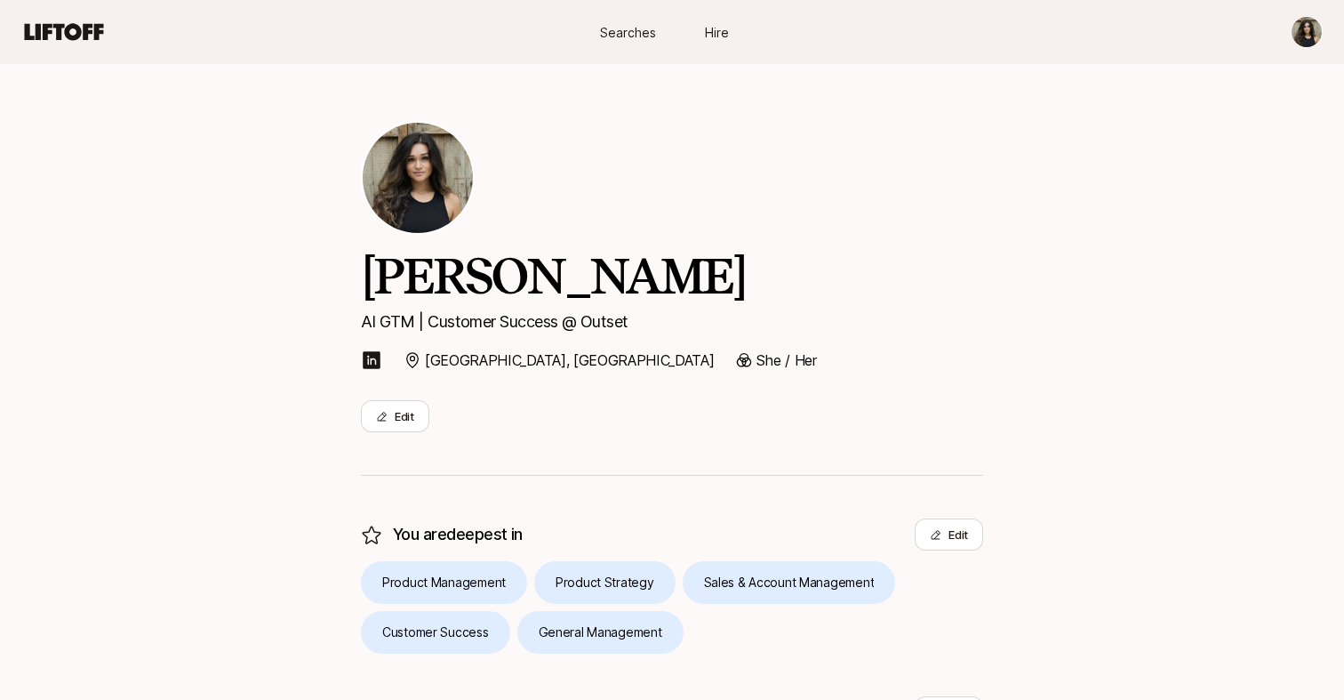
scroll to position [1220, 0]
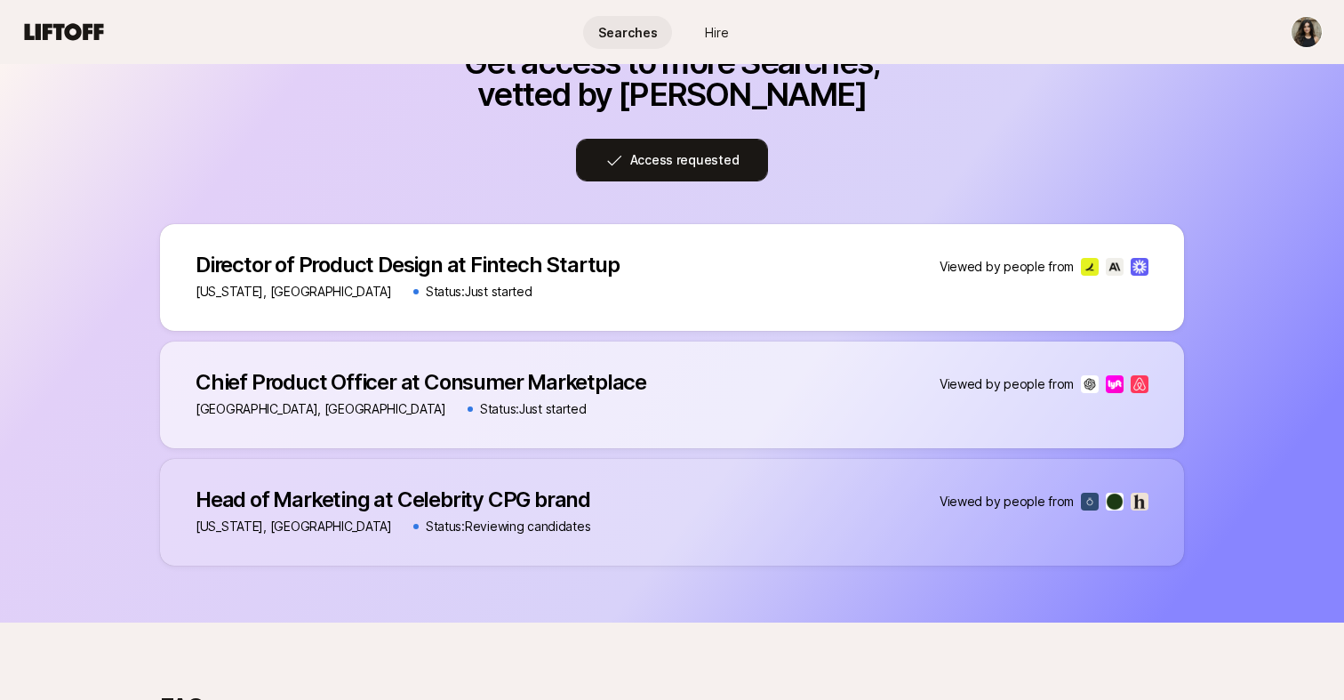
click at [672, 156] on button "Access requested" at bounding box center [672, 160] width 193 height 43
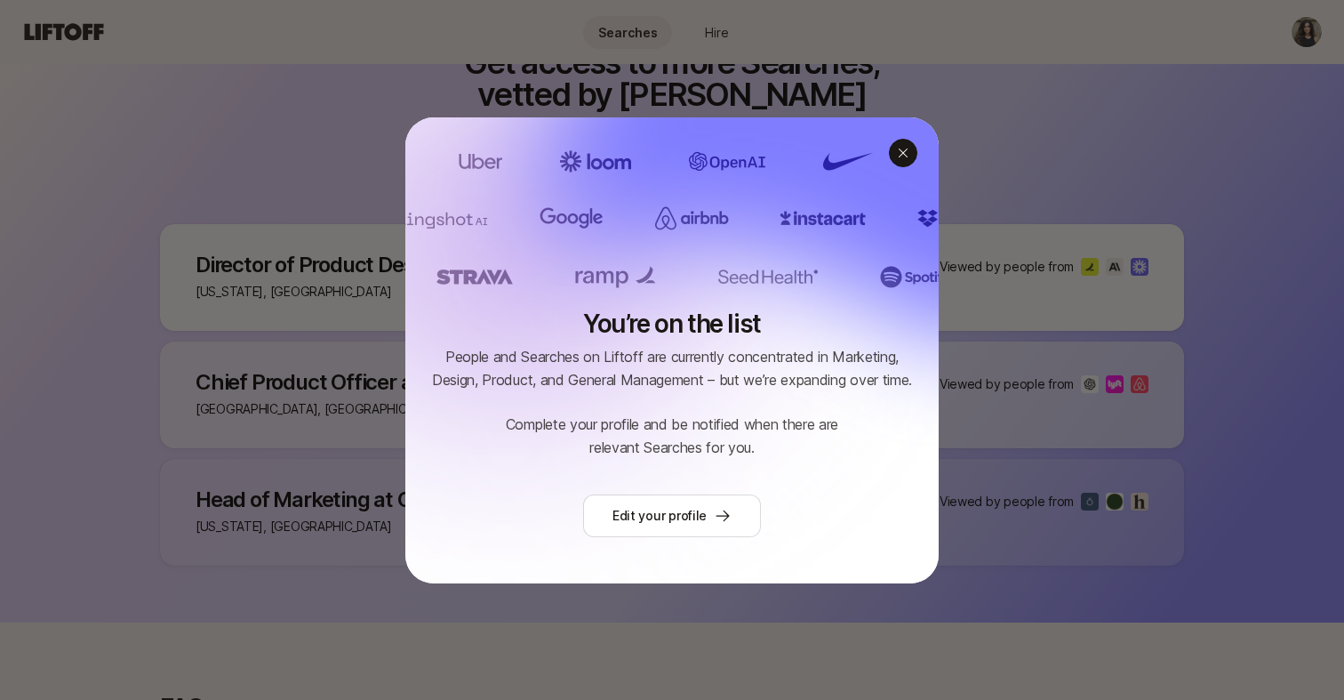
click at [907, 156] on icon at bounding box center [903, 152] width 9 height 9
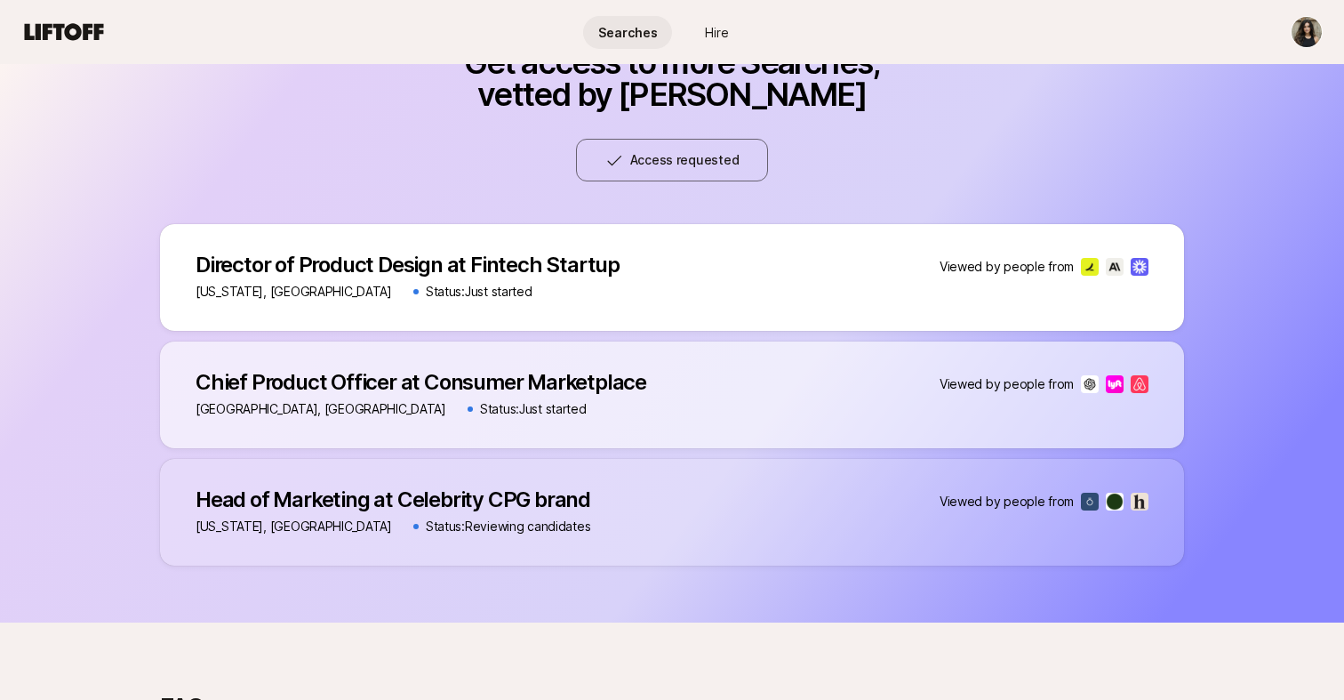
click at [612, 372] on p "Chief Product Officer at Consumer Marketplace" at bounding box center [421, 382] width 451 height 25
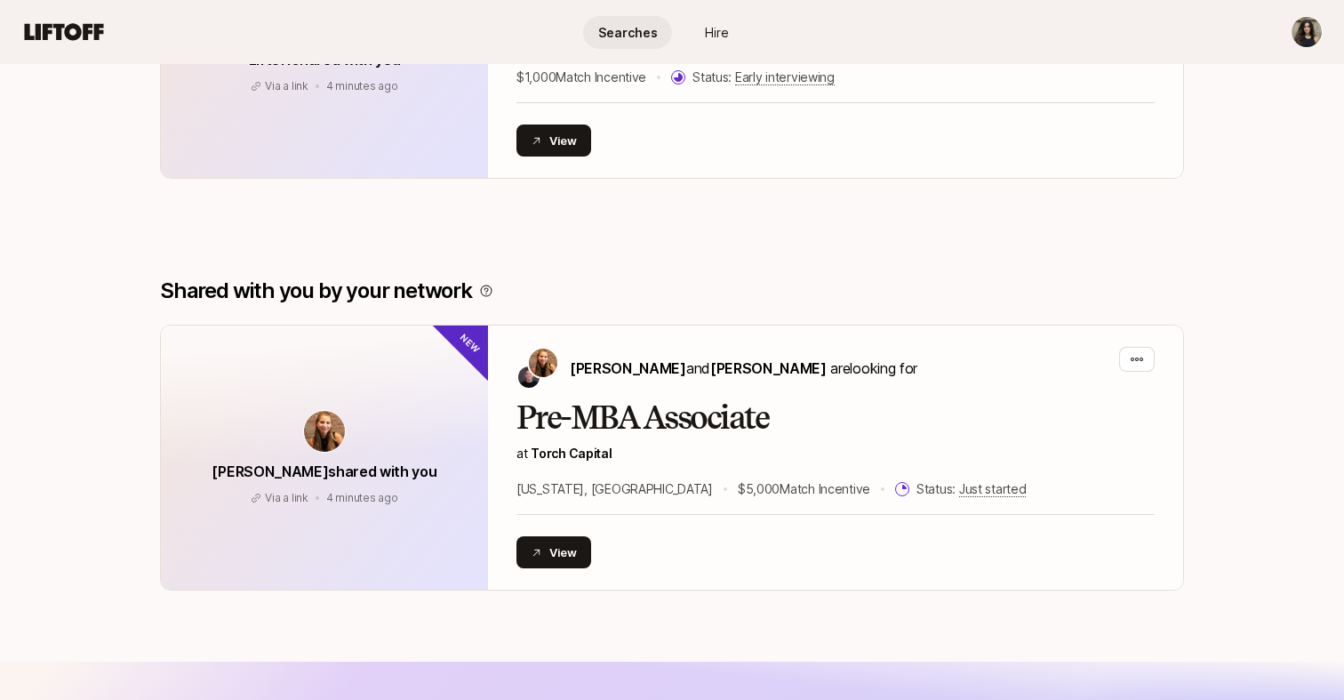
scroll to position [0, 0]
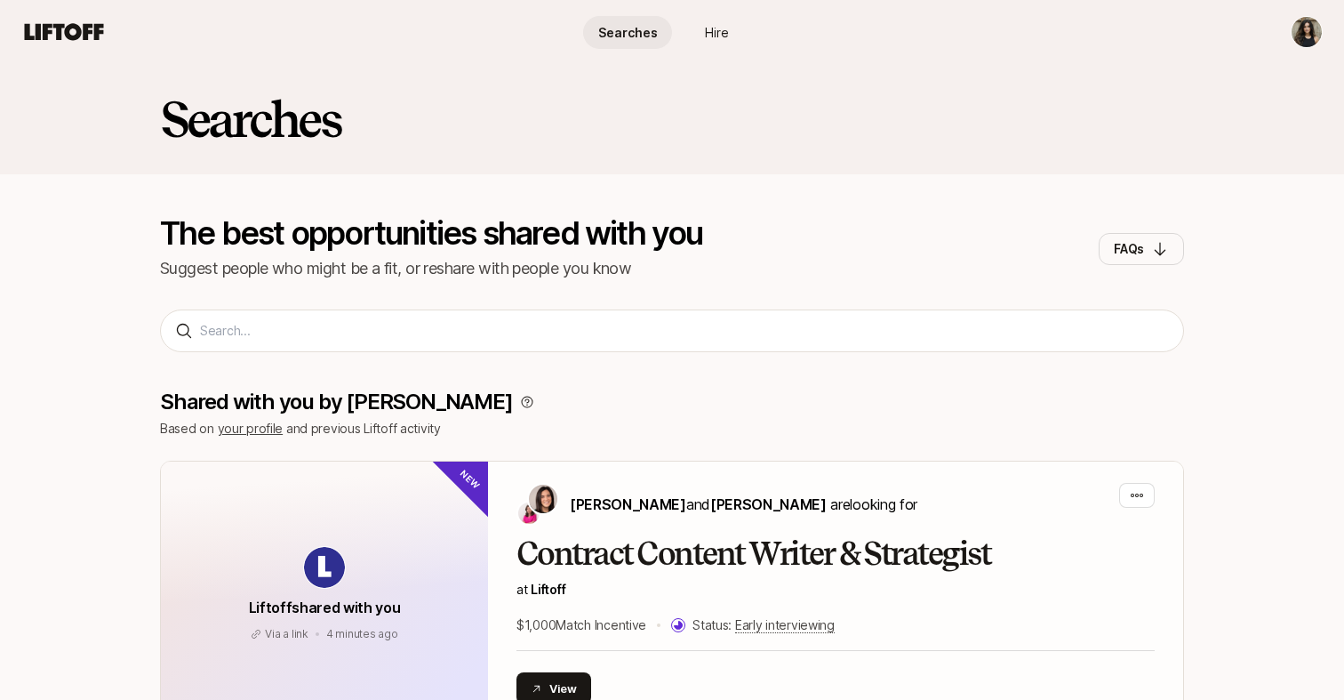
click at [720, 32] on span "Hire" at bounding box center [717, 32] width 24 height 19
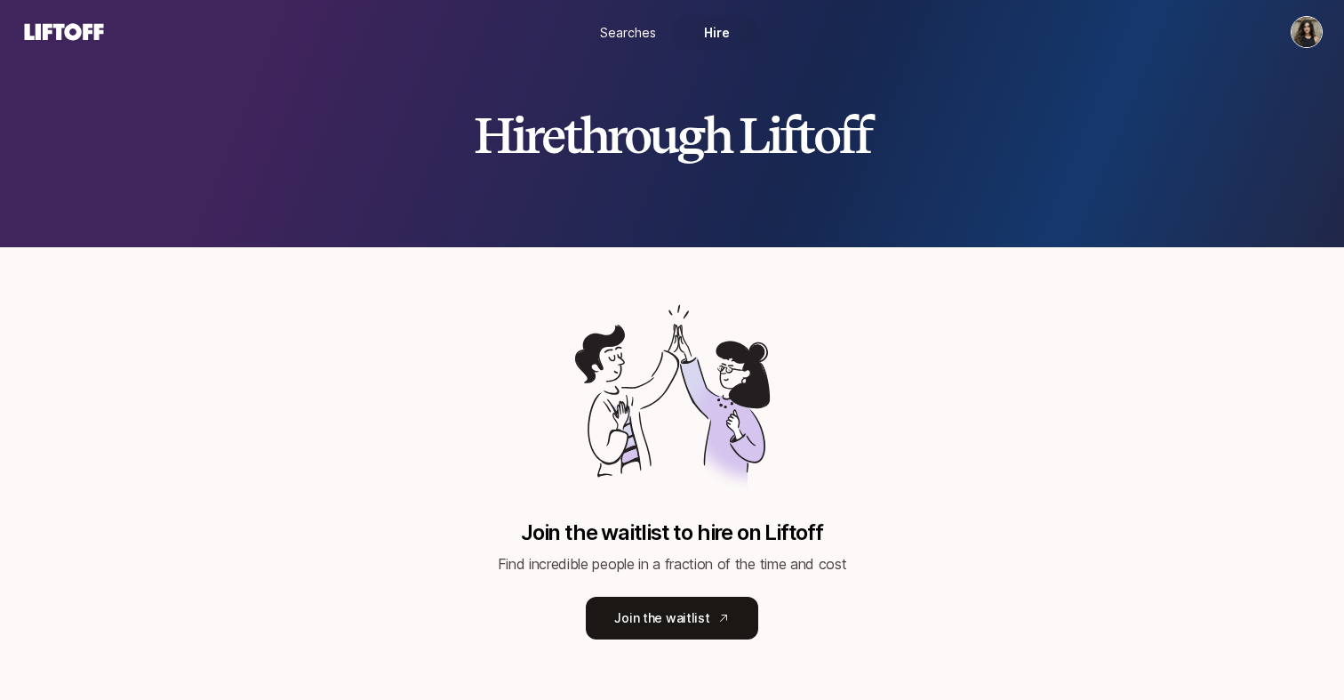
scroll to position [11, 0]
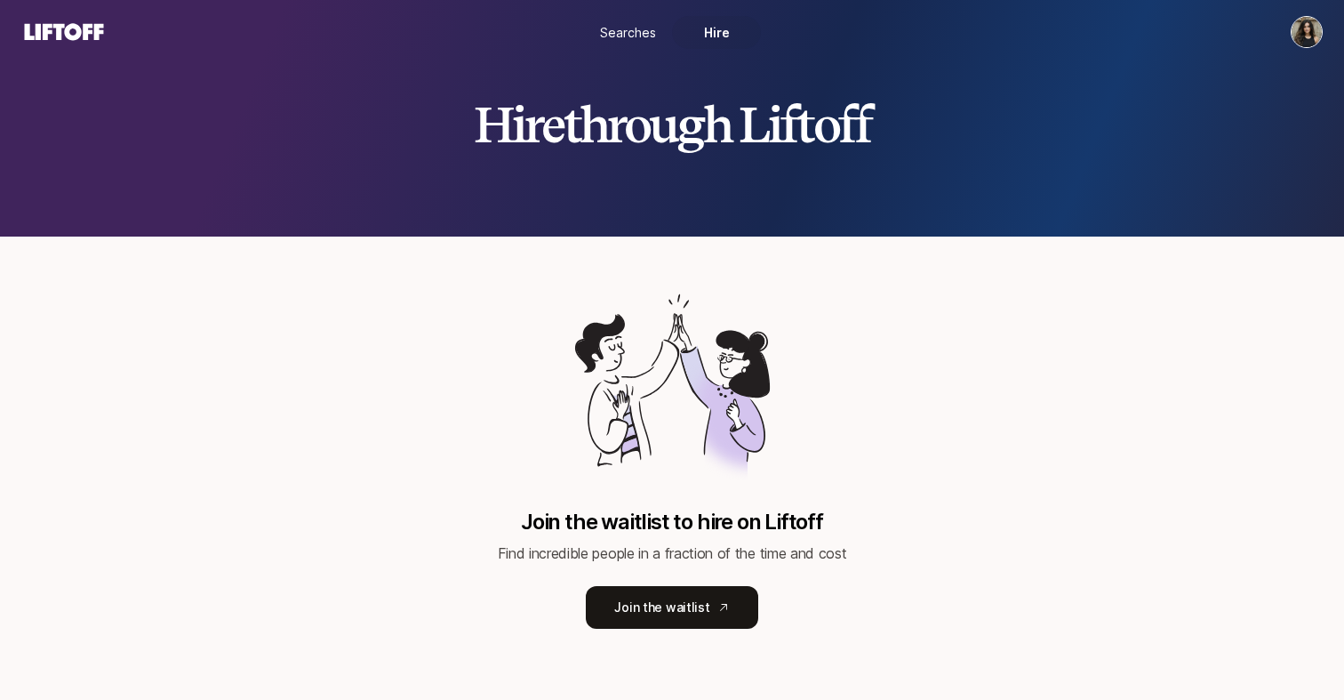
click at [621, 31] on span "Searches" at bounding box center [628, 32] width 56 height 19
